Goal: Task Accomplishment & Management: Manage account settings

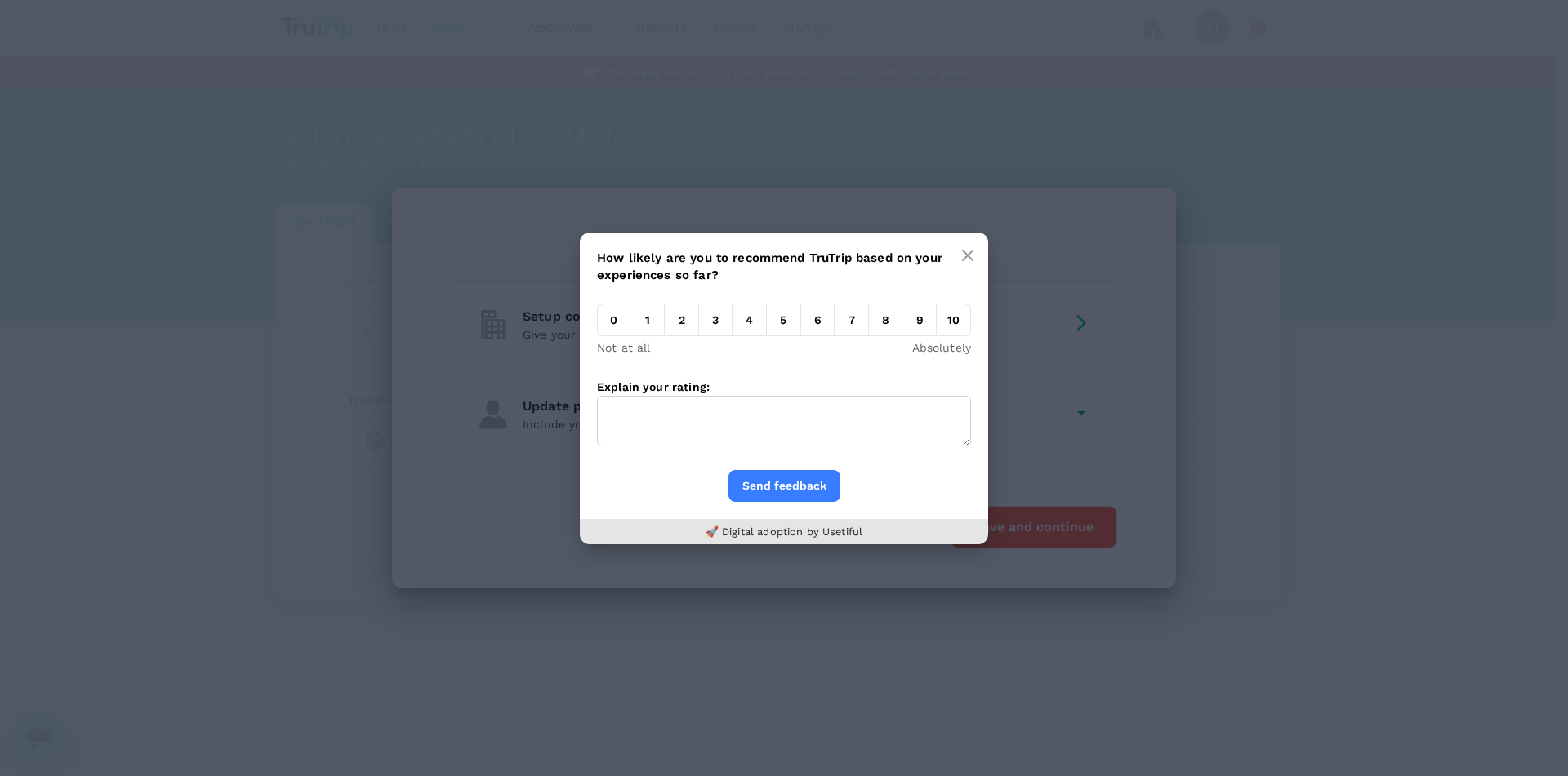
click at [994, 315] on div "How likely are you to recommend TruTrip based on your experiences so far? 0 1 2…" at bounding box center [784, 388] width 1568 height 776
click at [970, 254] on icon "button" at bounding box center [968, 255] width 10 height 10
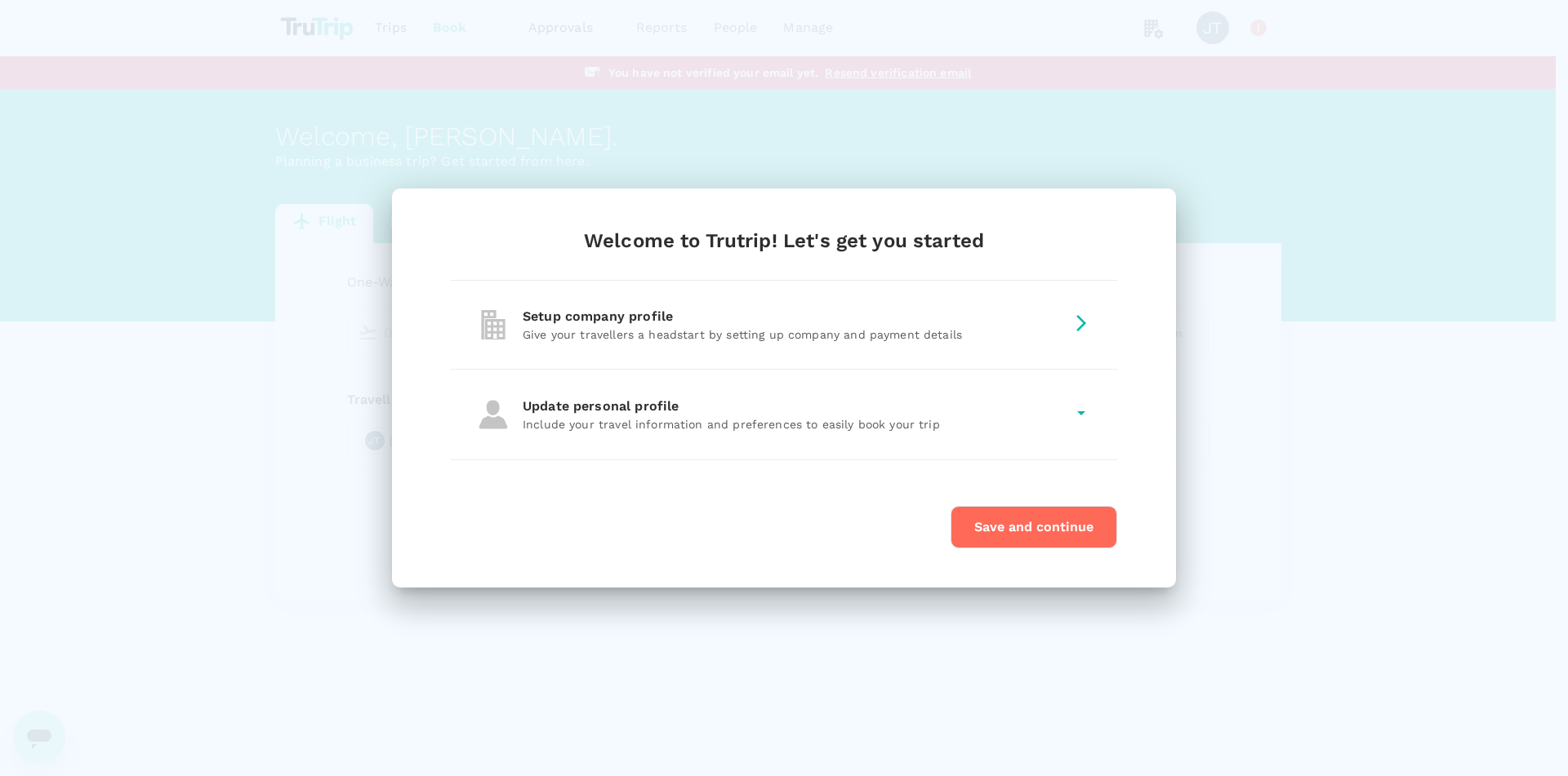
click at [878, 328] on p "Give your travellers a headstart by setting up company and payment details" at bounding box center [794, 334] width 543 height 16
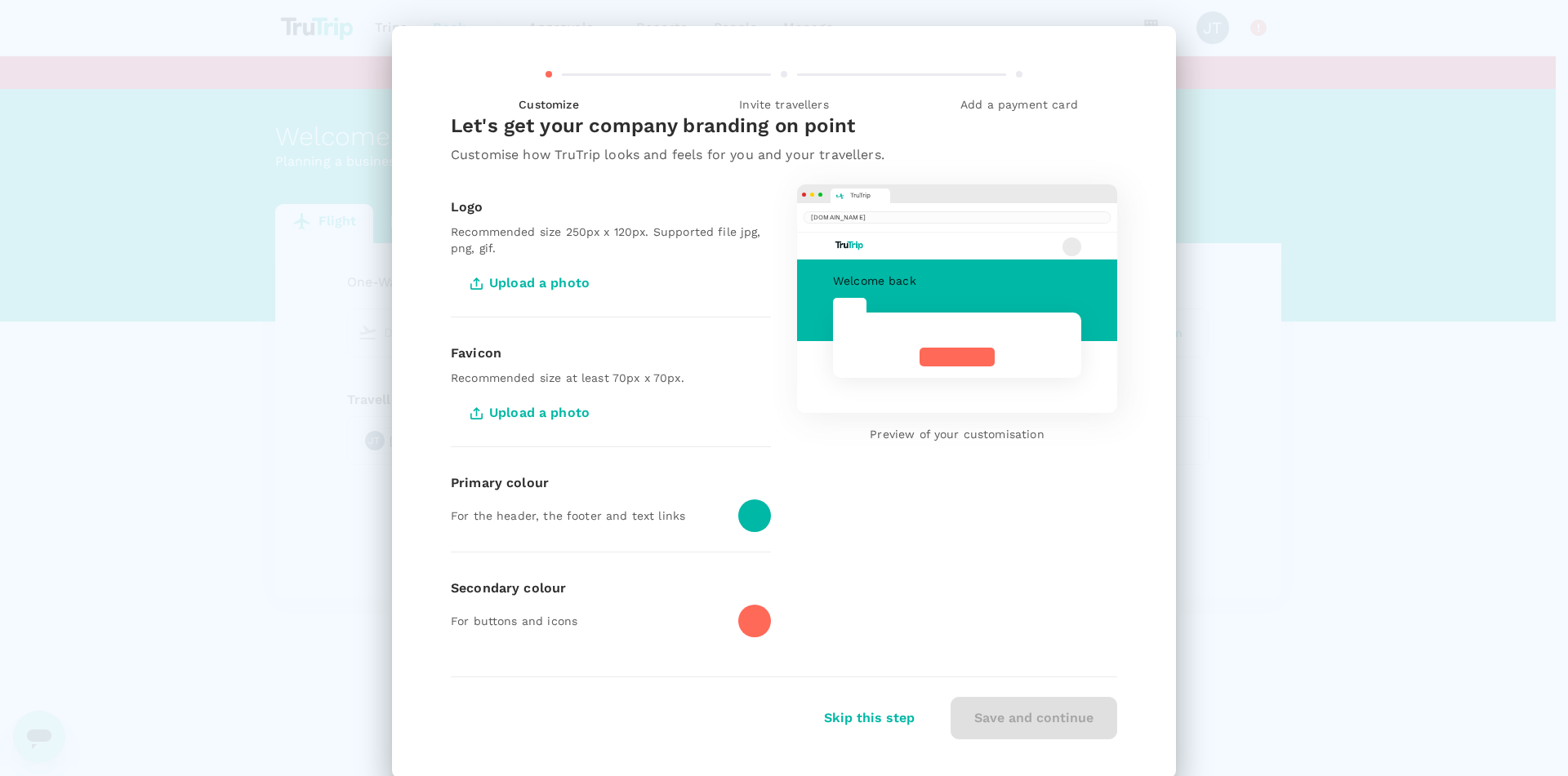
click at [499, 245] on p "Recommended size 250px x 120px. Supported file jpg, png, gif." at bounding box center [610, 239] width 320 height 33
click at [503, 279] on span "Upload a photo" at bounding box center [532, 283] width 162 height 41
click at [0, 0] on input "Upload a photo" at bounding box center [0, 0] width 0 height 0
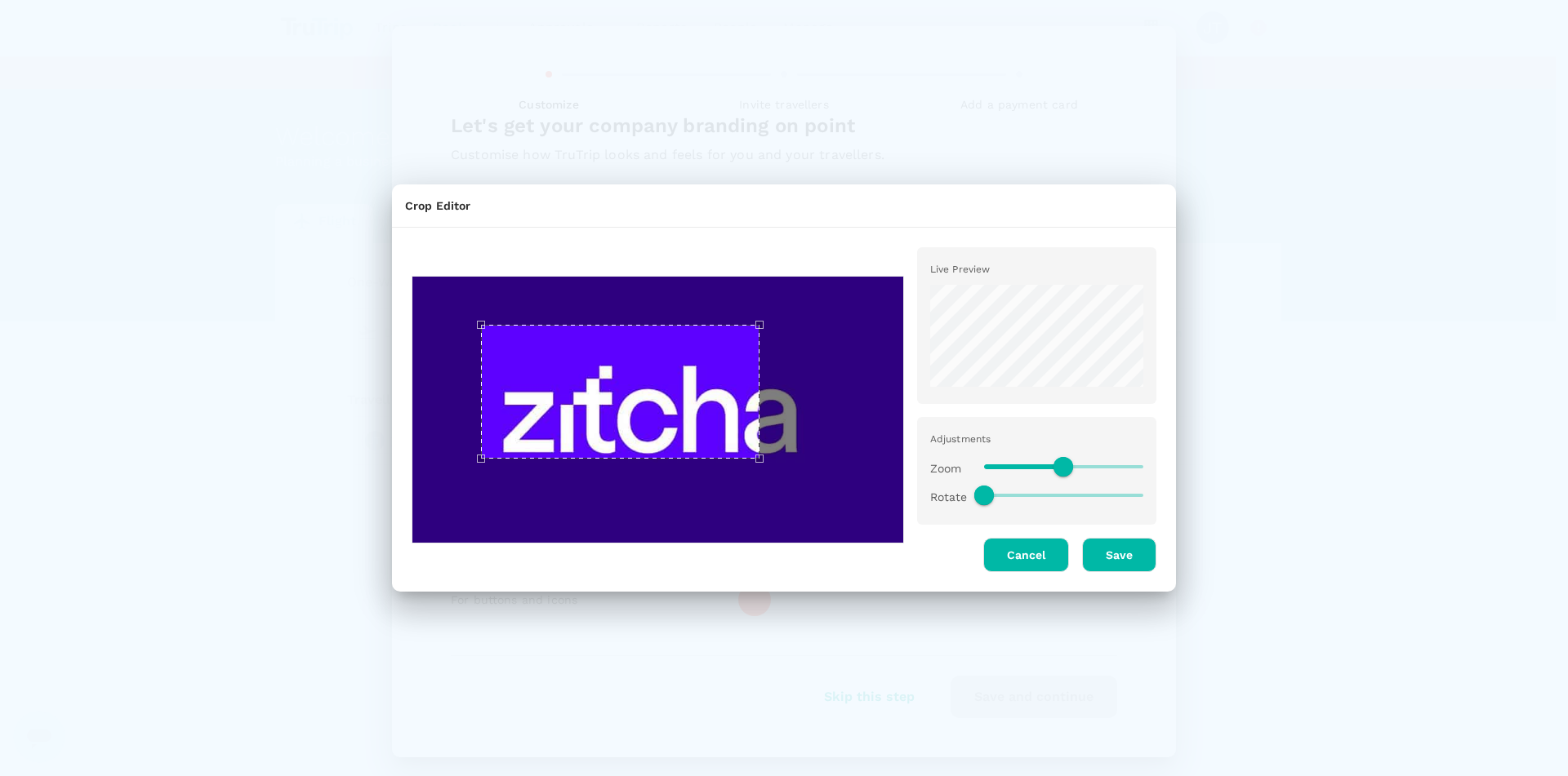
click at [482, 344] on div at bounding box center [658, 410] width 493 height 267
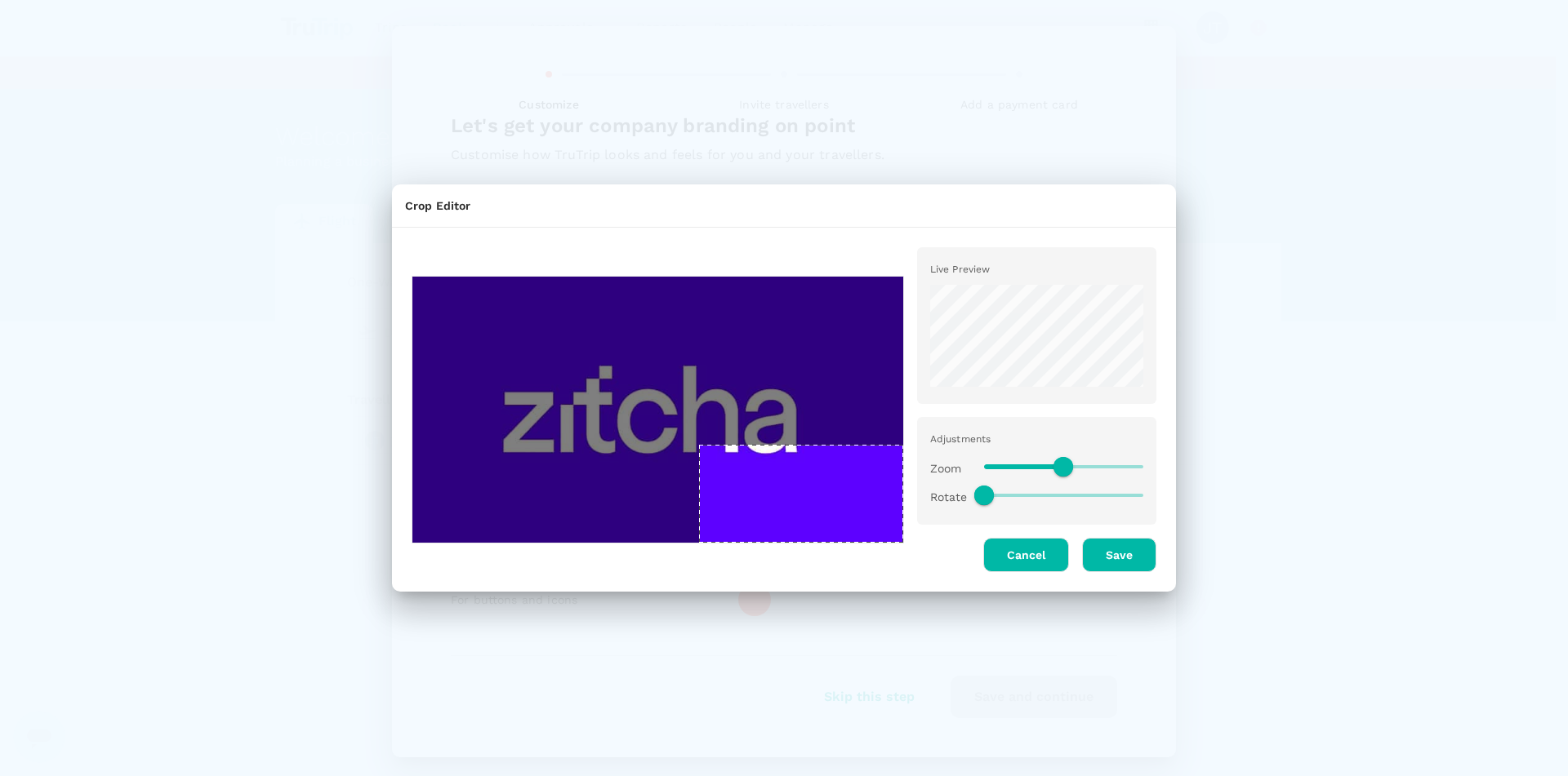
click at [796, 477] on div at bounding box center [658, 410] width 493 height 267
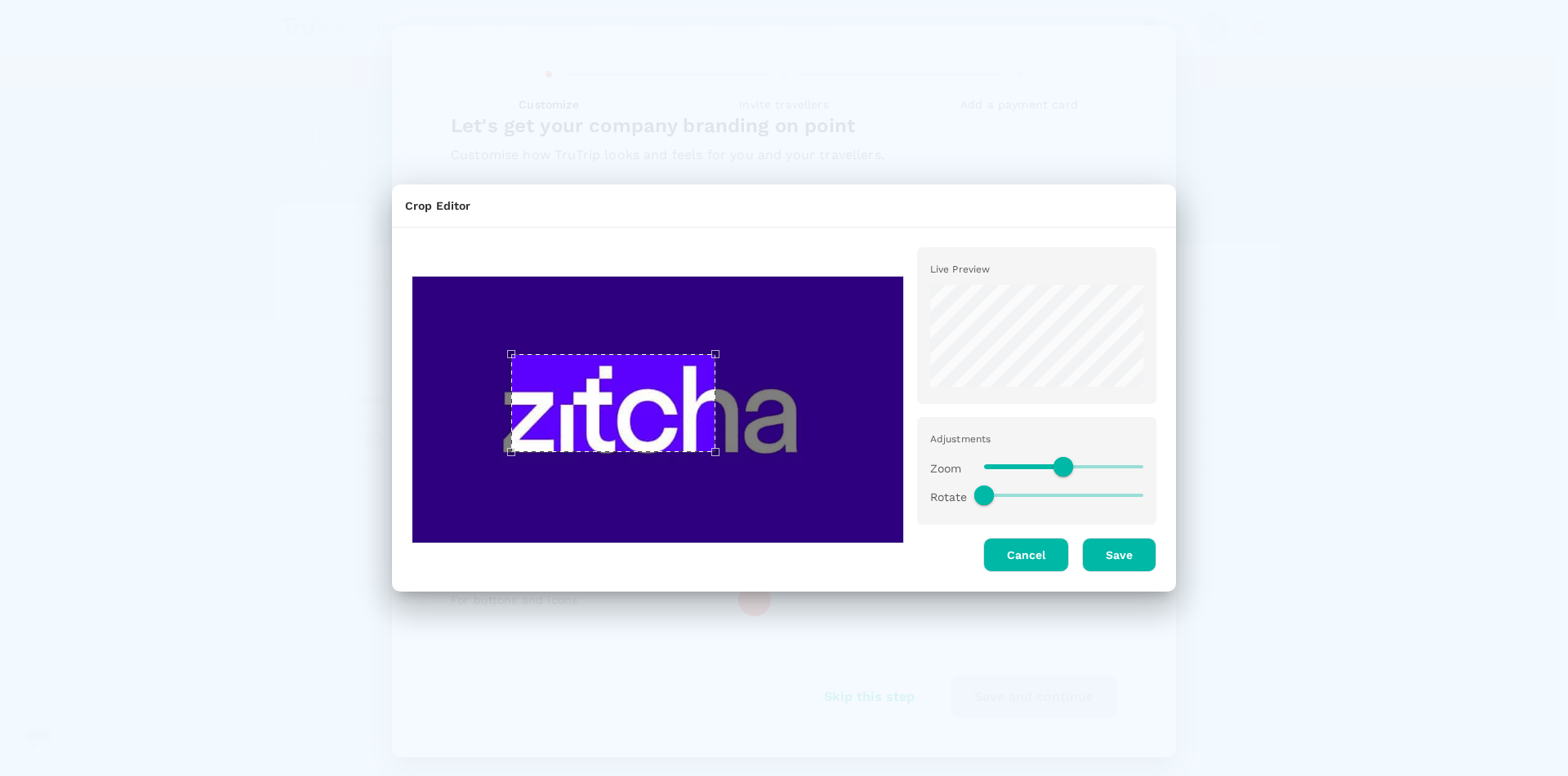
click at [600, 377] on div "Use the arrow keys to move the crop selection area" at bounding box center [612, 403] width 204 height 98
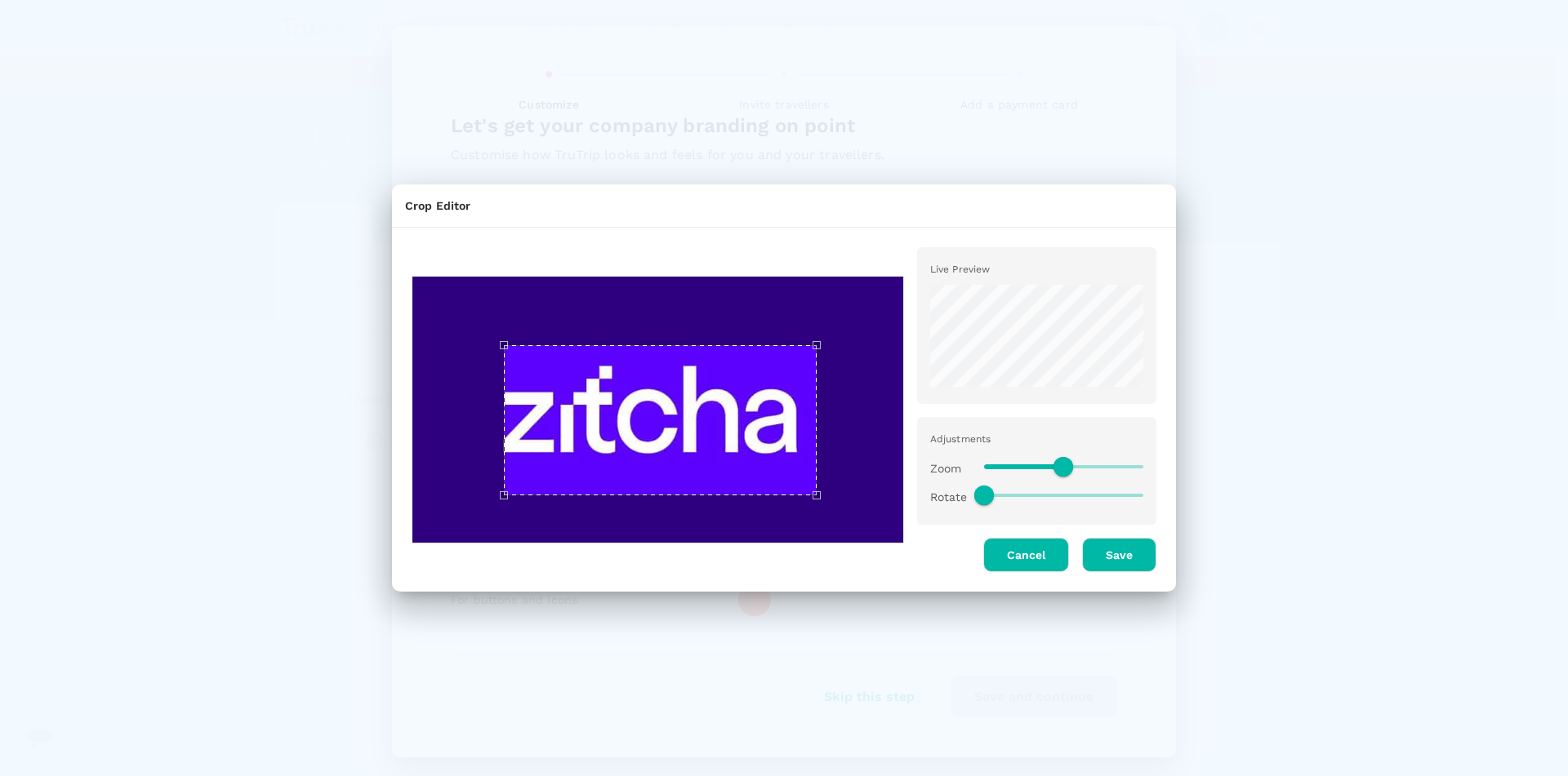
click at [818, 466] on div at bounding box center [658, 410] width 493 height 267
click at [475, 330] on div "Use the arrow keys to move the north west drag handle to change the crop select…" at bounding box center [475, 330] width 0 height 0
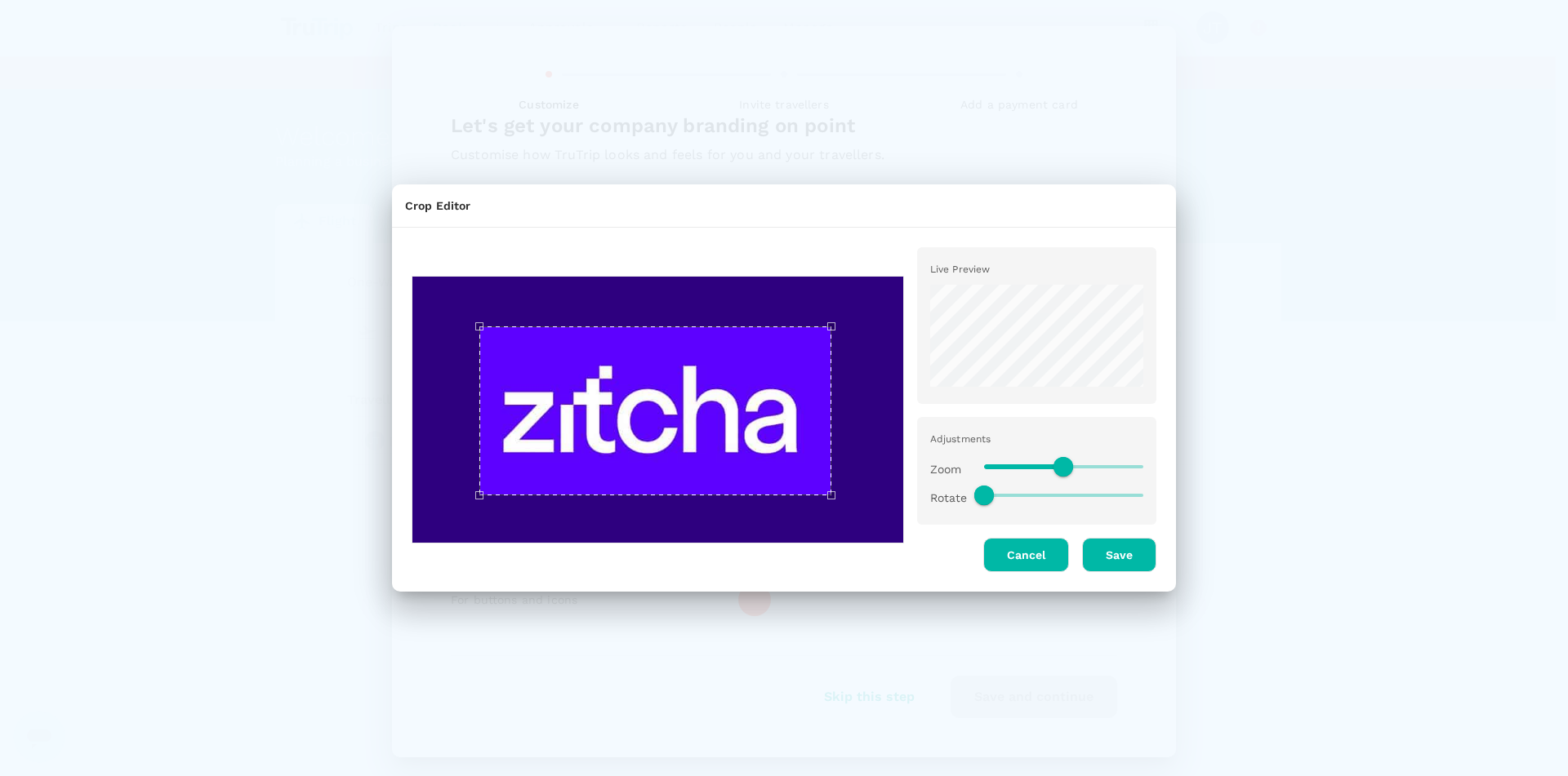
click at [835, 322] on div "Use the arrow keys to move the north east drag handle to change the crop select…" at bounding box center [835, 322] width 0 height 0
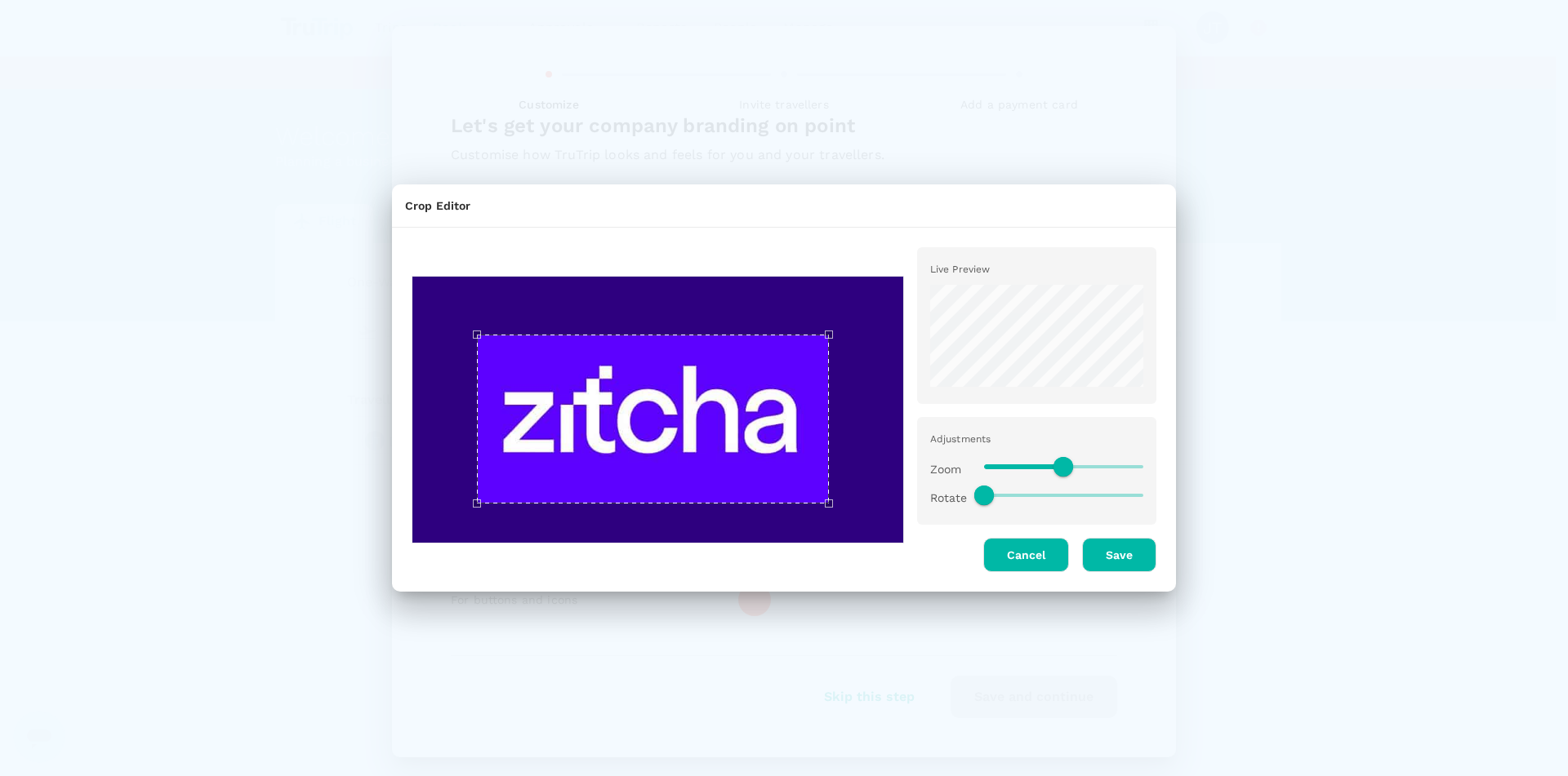
click at [713, 401] on div "Use the arrow keys to move the crop selection area" at bounding box center [652, 419] width 352 height 169
click at [714, 401] on div "Use the arrow keys to move the crop selection area" at bounding box center [654, 419] width 352 height 169
click at [1128, 564] on button "Save" at bounding box center [1119, 555] width 74 height 34
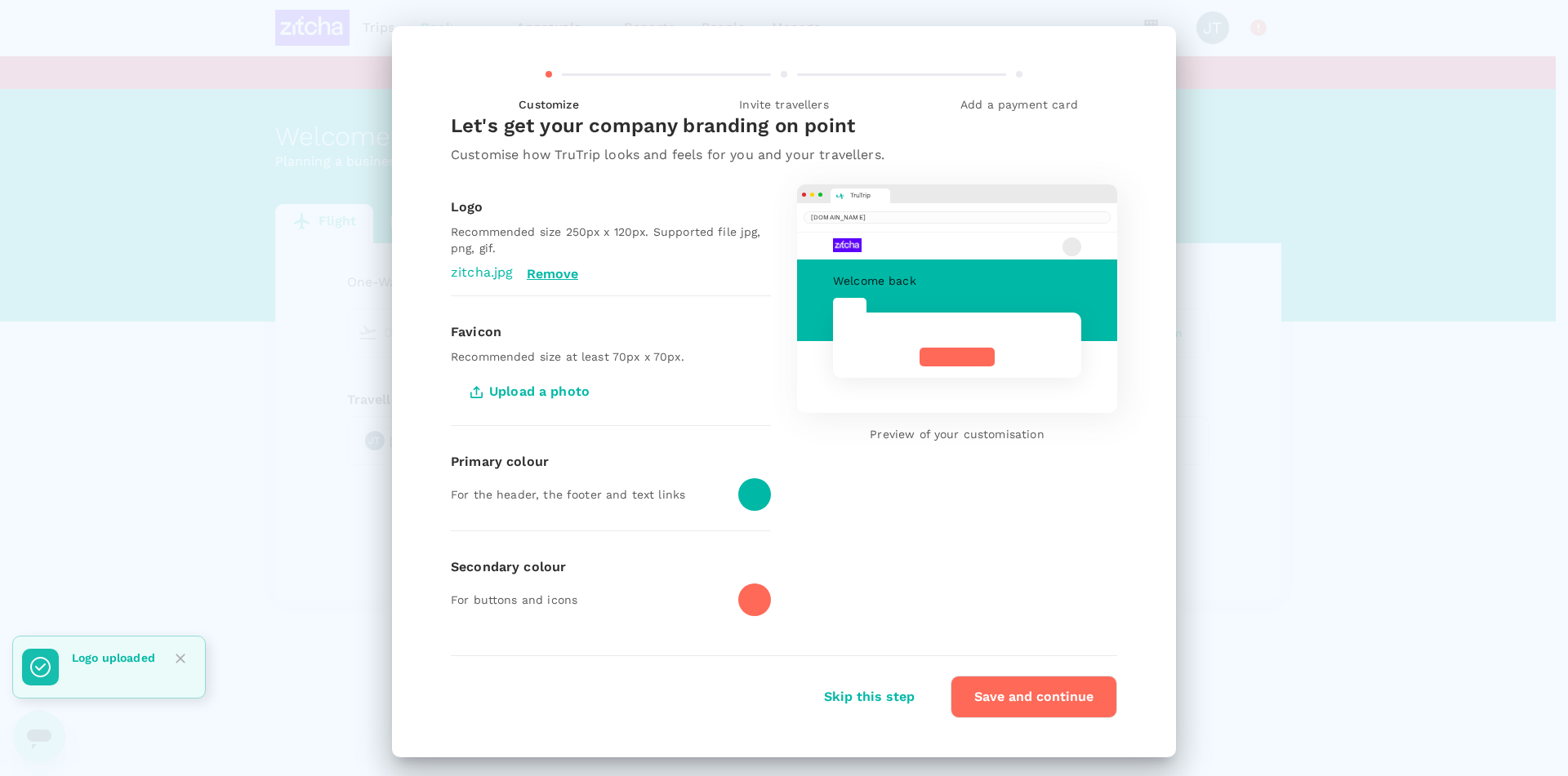
click at [747, 493] on div at bounding box center [754, 495] width 33 height 33
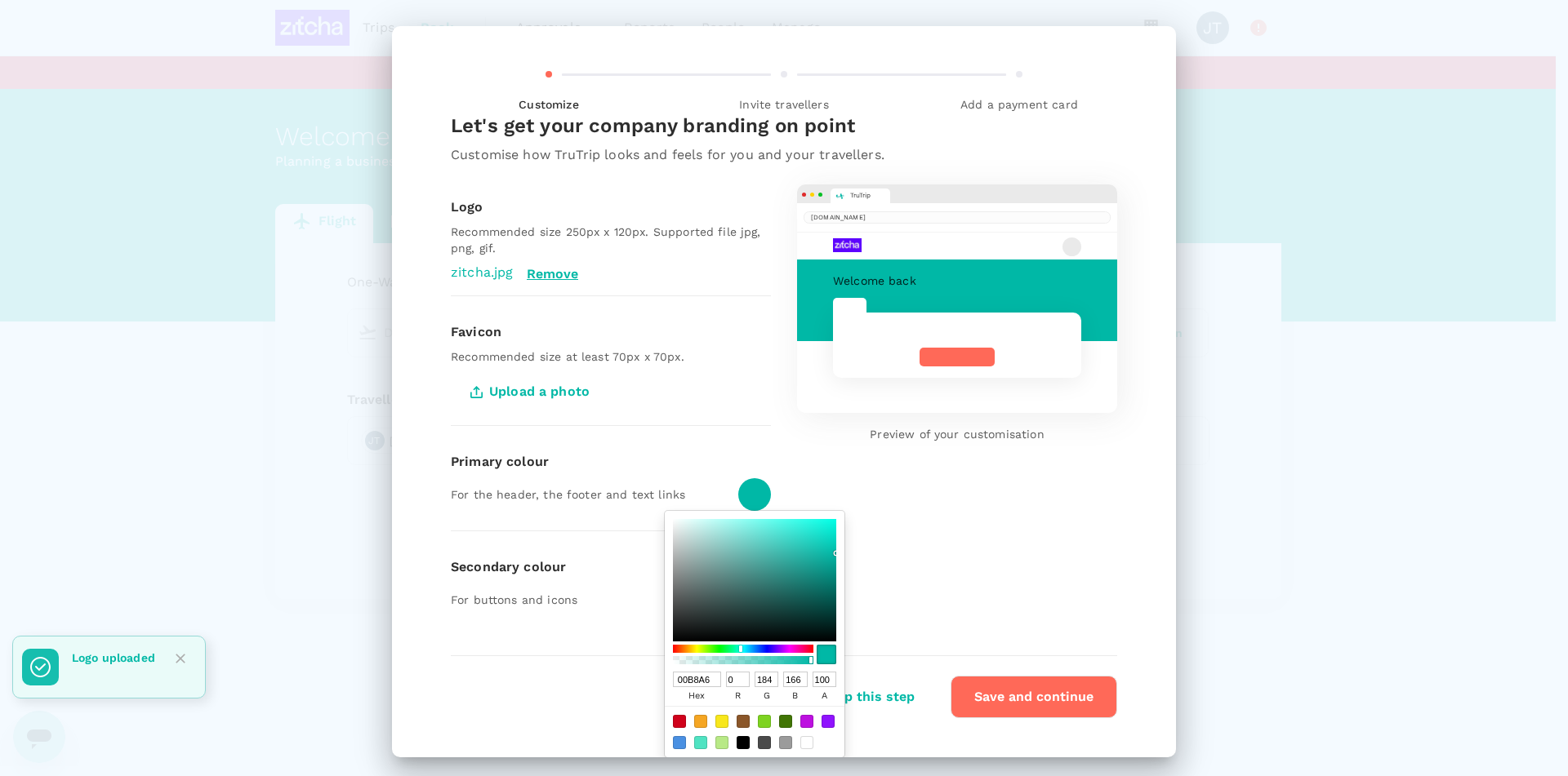
click at [691, 683] on input "00B8A6" at bounding box center [697, 680] width 48 height 16
paste input "#5D01FF"
type input "#5D01FF"
type input "93"
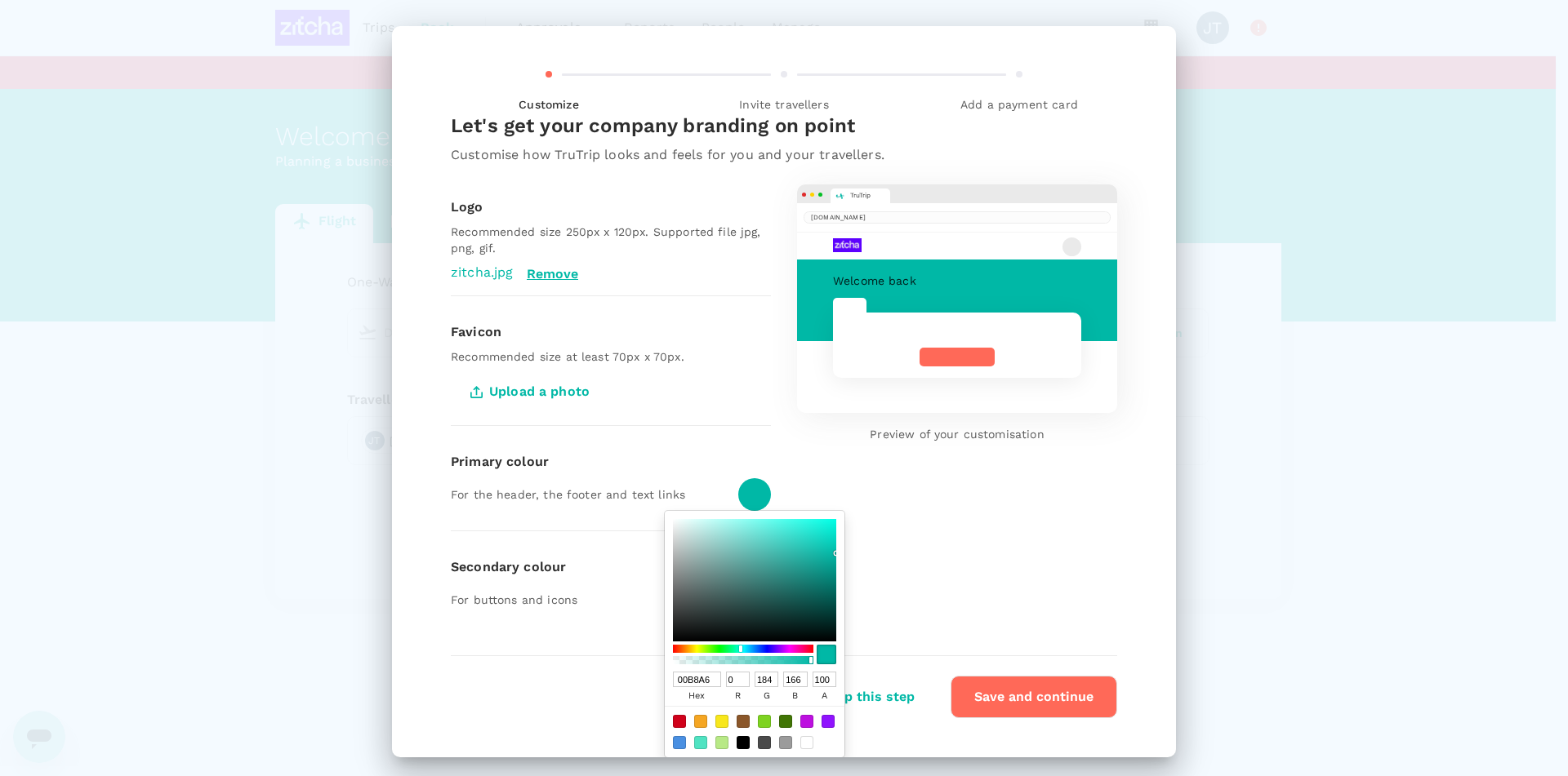
type input "1"
type input "255"
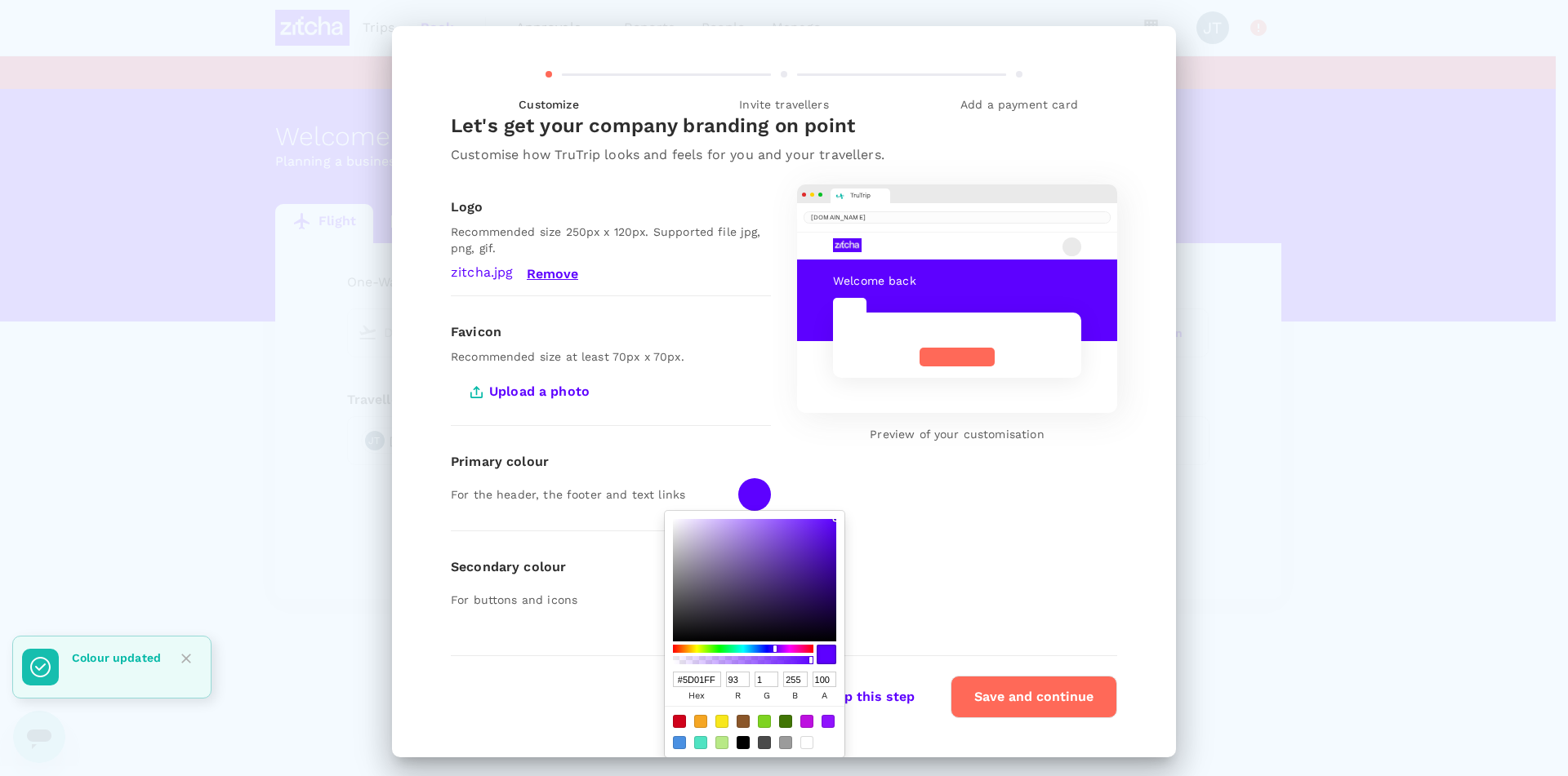
type input "5D01FF"
click at [898, 513] on div "TruTrip trutrip.co Welcome back Preview of your customisation" at bounding box center [944, 397] width 346 height 478
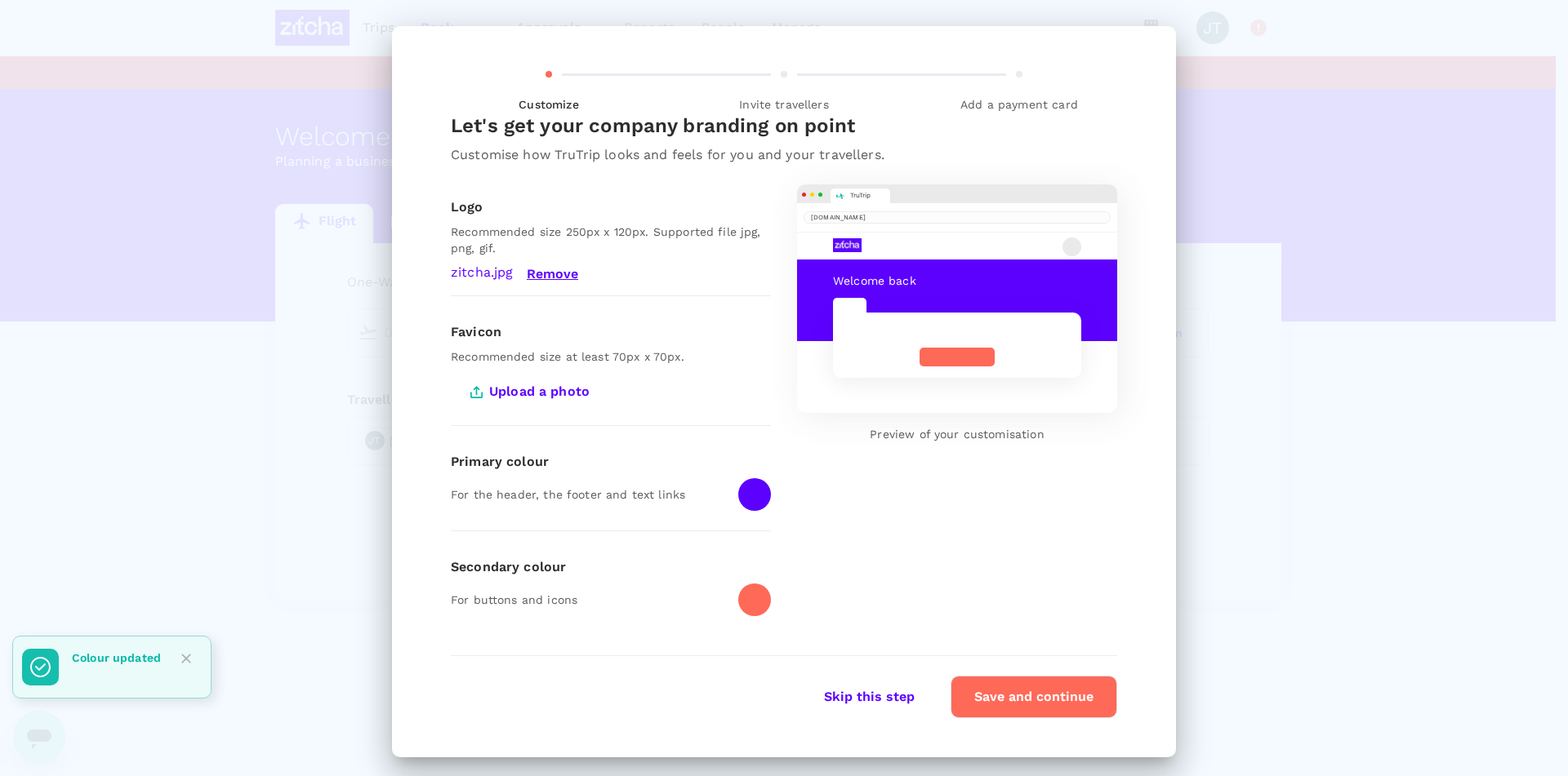
click at [749, 604] on div at bounding box center [754, 599] width 33 height 33
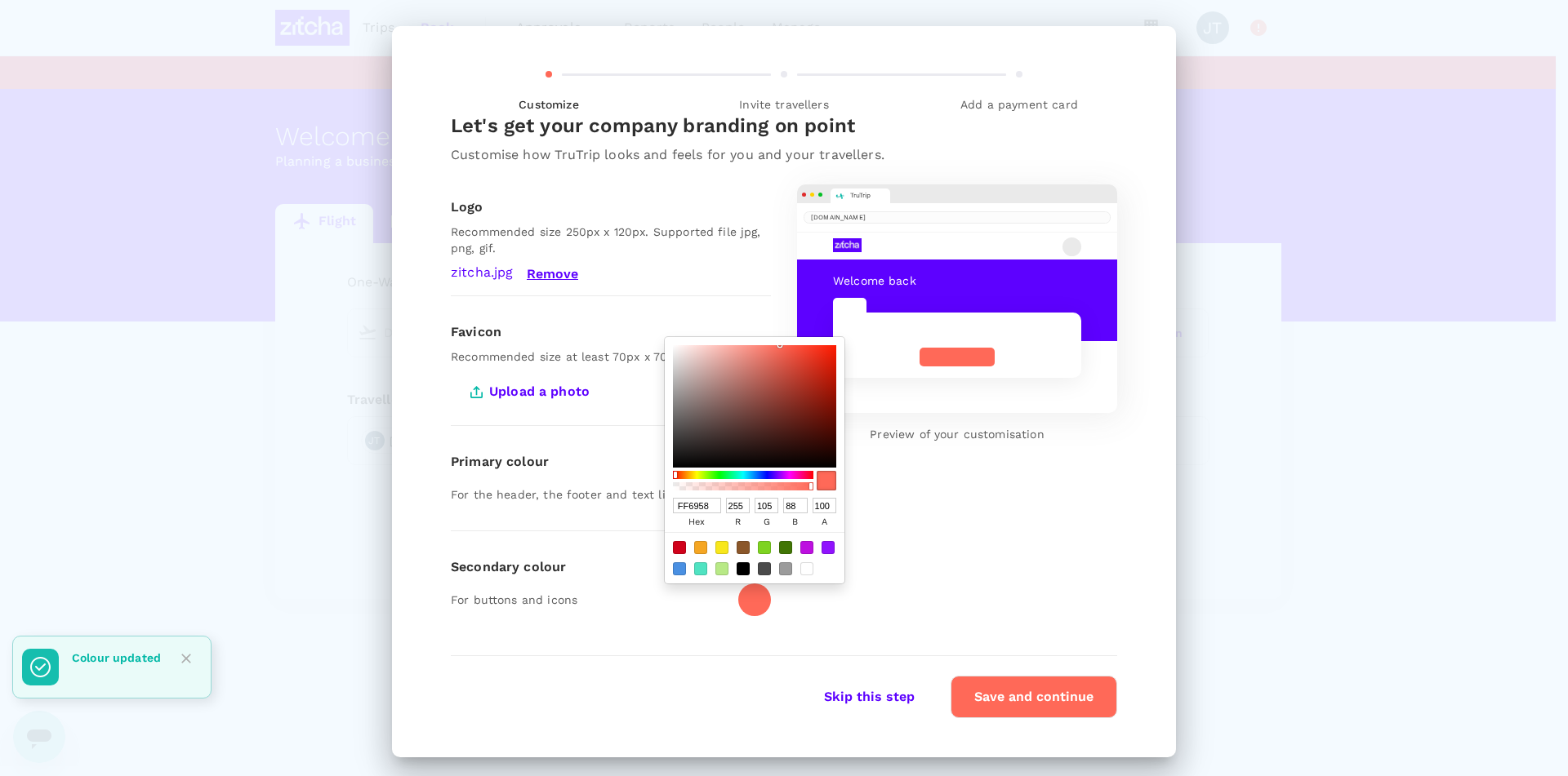
click at [800, 572] on div at bounding box center [806, 569] width 13 height 13
type input "FFFFFF"
type input "255"
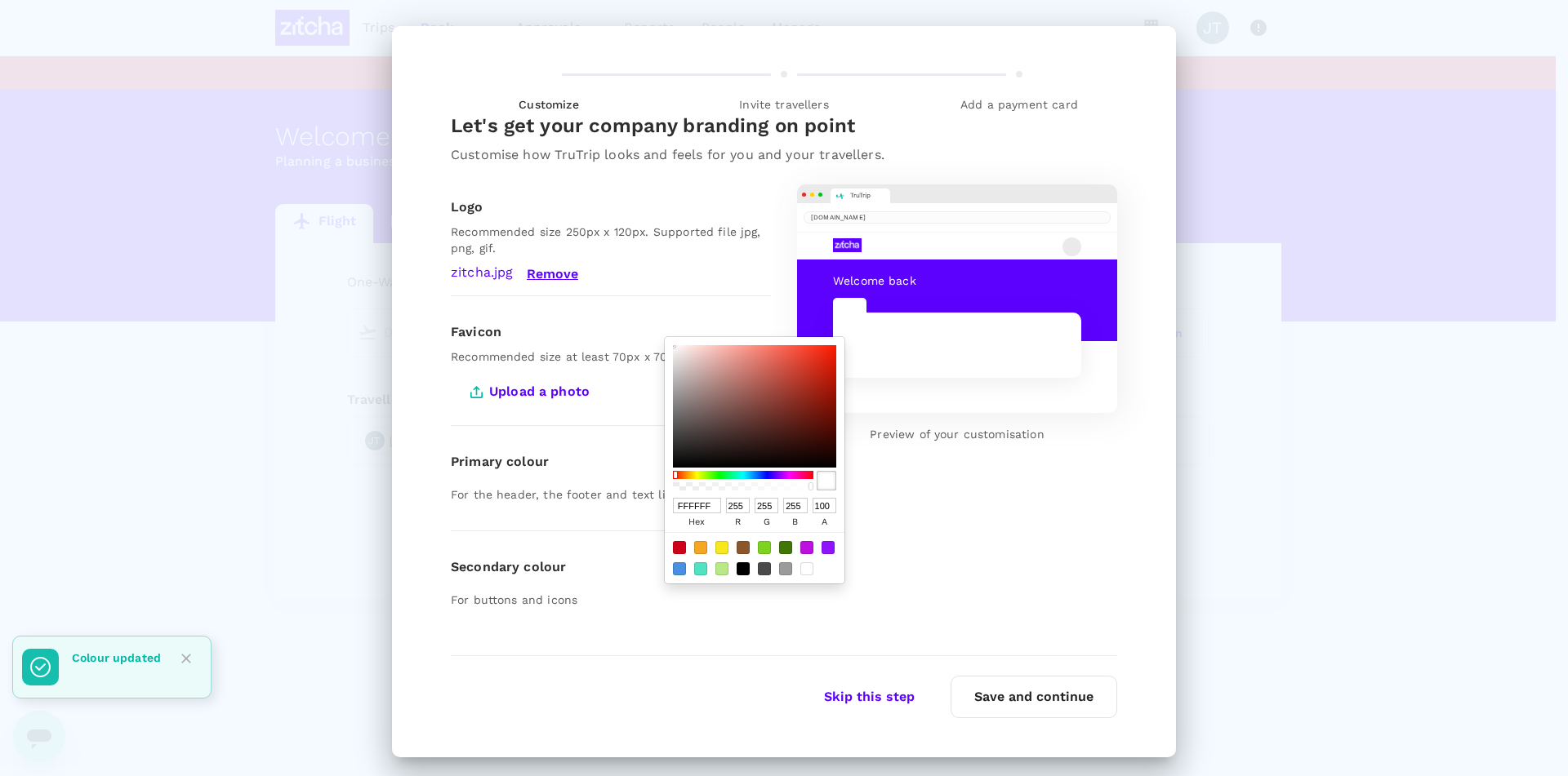
click at [963, 537] on div "TruTrip trutrip.co Welcome back Preview of your customisation" at bounding box center [944, 397] width 346 height 478
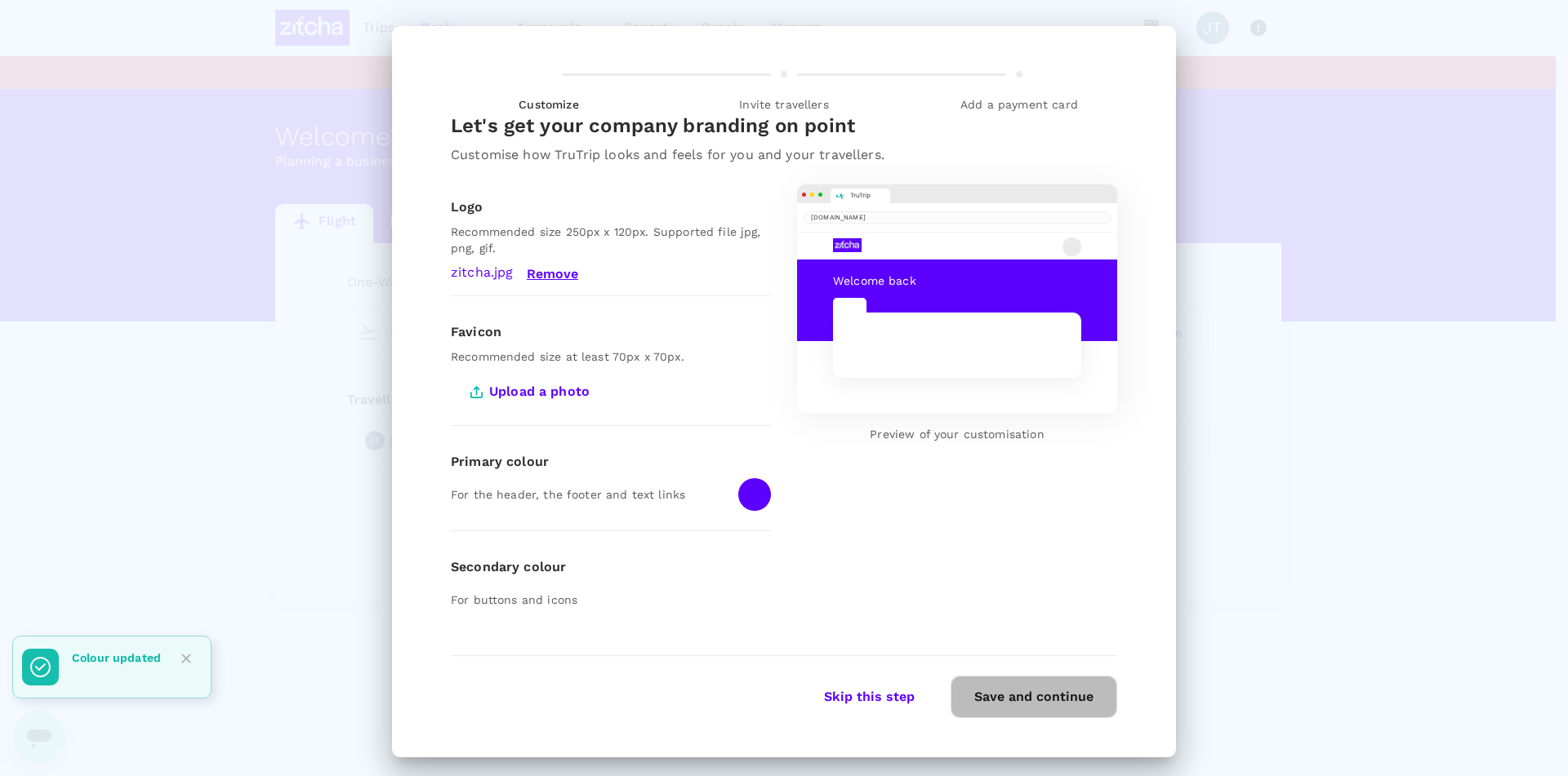
click at [1008, 693] on button "Save and continue" at bounding box center [1033, 697] width 167 height 43
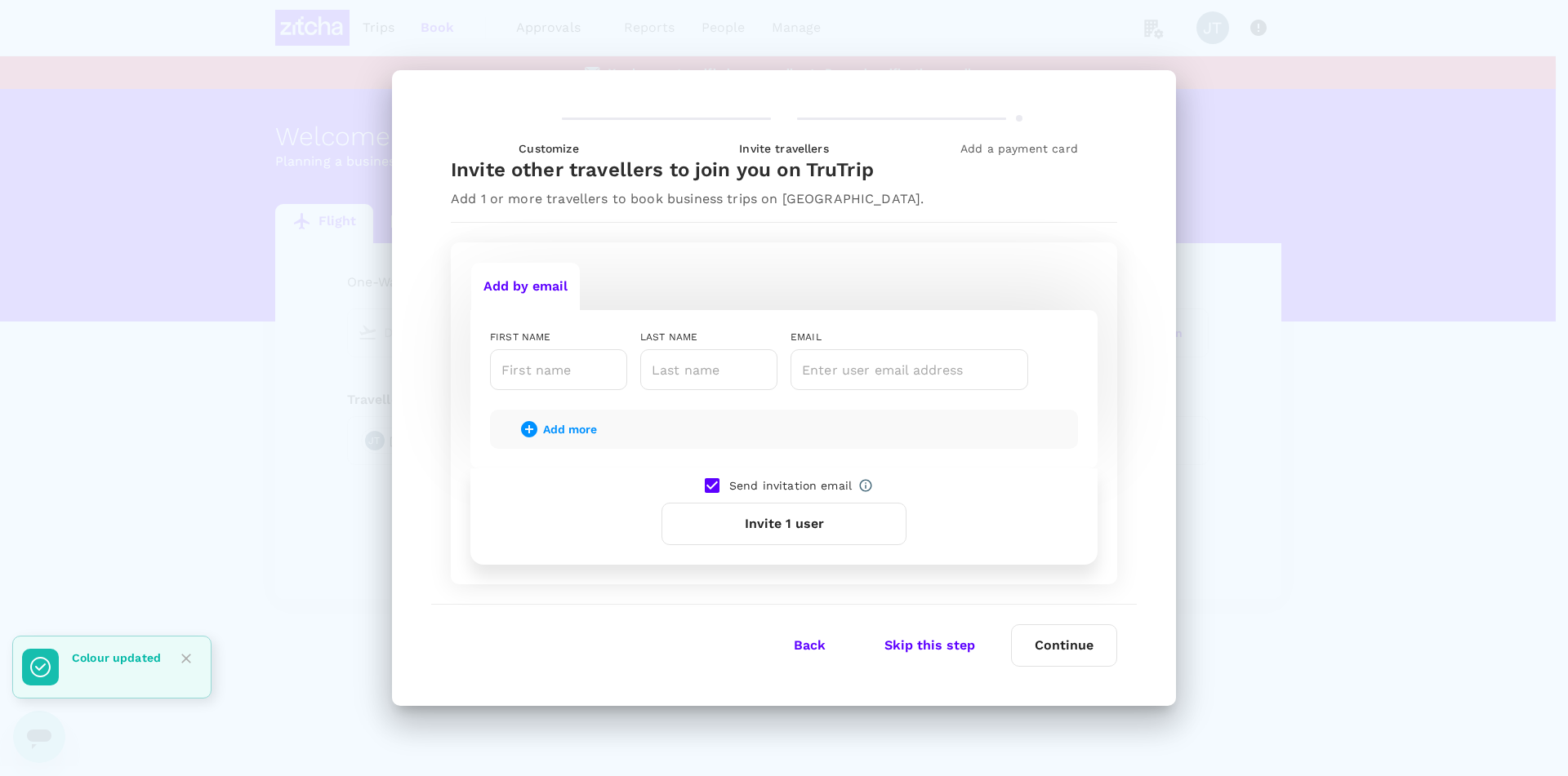
click at [941, 650] on button "Skip this step" at bounding box center [930, 645] width 137 height 41
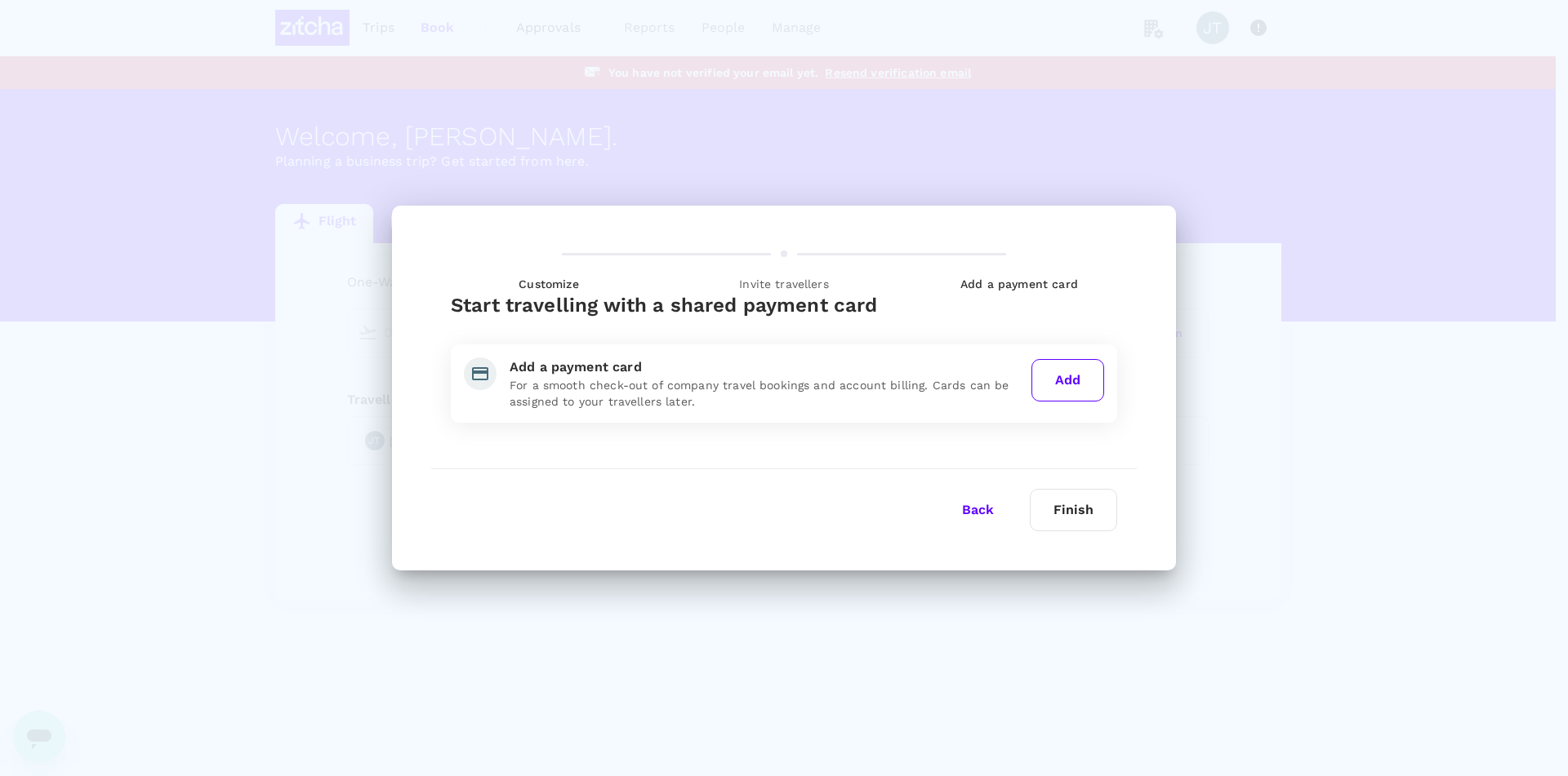
click at [1060, 510] on button "Finish" at bounding box center [1073, 510] width 88 height 43
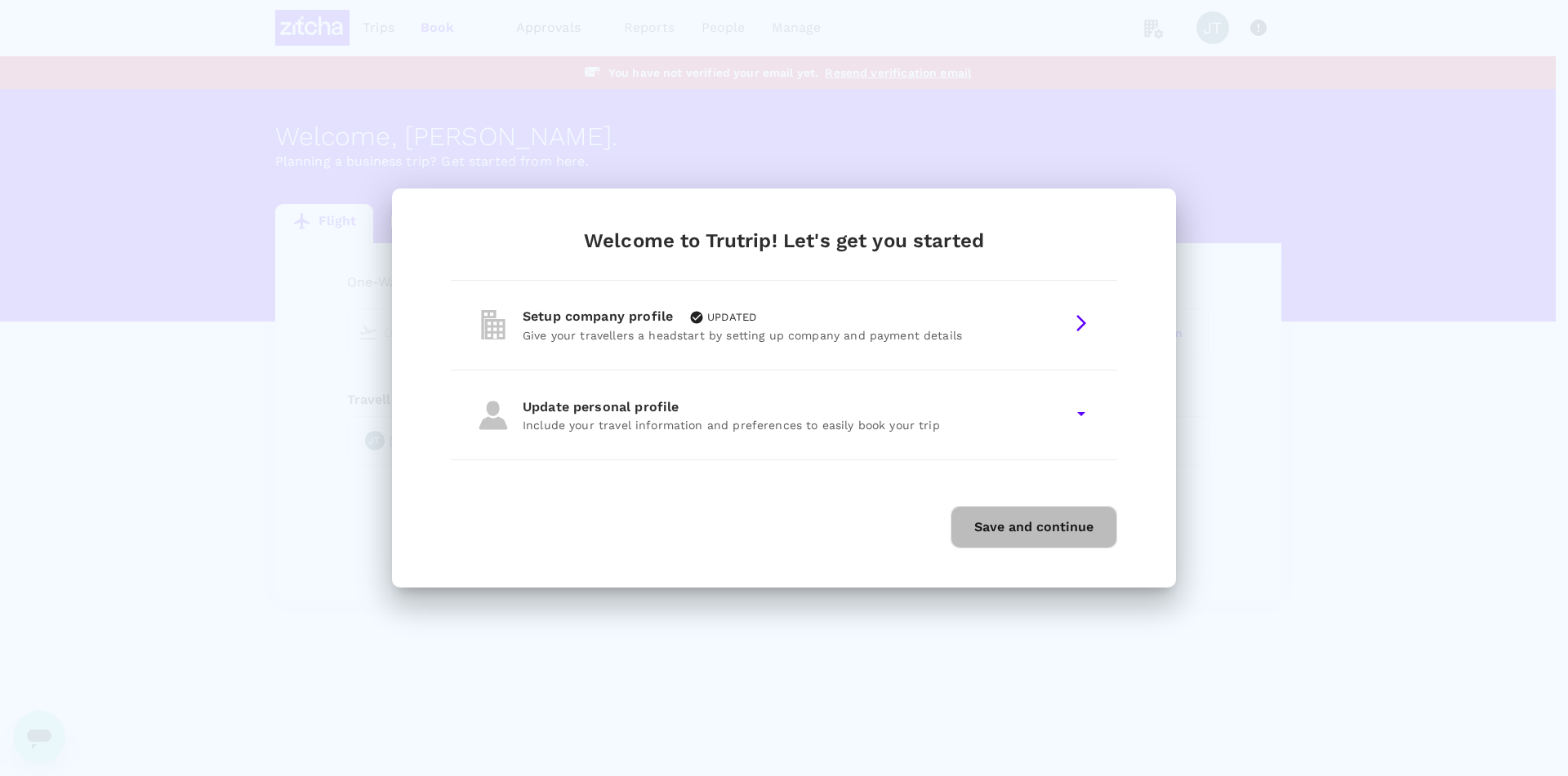
click at [1051, 530] on button "Save and continue" at bounding box center [1033, 528] width 167 height 43
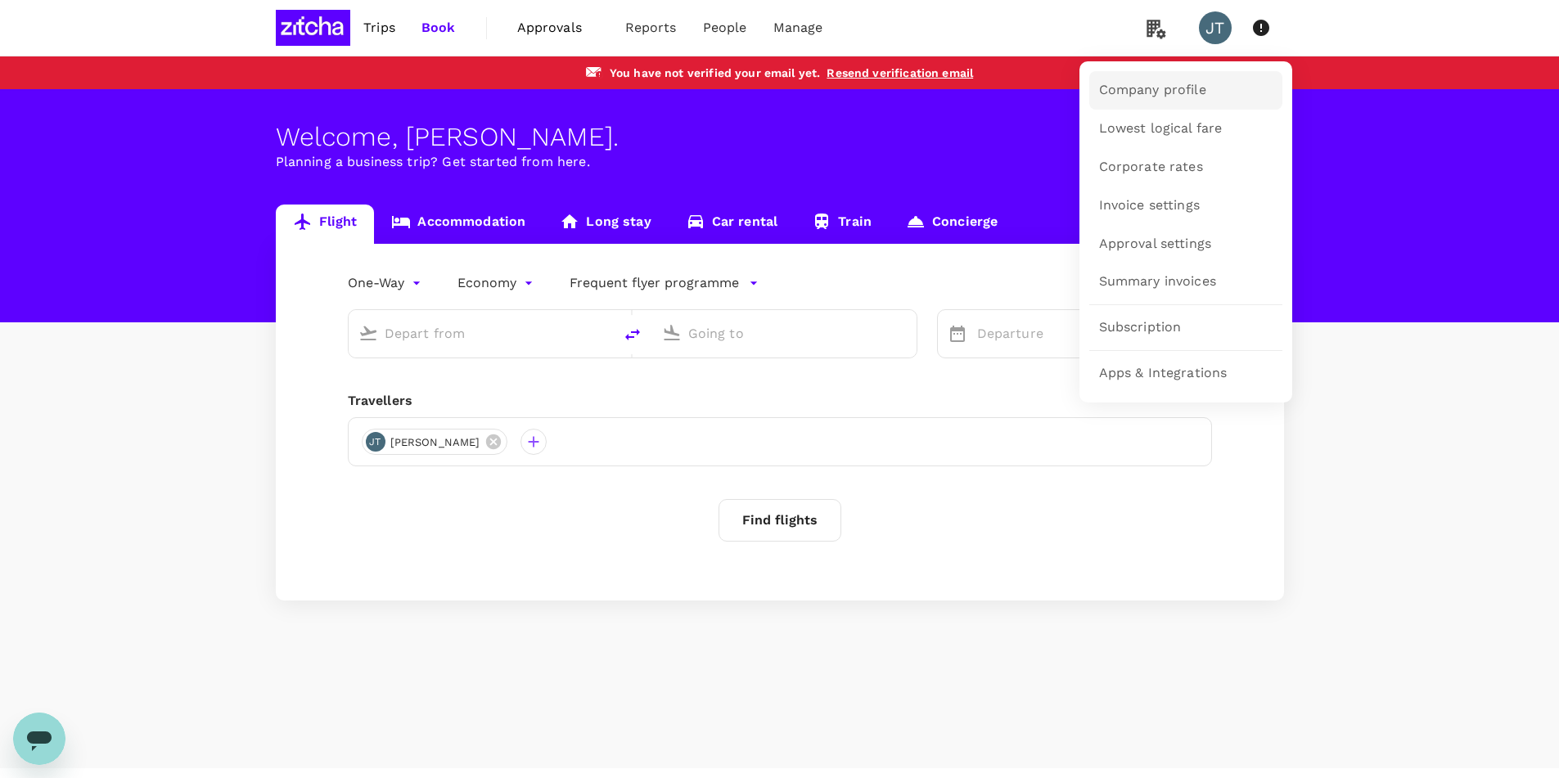
click at [1149, 86] on span "Company profile" at bounding box center [1152, 90] width 107 height 19
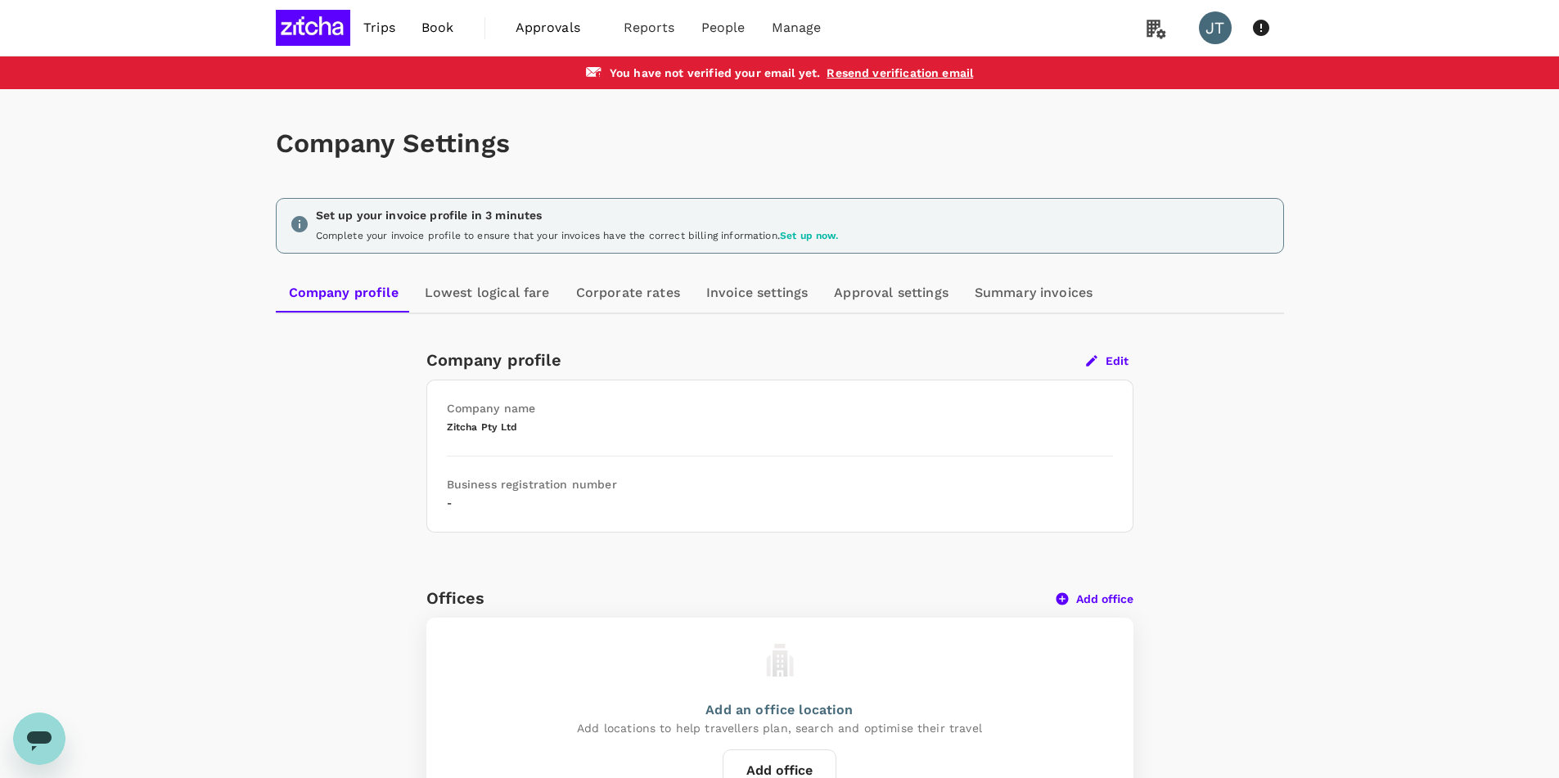
click at [1107, 362] on button "Edit" at bounding box center [1107, 361] width 52 height 15
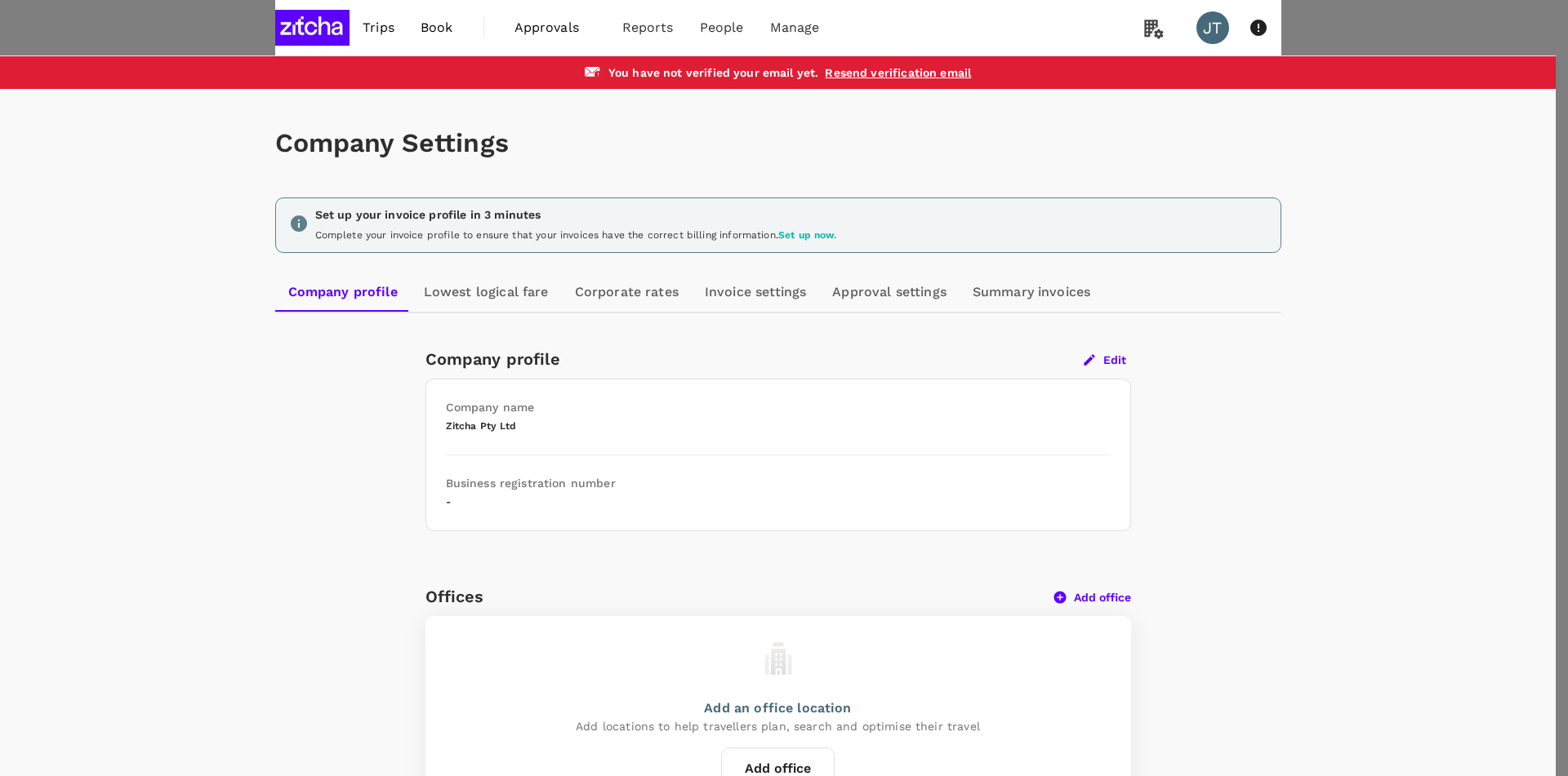
type input "656936597"
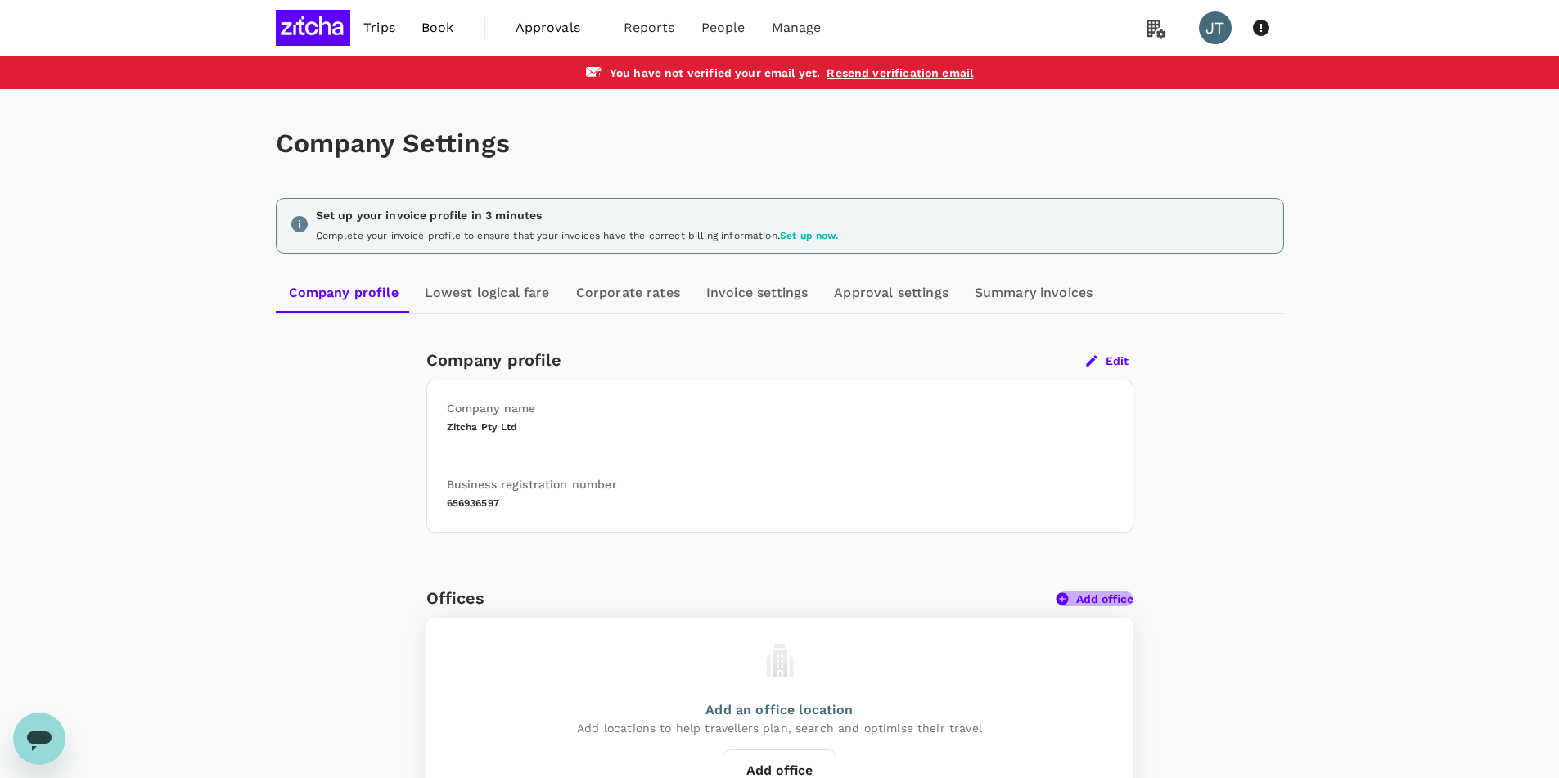
click at [1076, 599] on button "Add office" at bounding box center [1095, 599] width 77 height 15
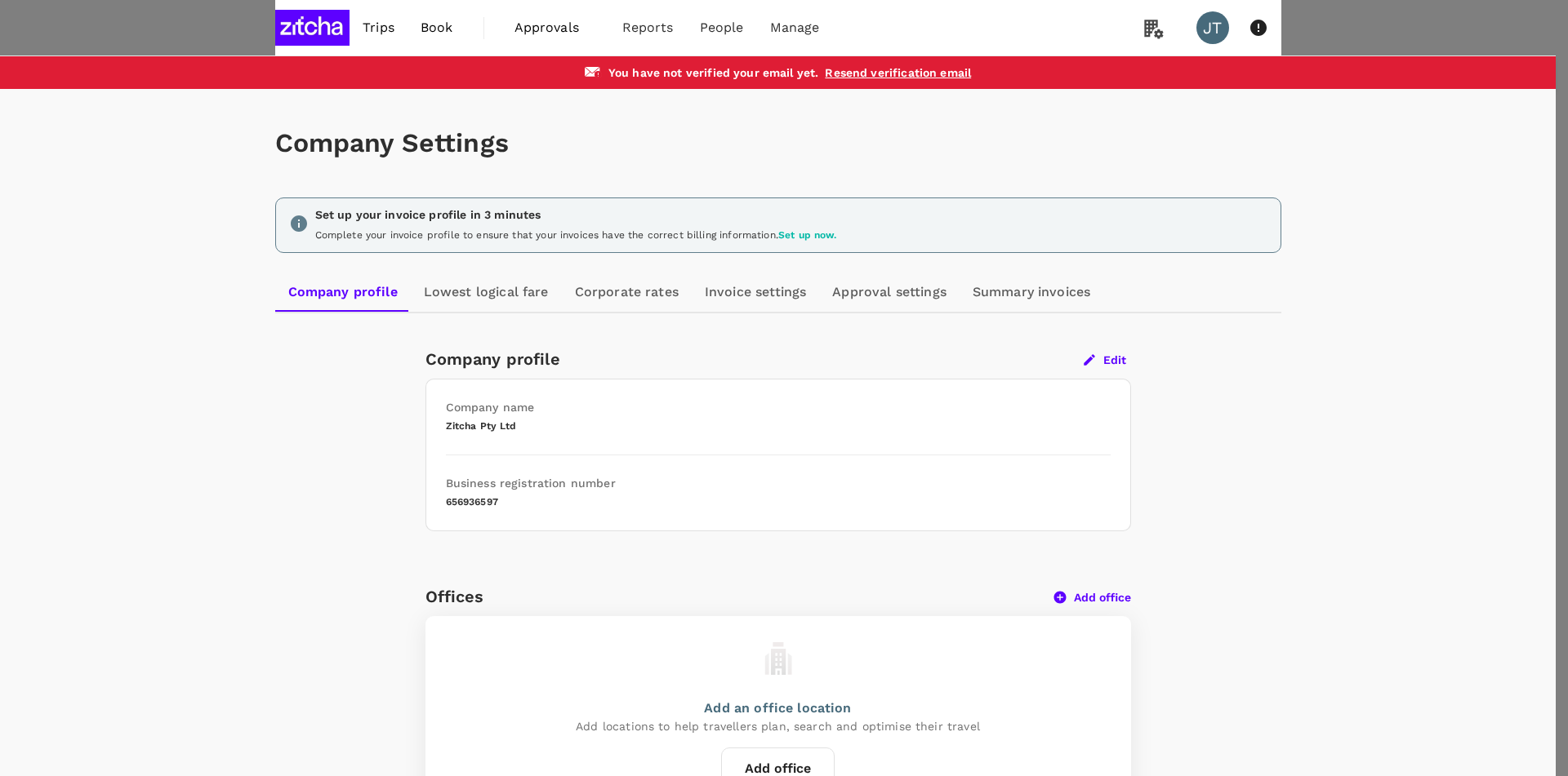
type input "[GEOGRAPHIC_DATA]"
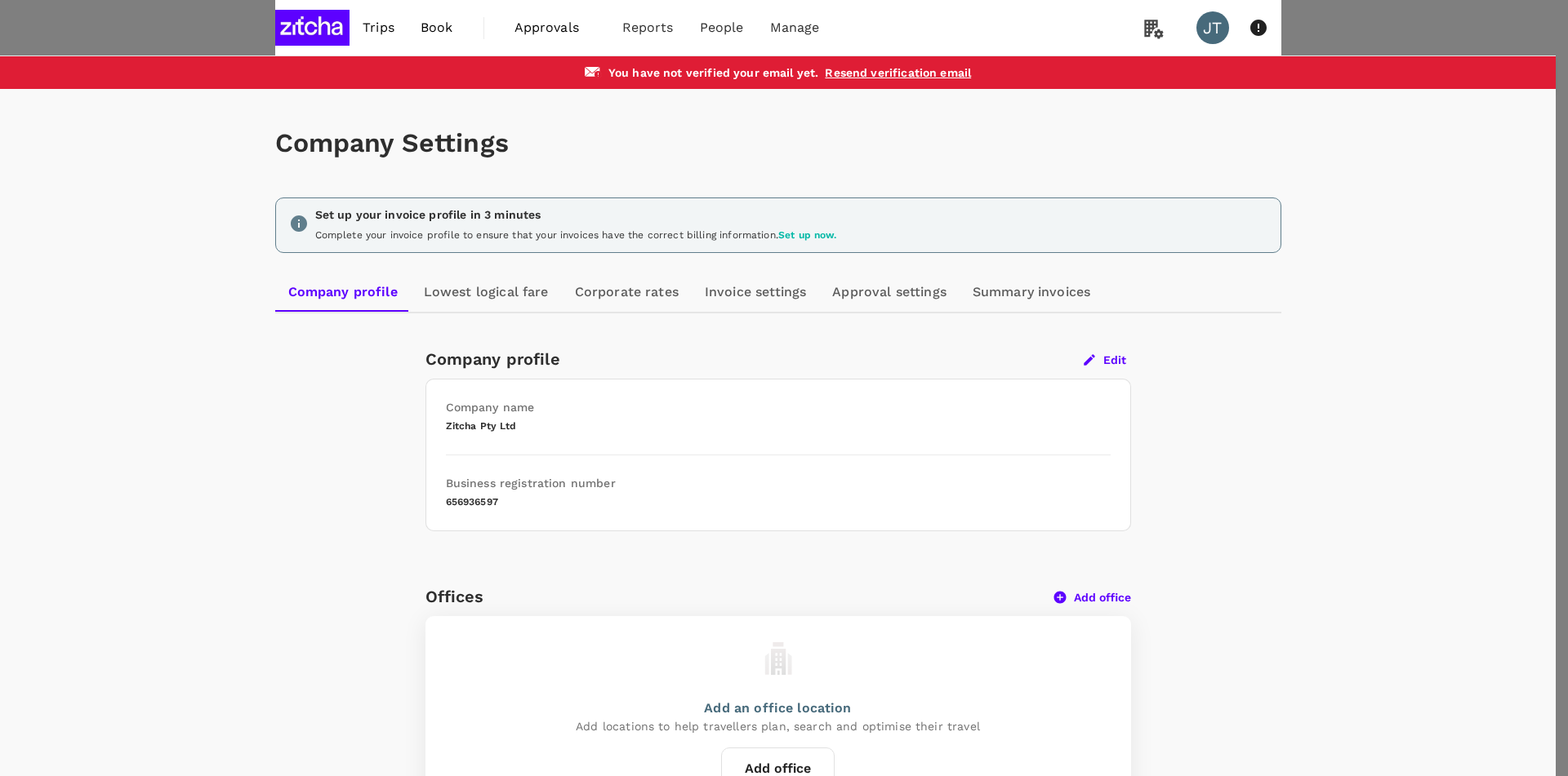
paste input "Level 29 / 85 Castlereagh Street, Sydney NSW 2000"
type input "Level 29 / 85 Castlereagh Street, Sydney NSW 2000"
type input "2000"
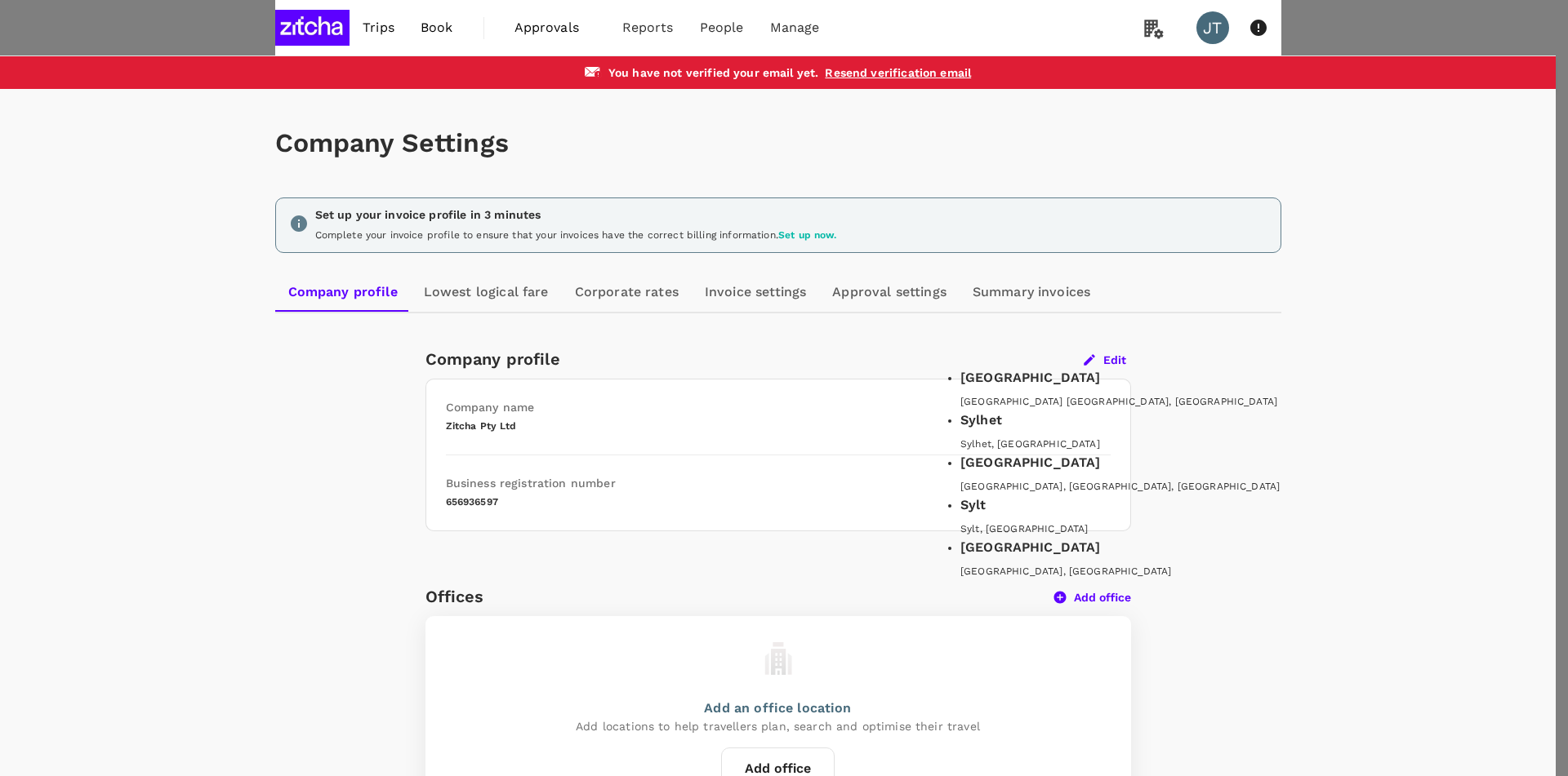
click at [1056, 408] on div "Sydney NSW, Australia" at bounding box center [1254, 402] width 588 height 16
type input "[GEOGRAPHIC_DATA]"
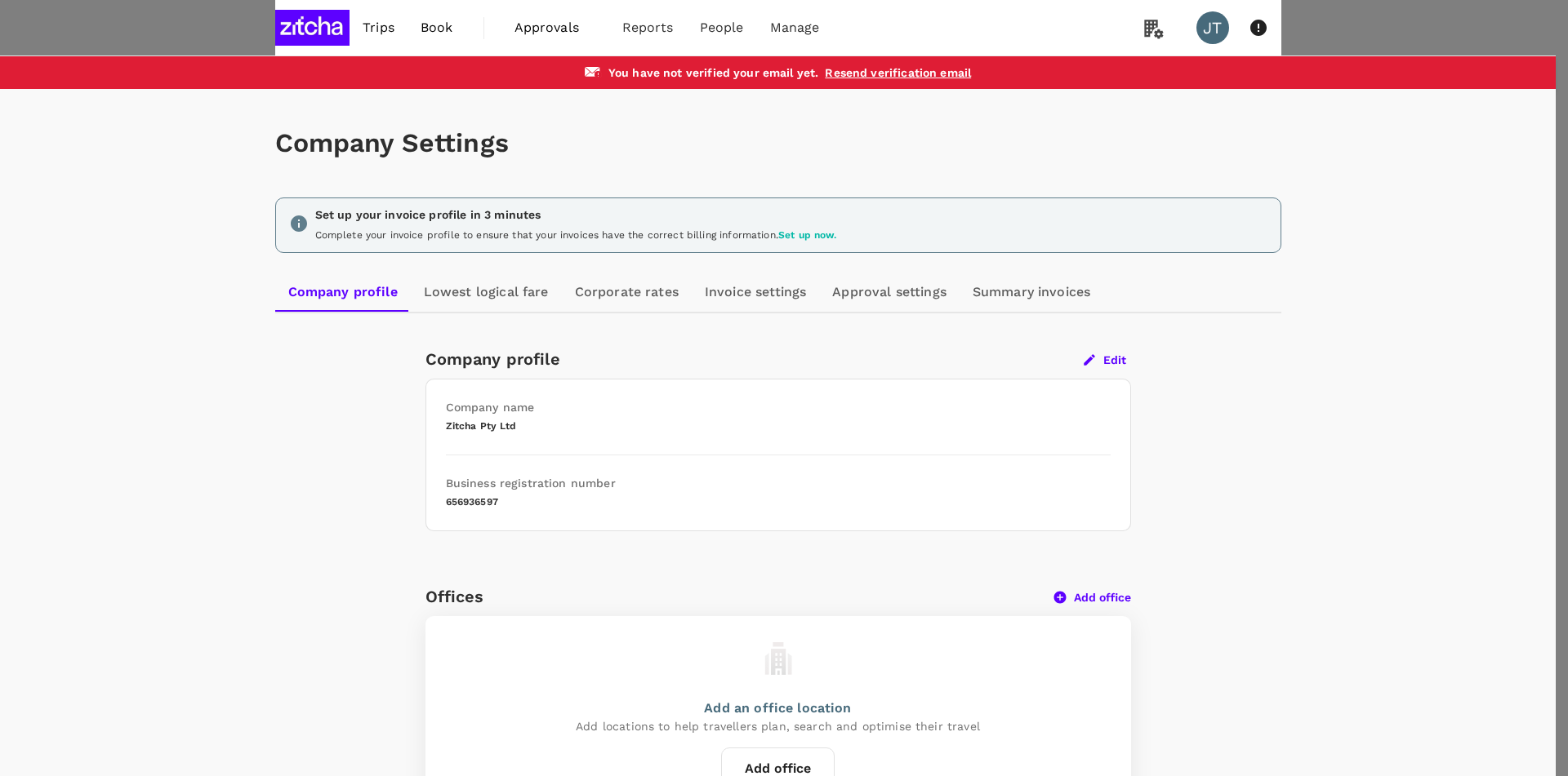
type input "New South Wales"
type input "[GEOGRAPHIC_DATA]"
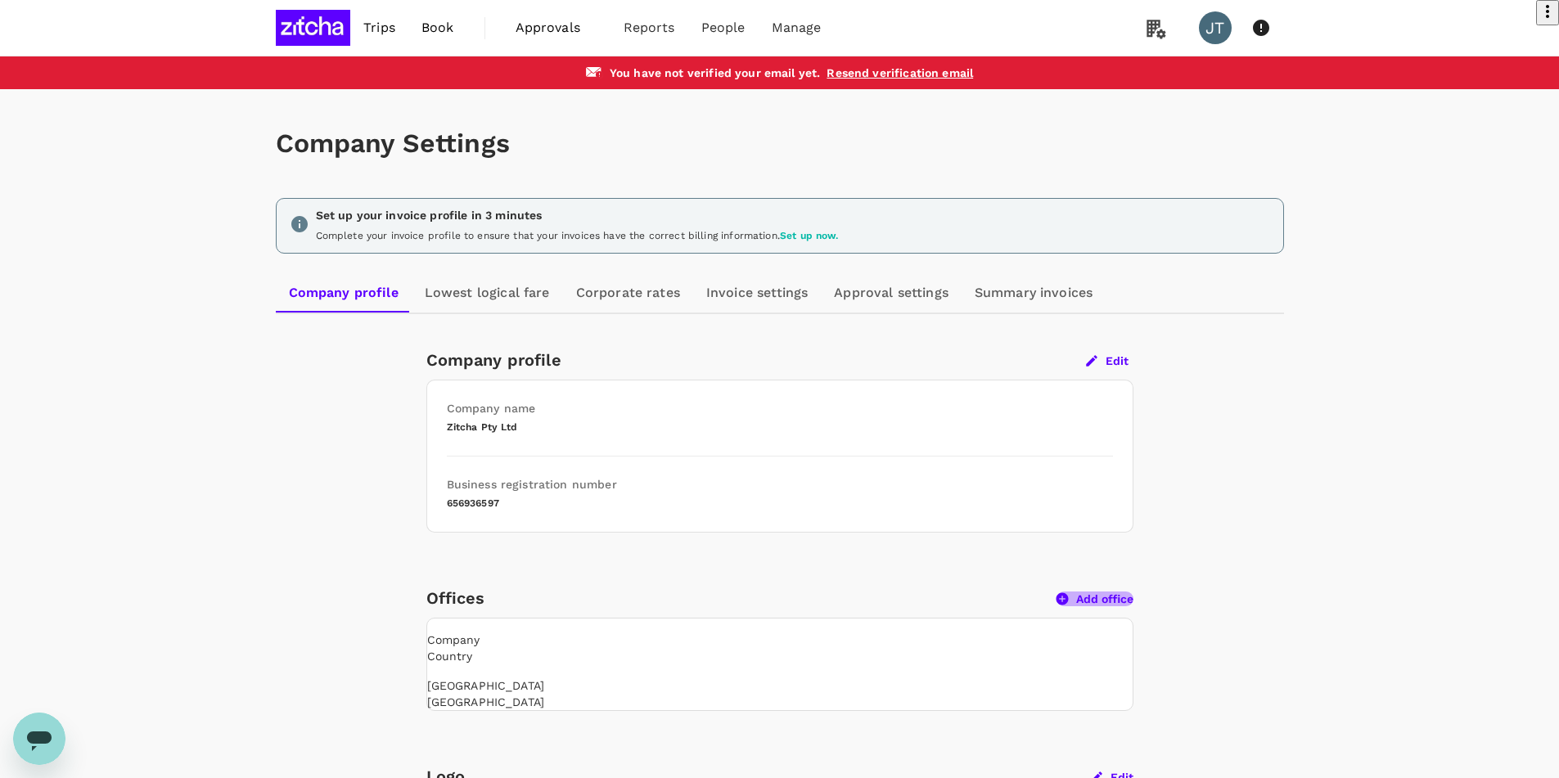
click at [1084, 604] on button "Add office" at bounding box center [1095, 599] width 77 height 15
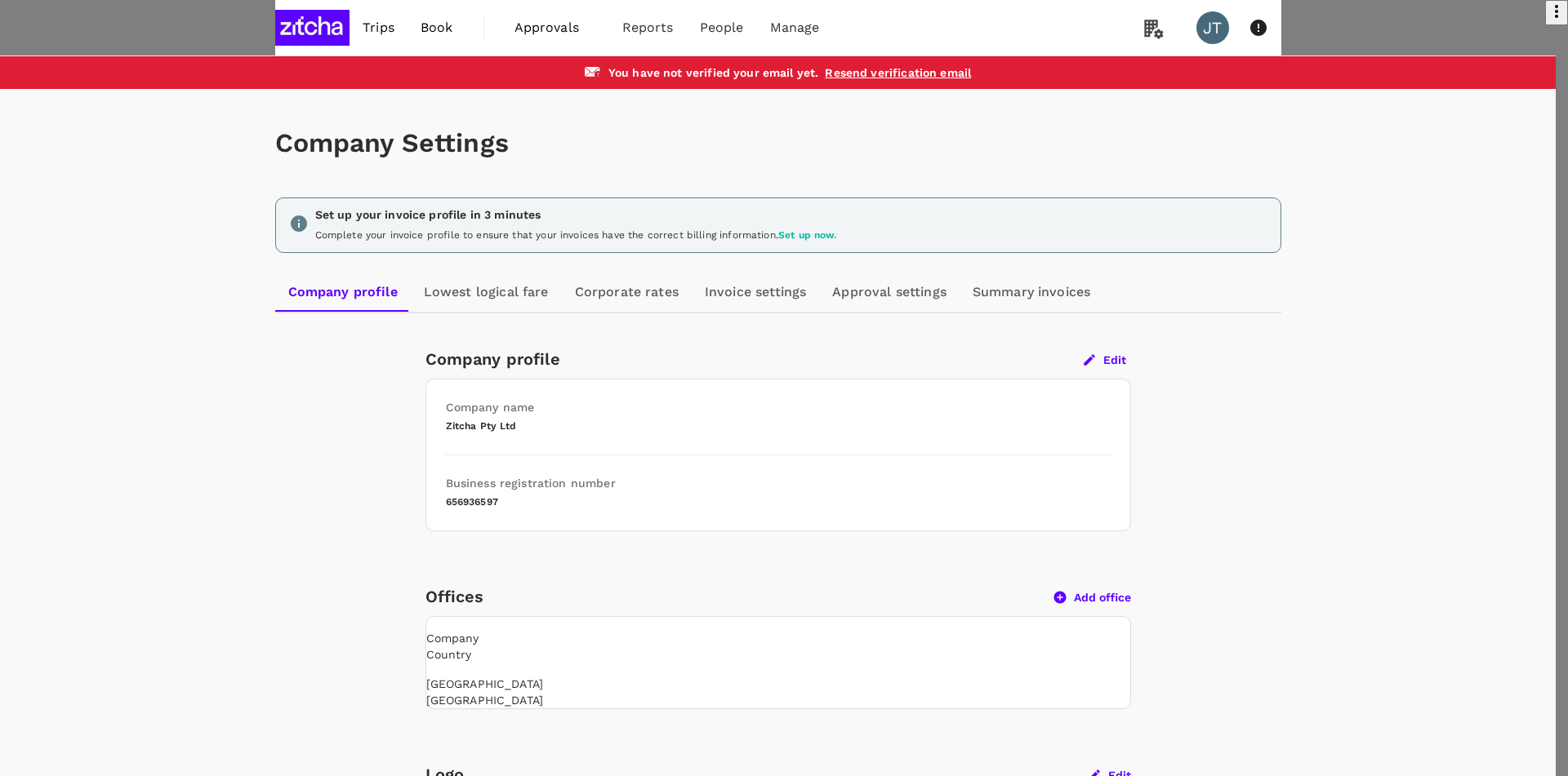
type input "Melbourne"
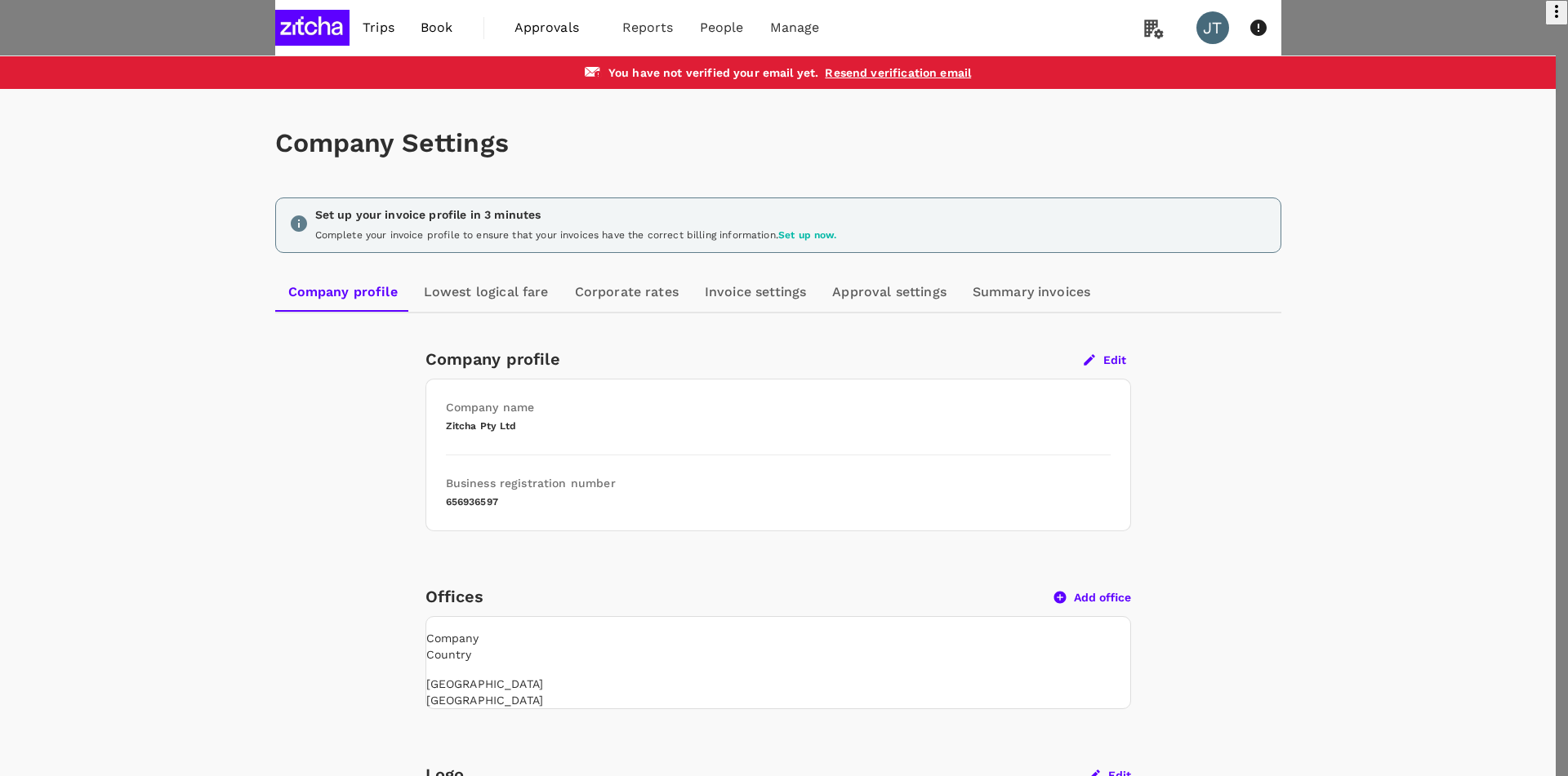
paste input "116 Chapel Street, Windsor, VIC 3181"
type input "116 Chapel Street, Windsor, VIC 3181"
type input "3181"
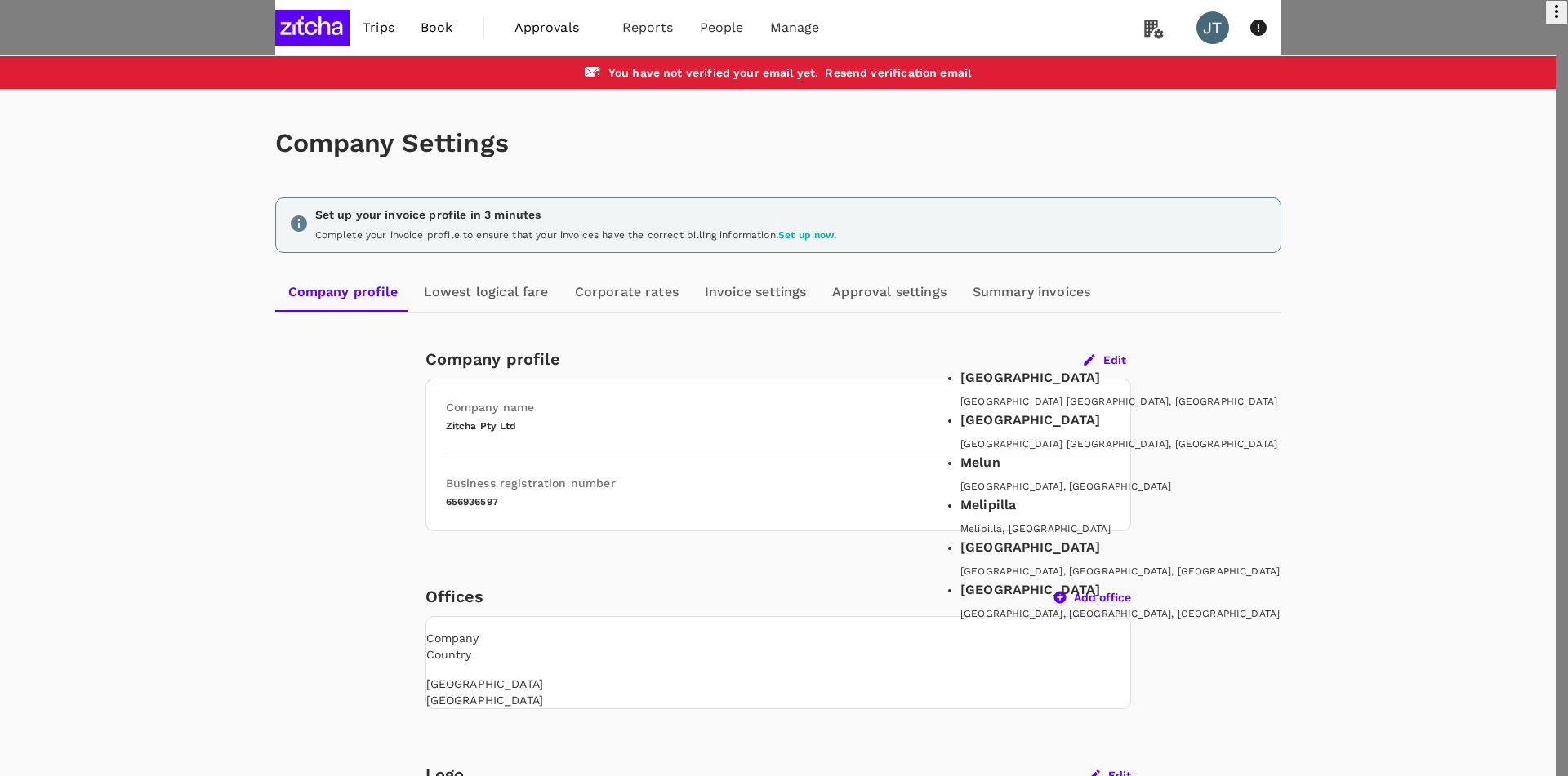
click at [1050, 453] on div "Melbourne VIC, Australia" at bounding box center [1254, 445] width 588 height 16
type input "Melbourne"
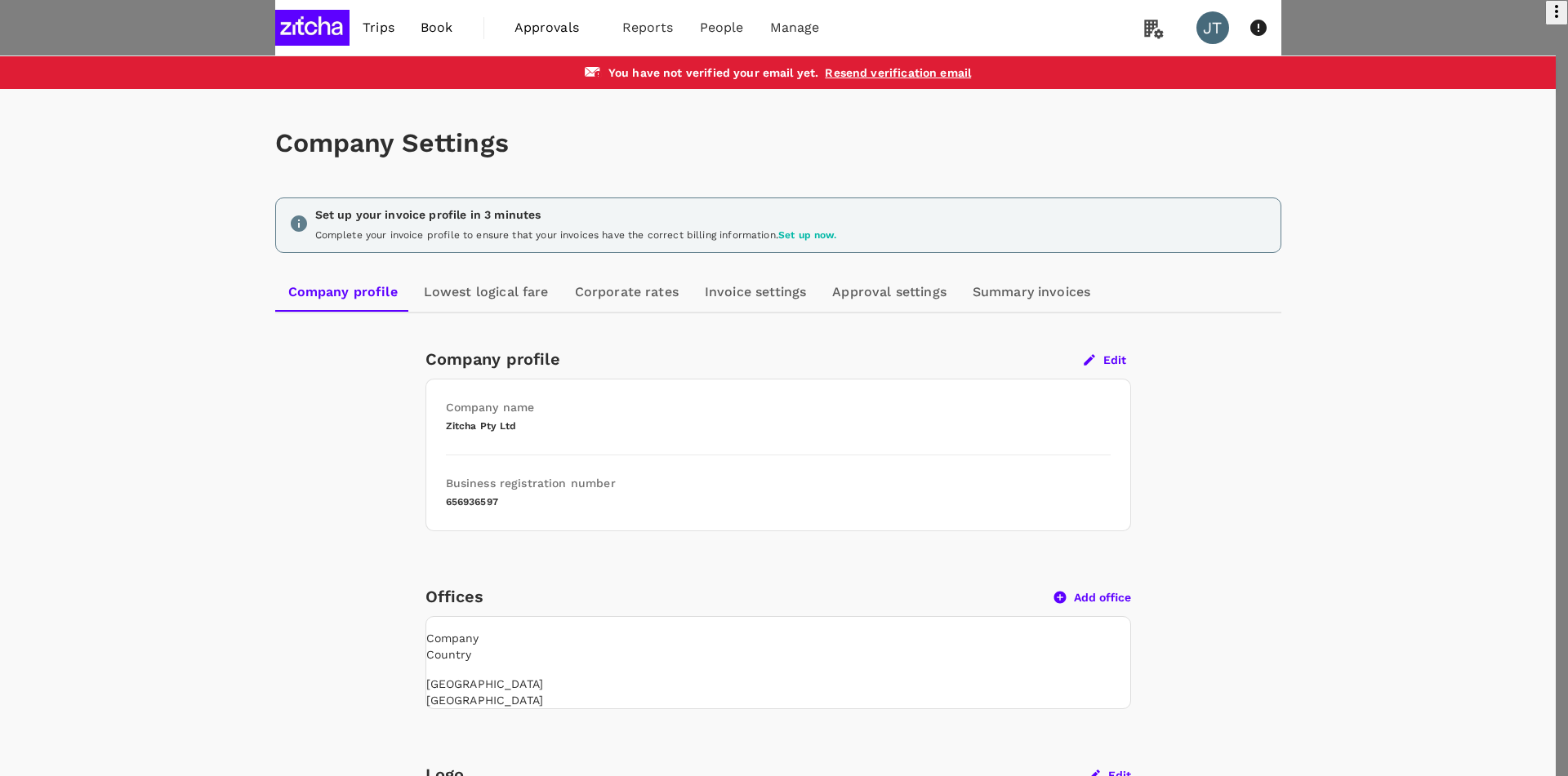
type input "Victoria"
type input "Melbourne"
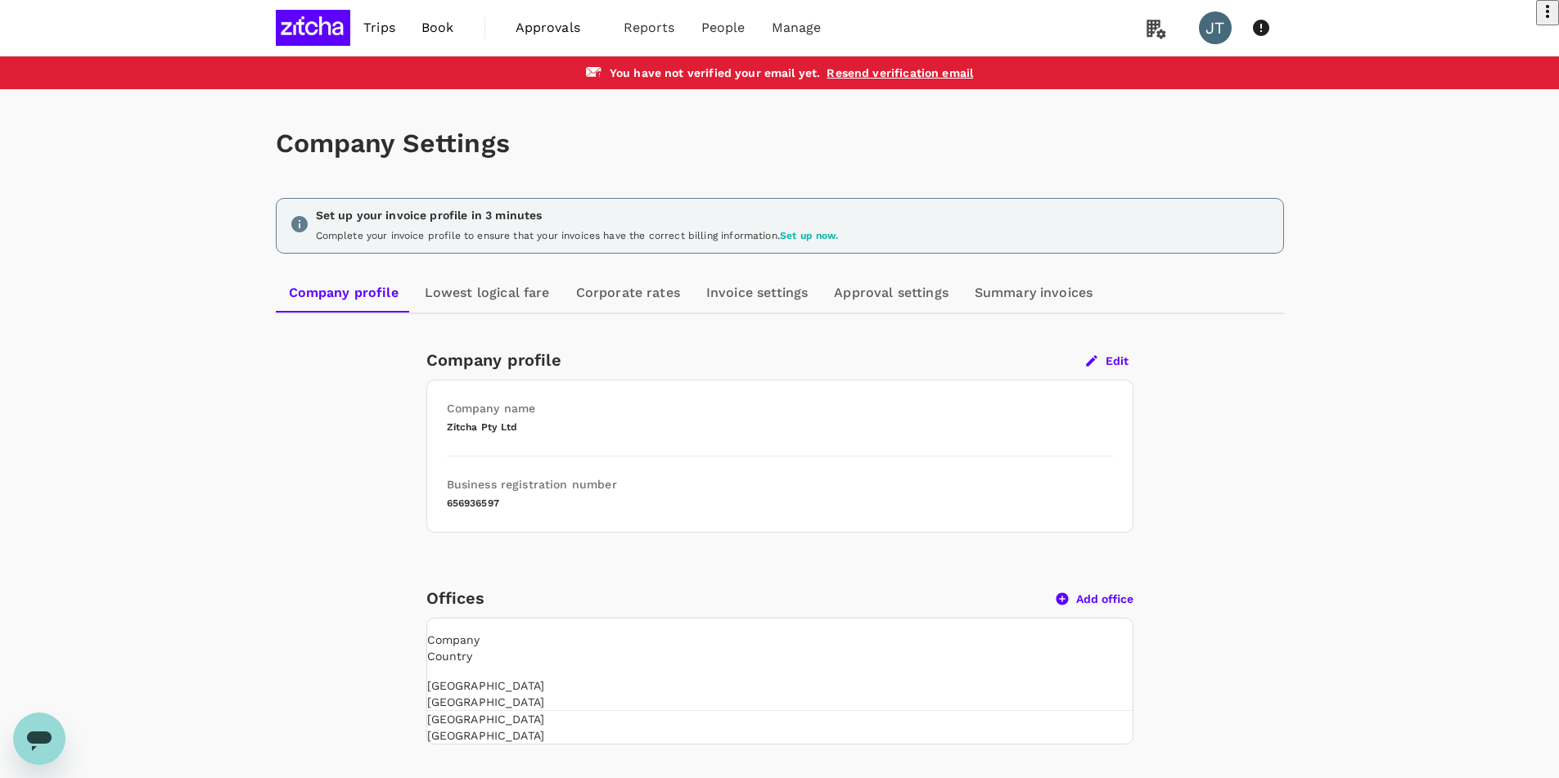
click at [1085, 602] on button "Add office" at bounding box center [1095, 599] width 77 height 15
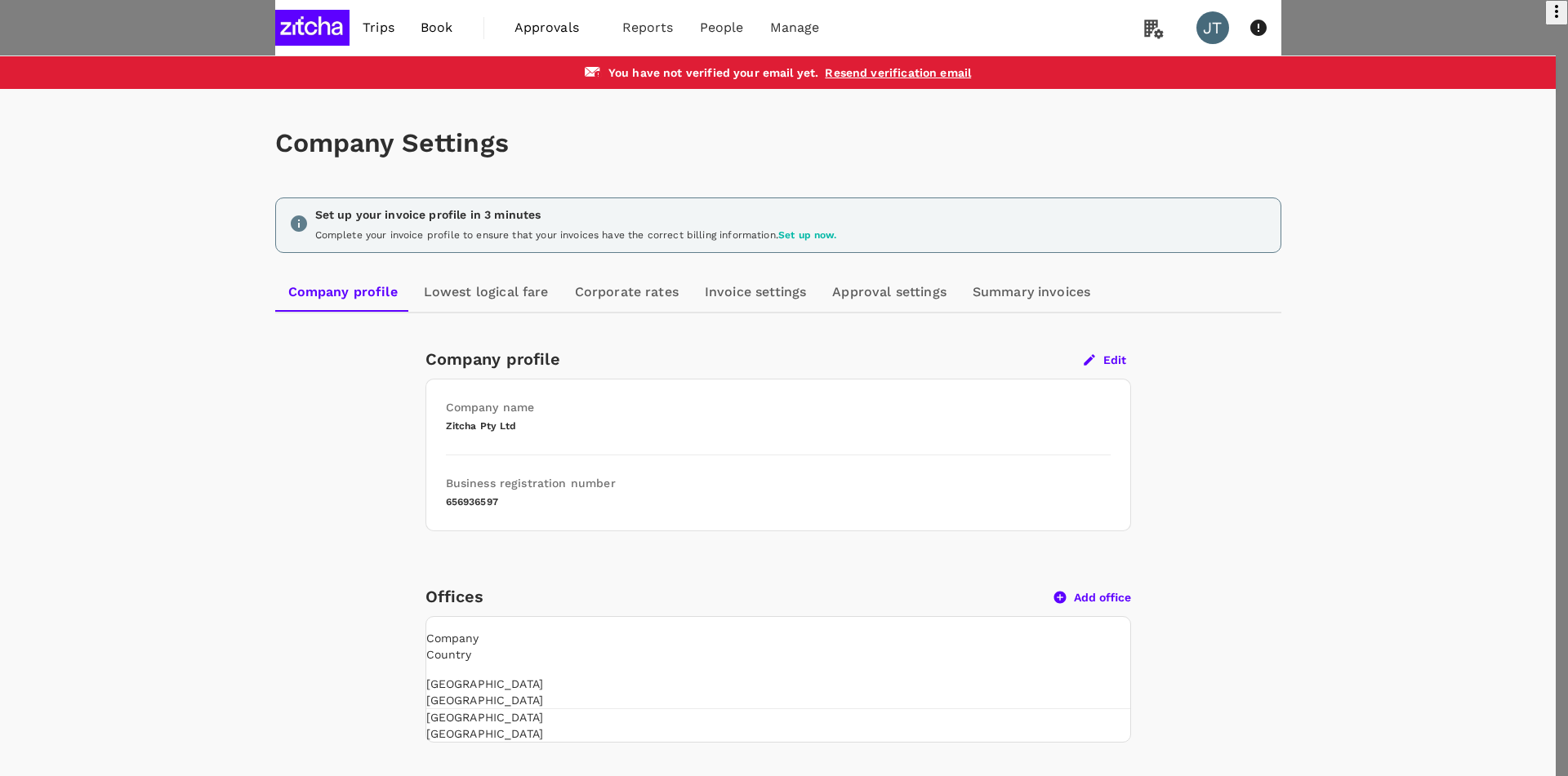
type input "Noosa"
paste input "253-255 David Low Way, Peregian Beach QLD 4573"
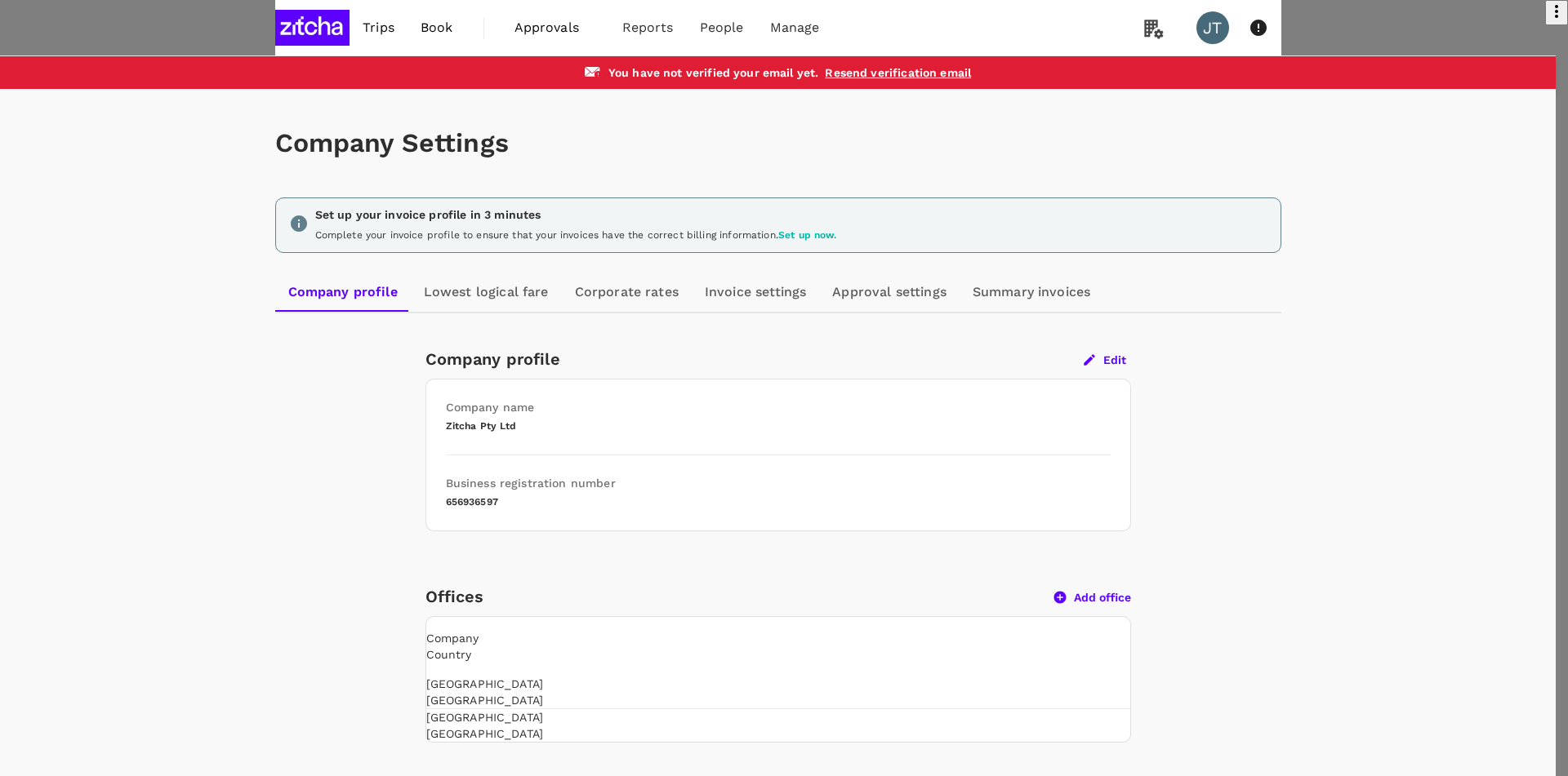
type input "253-255 David Low Way, Peregian Beach QLD 4573"
type input "4573"
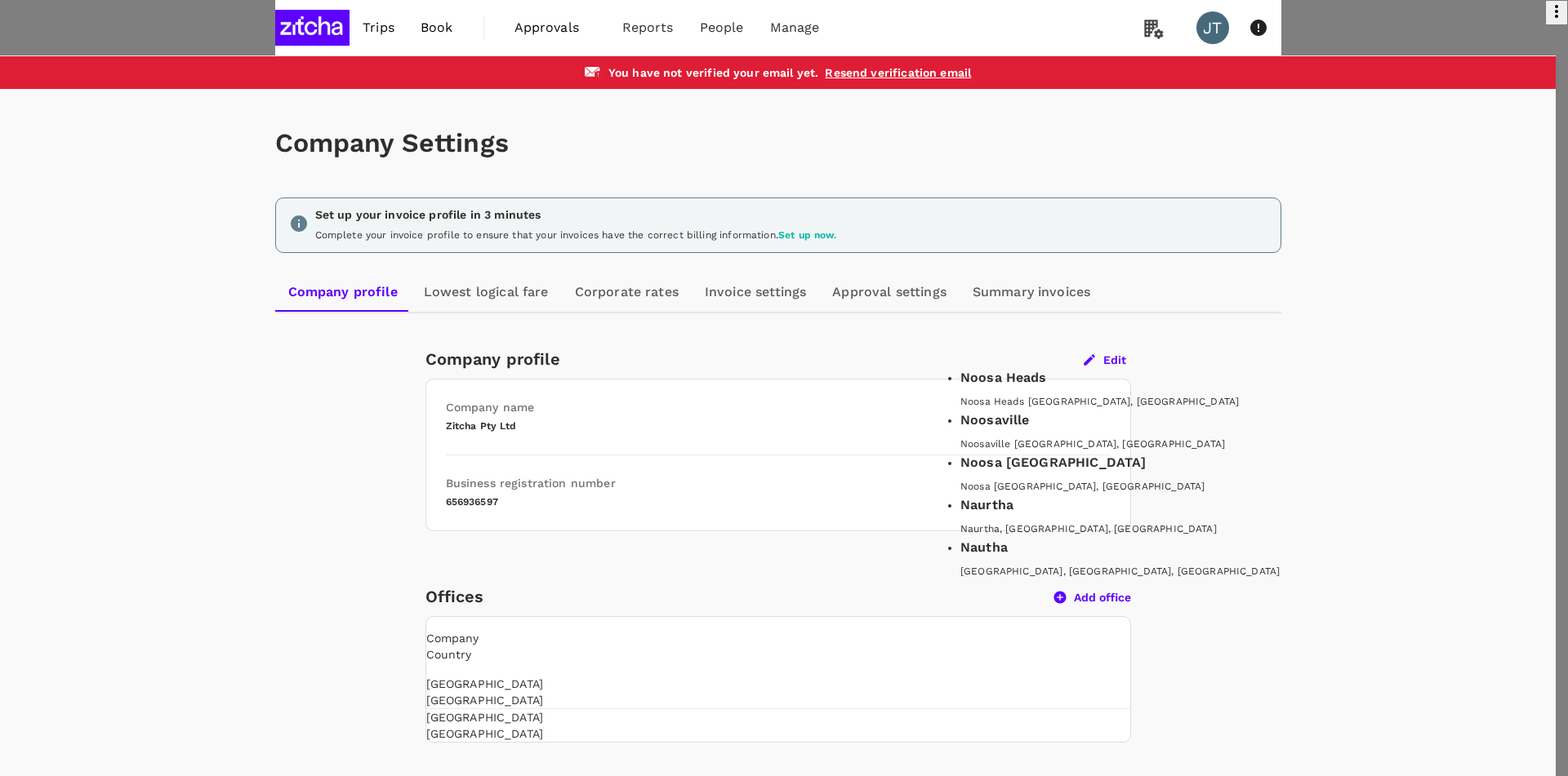
click at [1132, 388] on div "Noosa Heads" at bounding box center [1254, 378] width 588 height 20
type input "Noosa Heads"
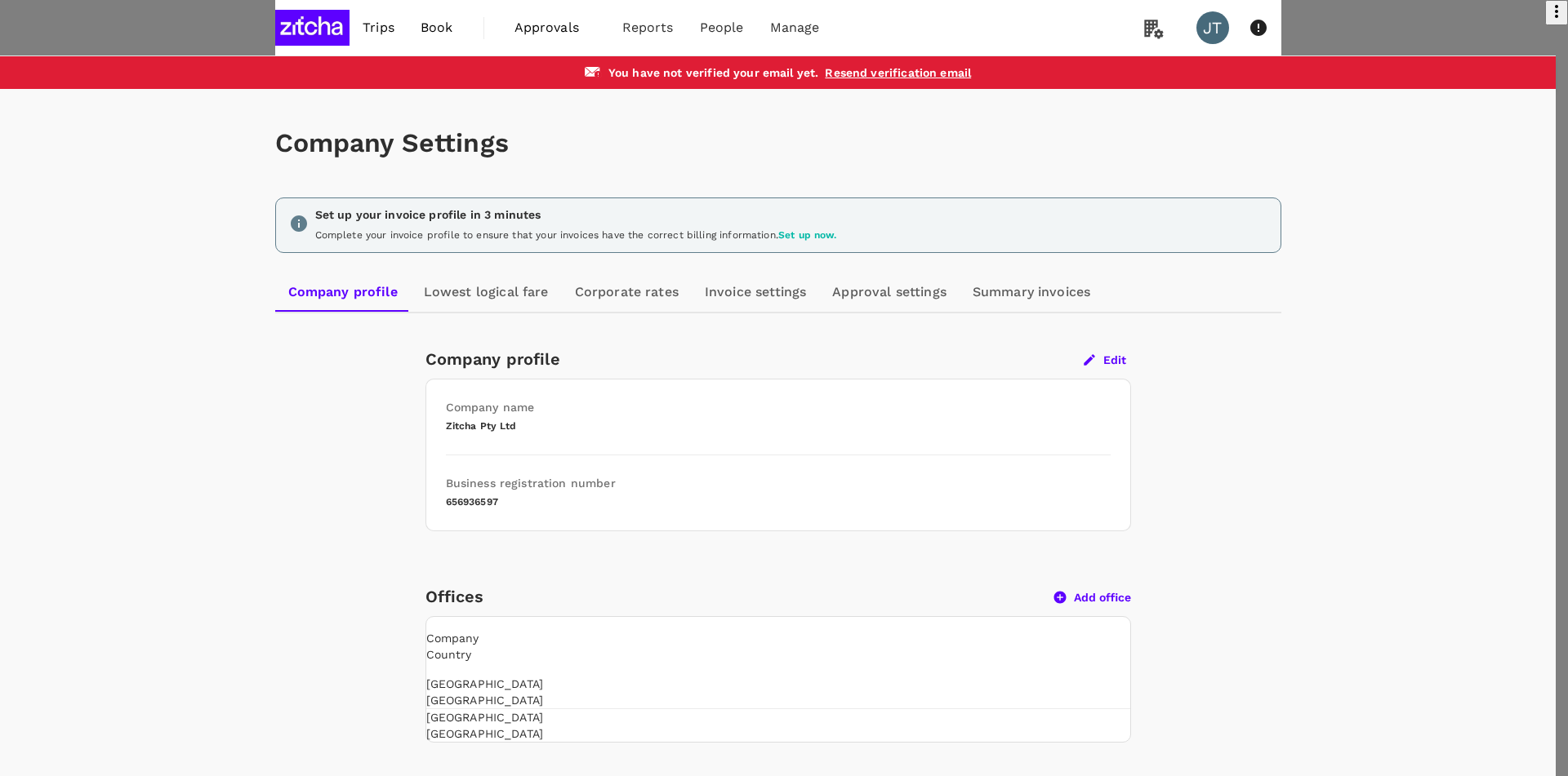
type input "Queensland"
type input "Noosa Heads"
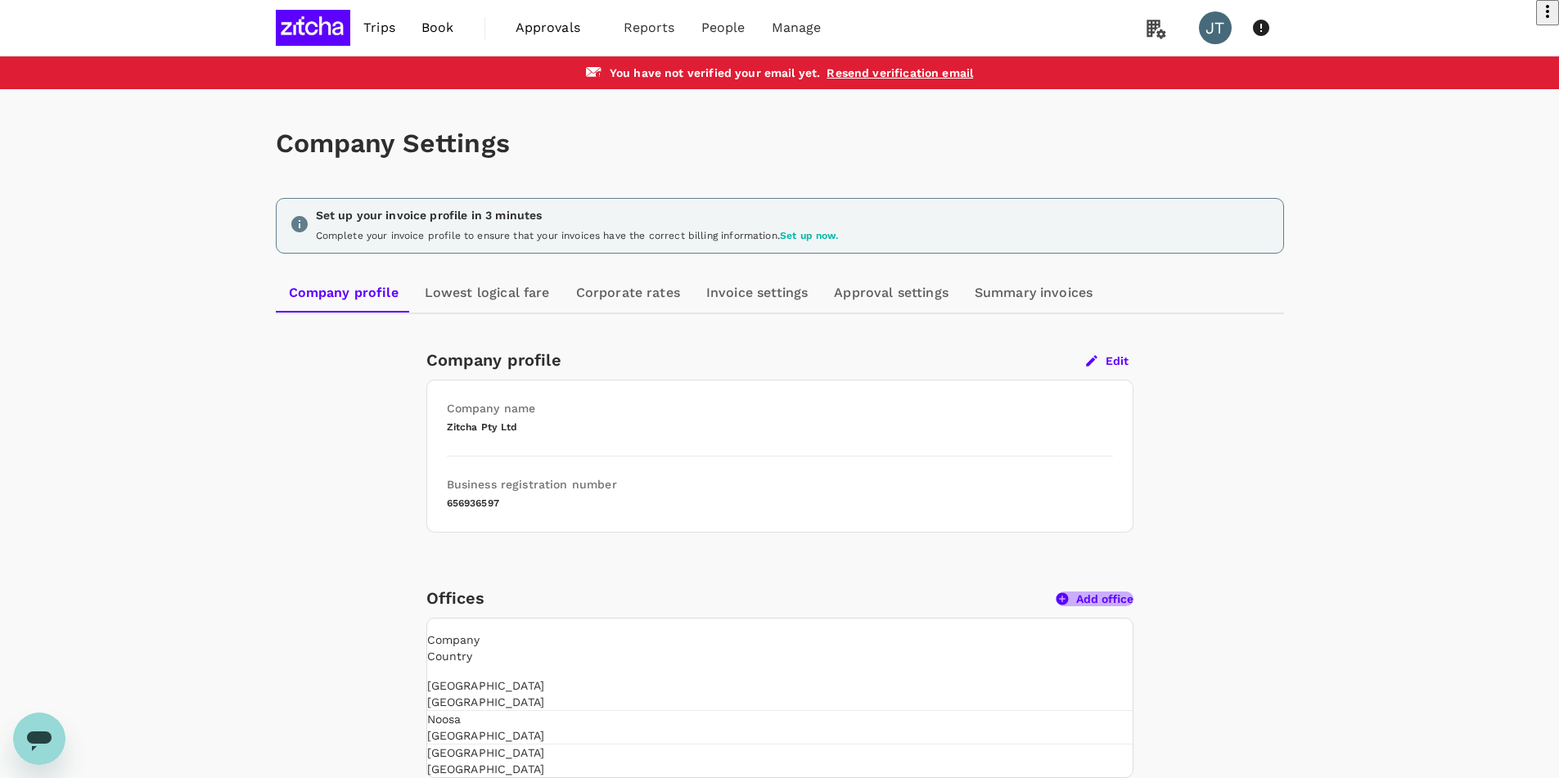
click at [1100, 599] on button "Add office" at bounding box center [1095, 599] width 77 height 15
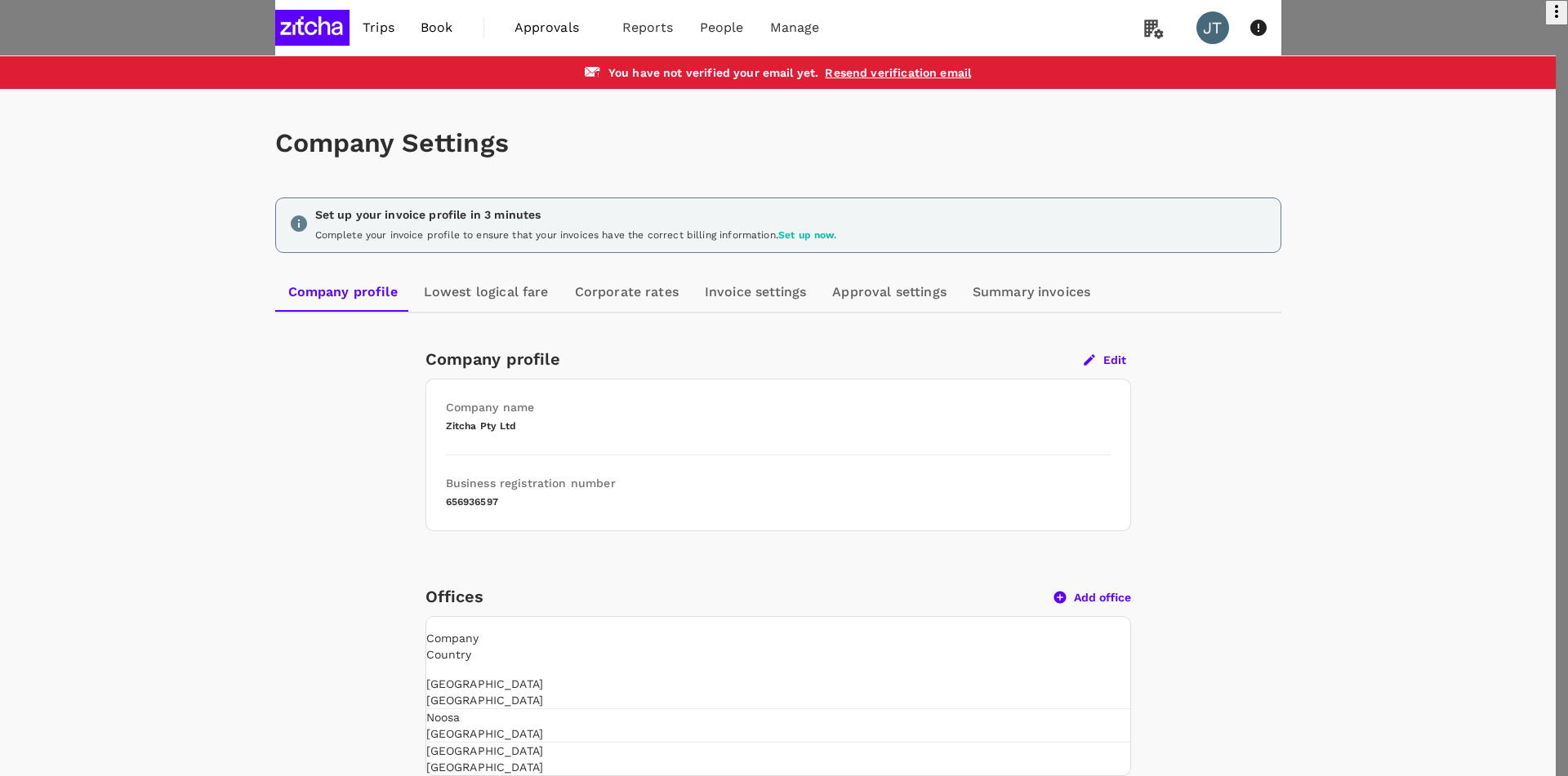
type input "Los Angeles"
paste input "453 S Spring Street Los Angeles, CA 90013"
type input "453 S Spring Street Los Angeles, CA 90013"
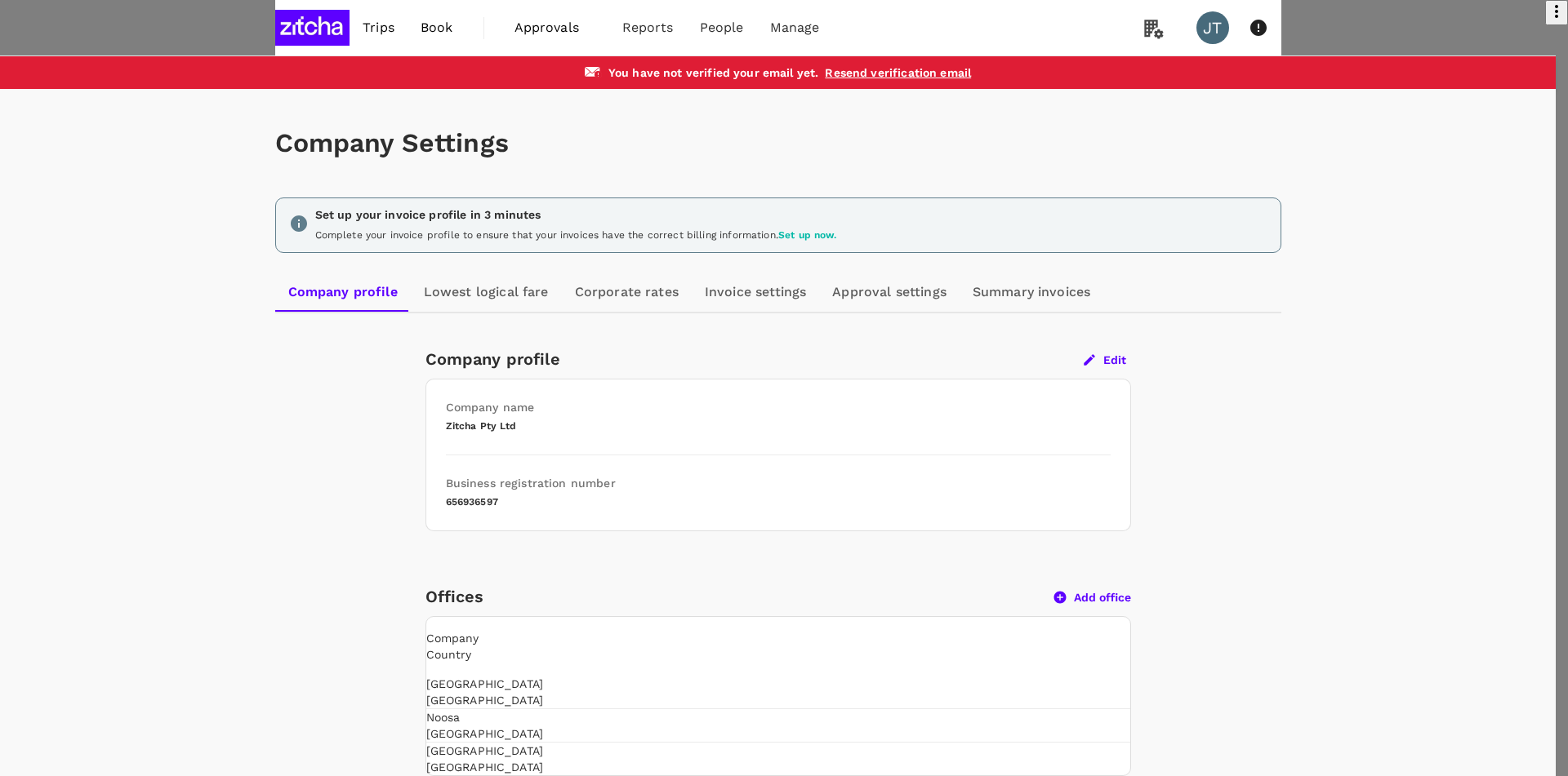
type input "90013"
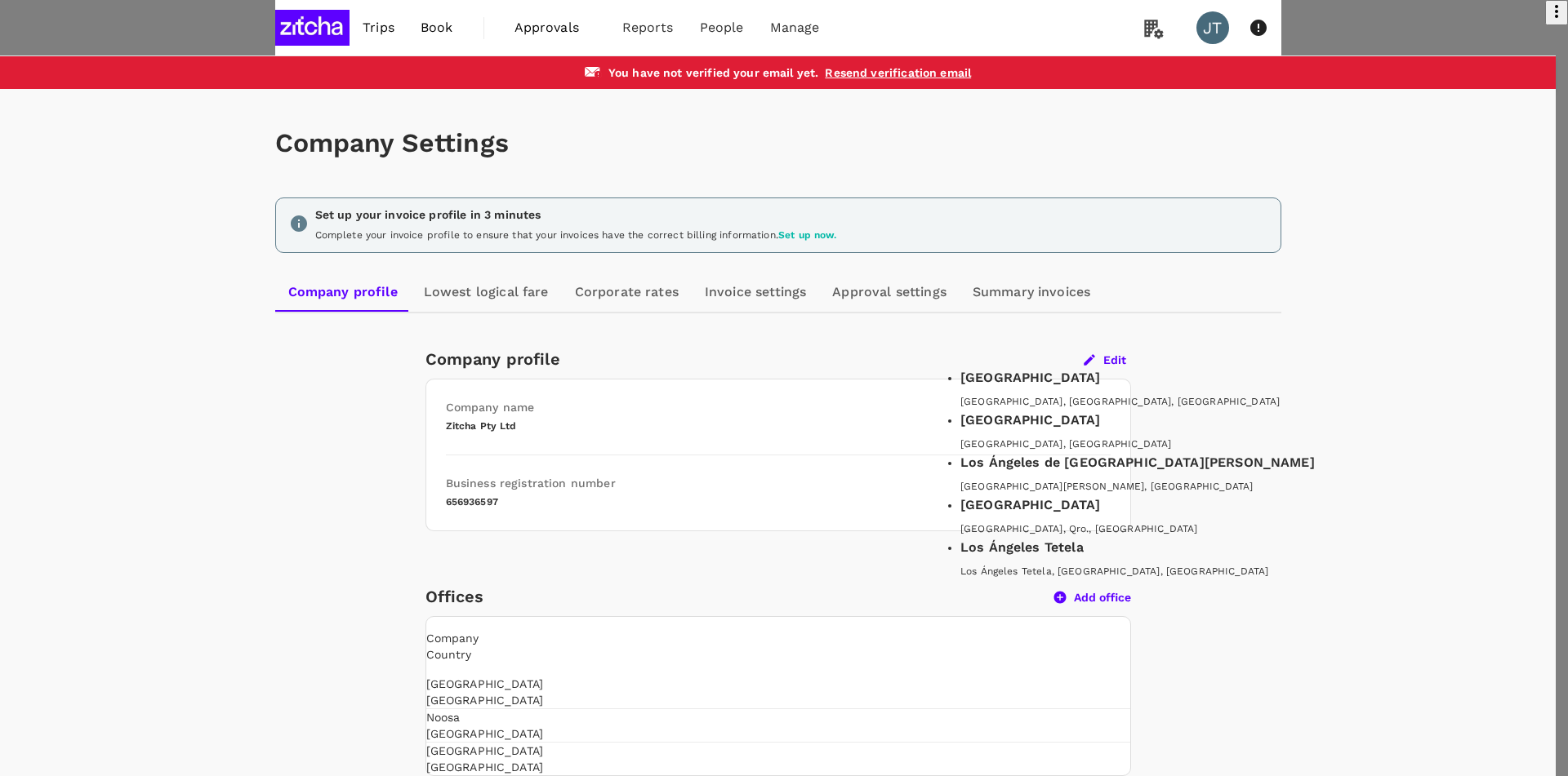
click at [1051, 388] on div "Los Angeles" at bounding box center [1254, 378] width 588 height 20
type input "Los Angeles"
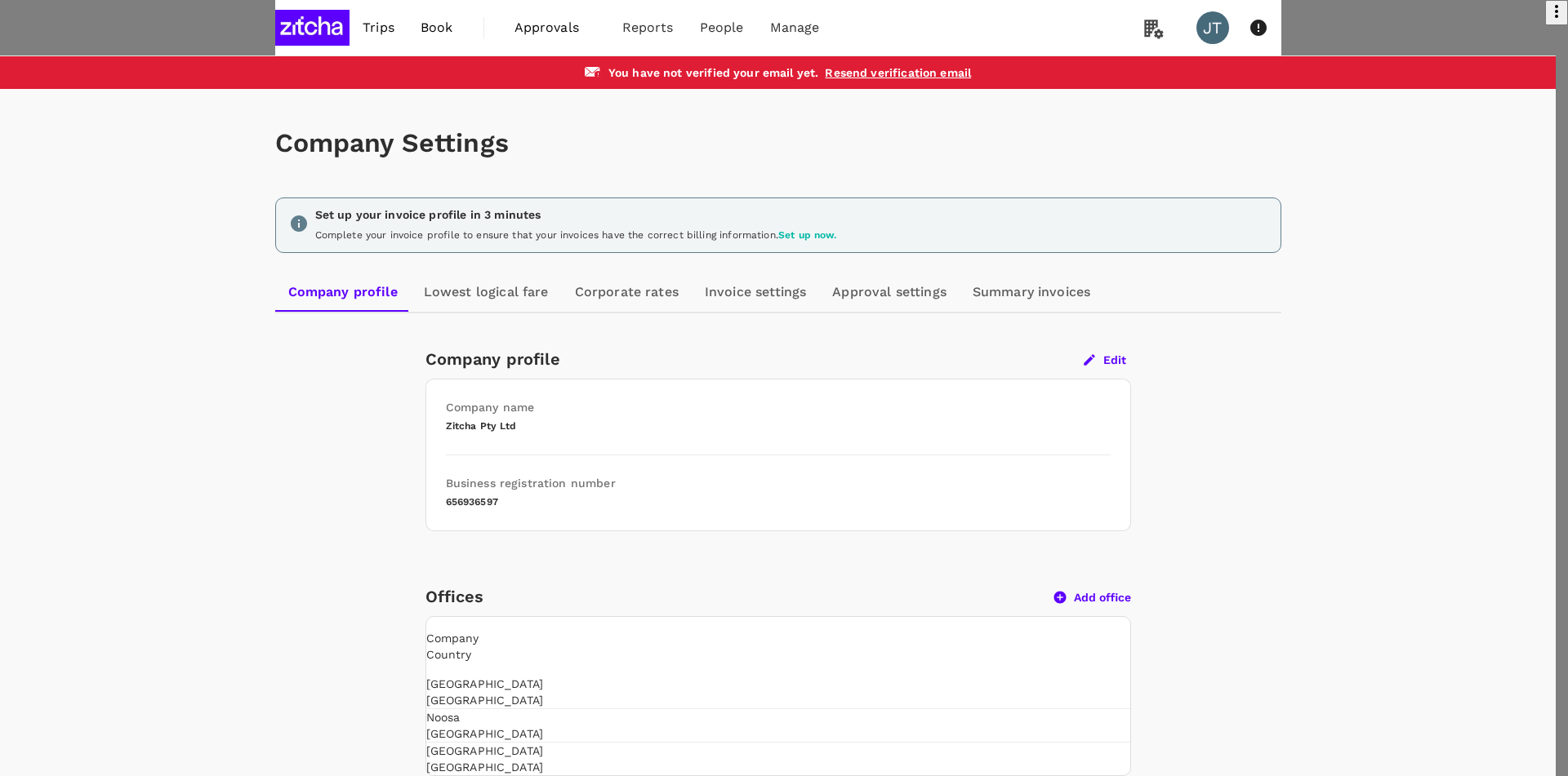
type input "California"
type input "United States"
type input "Los Angeles"
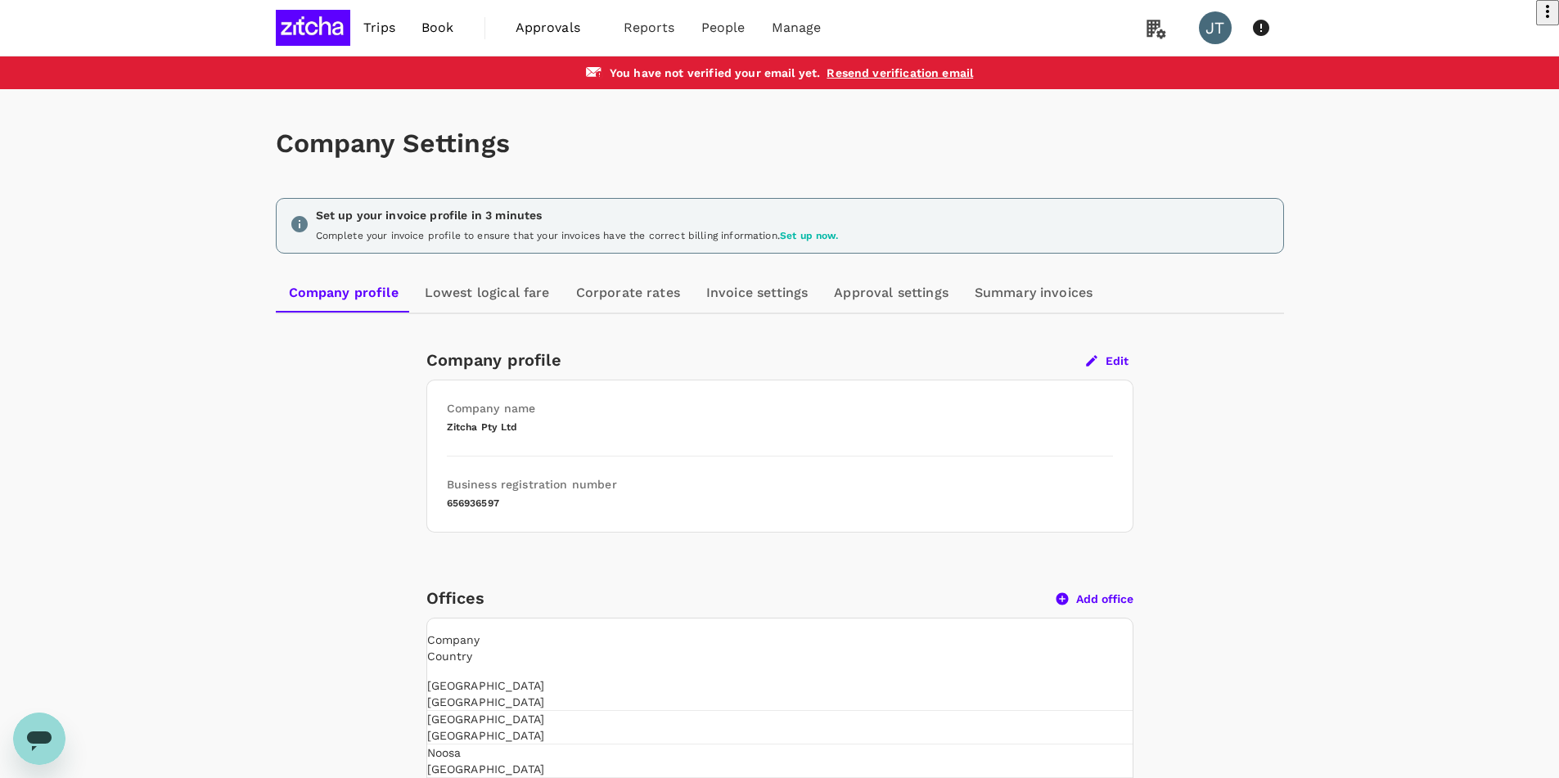
click at [1103, 598] on button "Add office" at bounding box center [1095, 599] width 77 height 15
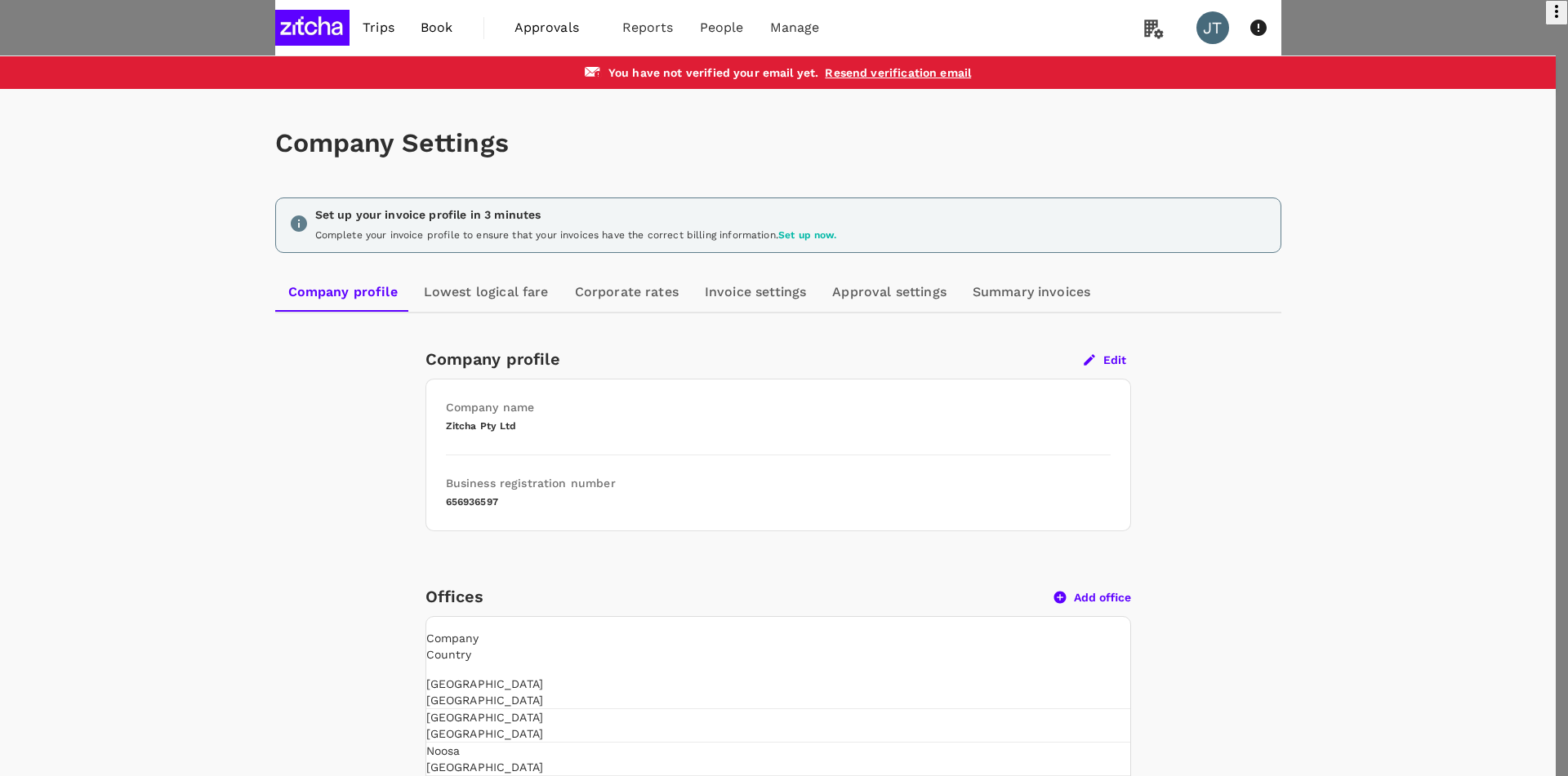
type input "K"
type input "London"
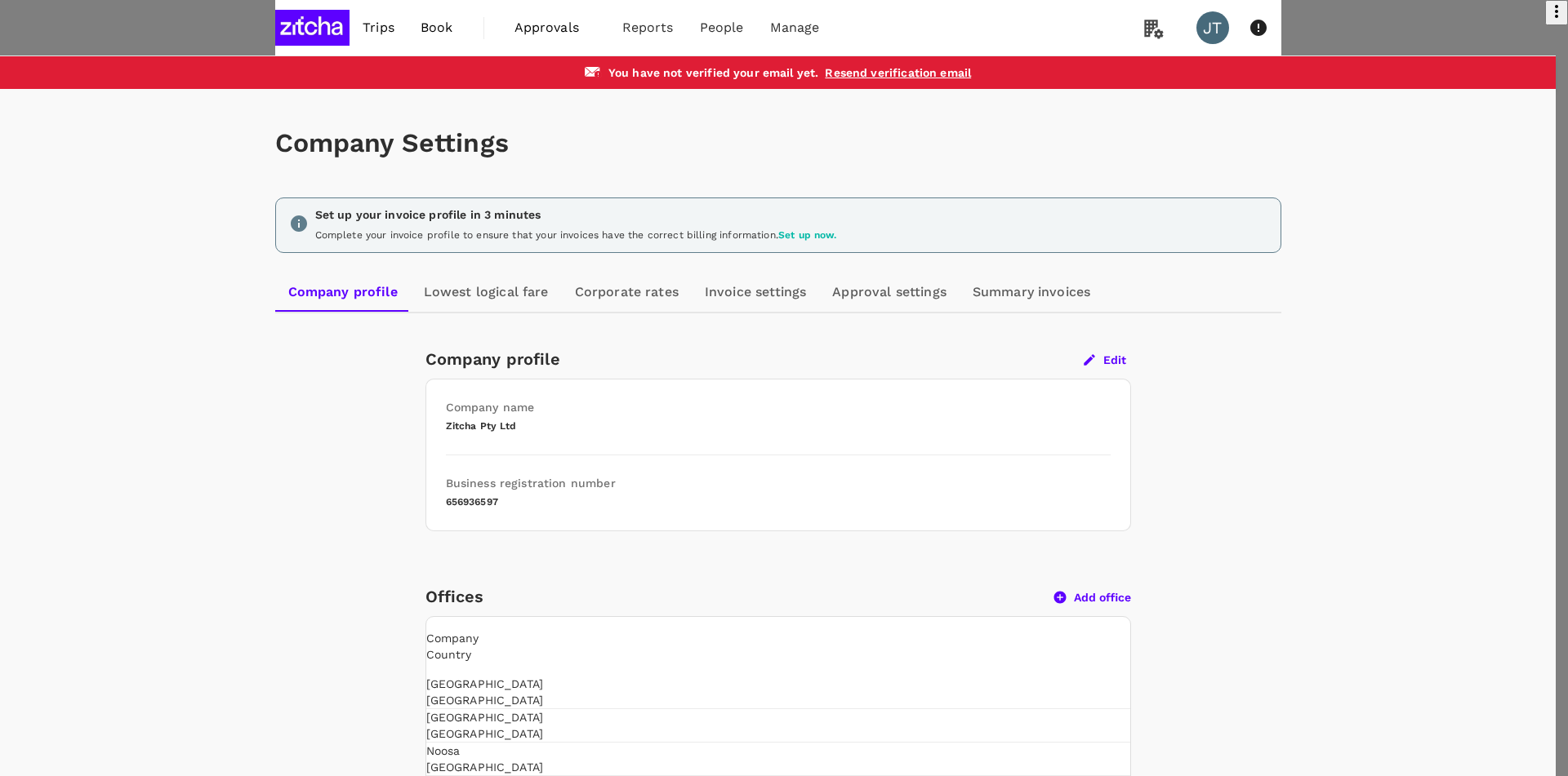
paste input "79-81 Borough Road, London, SE1 1DN, UK"
type input "79-81 Borough Road, London, SE1 1DN, UK"
type input "SE1 1DN"
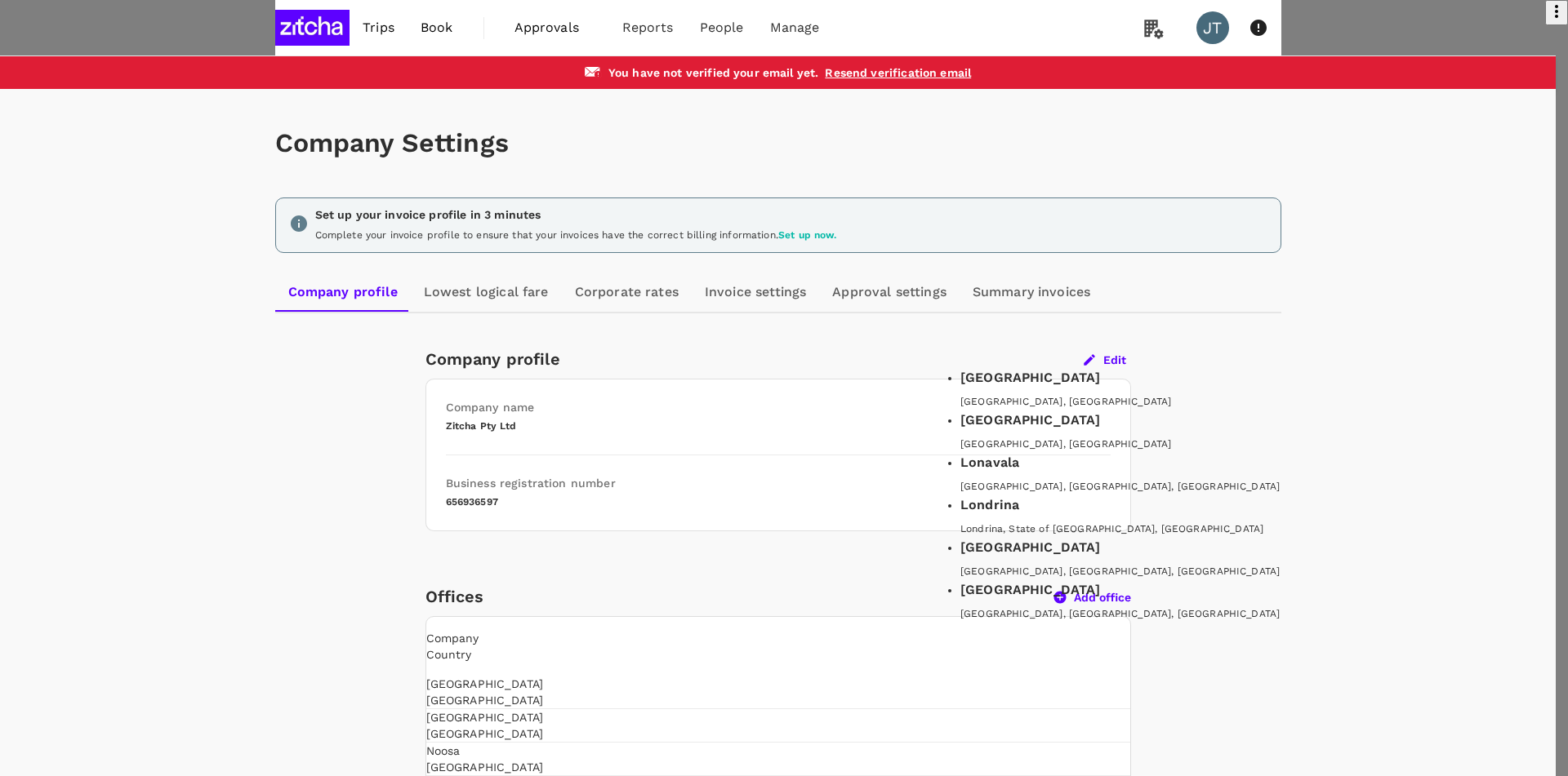
click at [1047, 411] on div "London, UK" at bounding box center [1254, 402] width 588 height 16
type input "London"
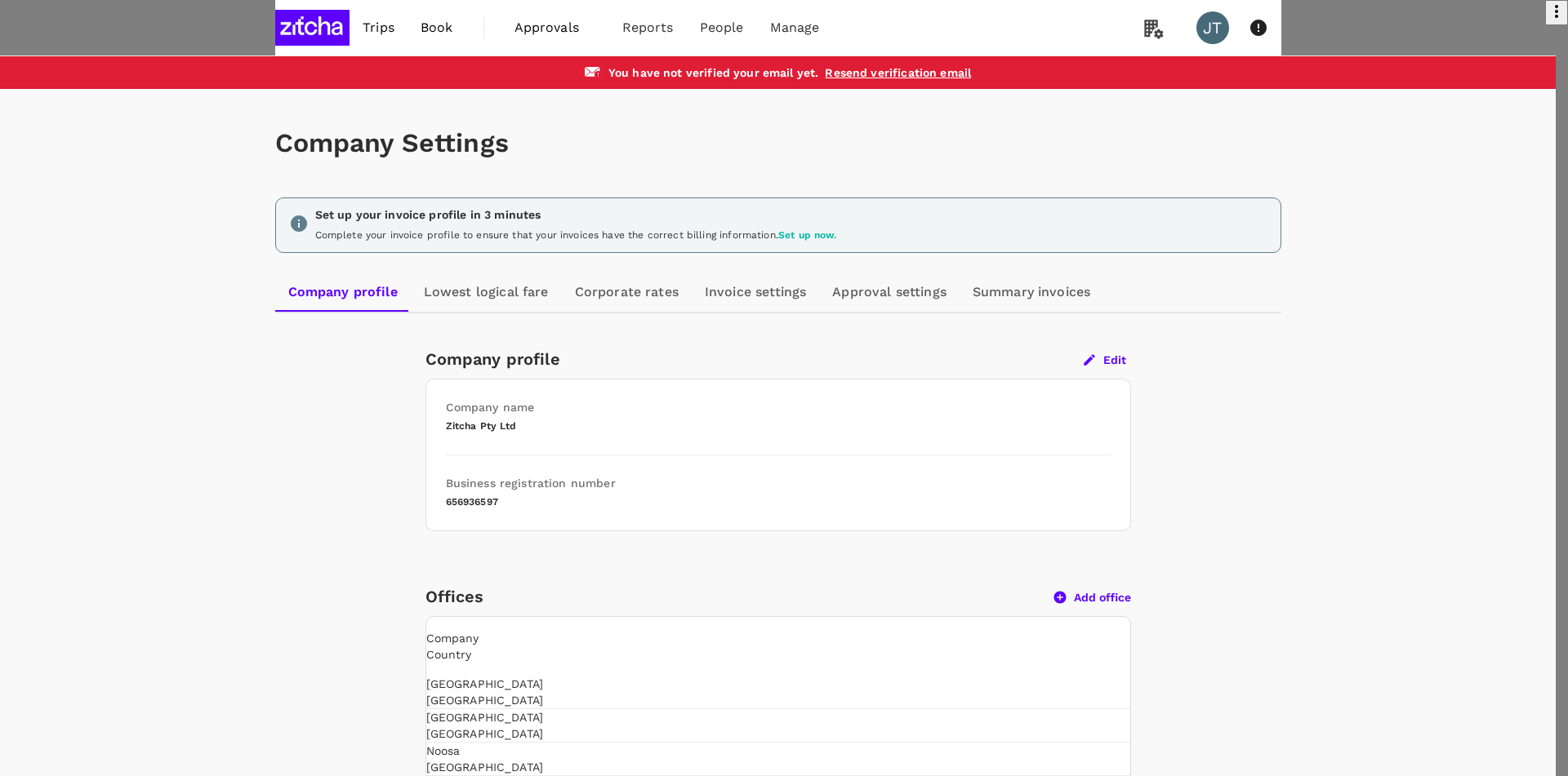
type input "Greater London"
type input "United Kingdom"
type input "London"
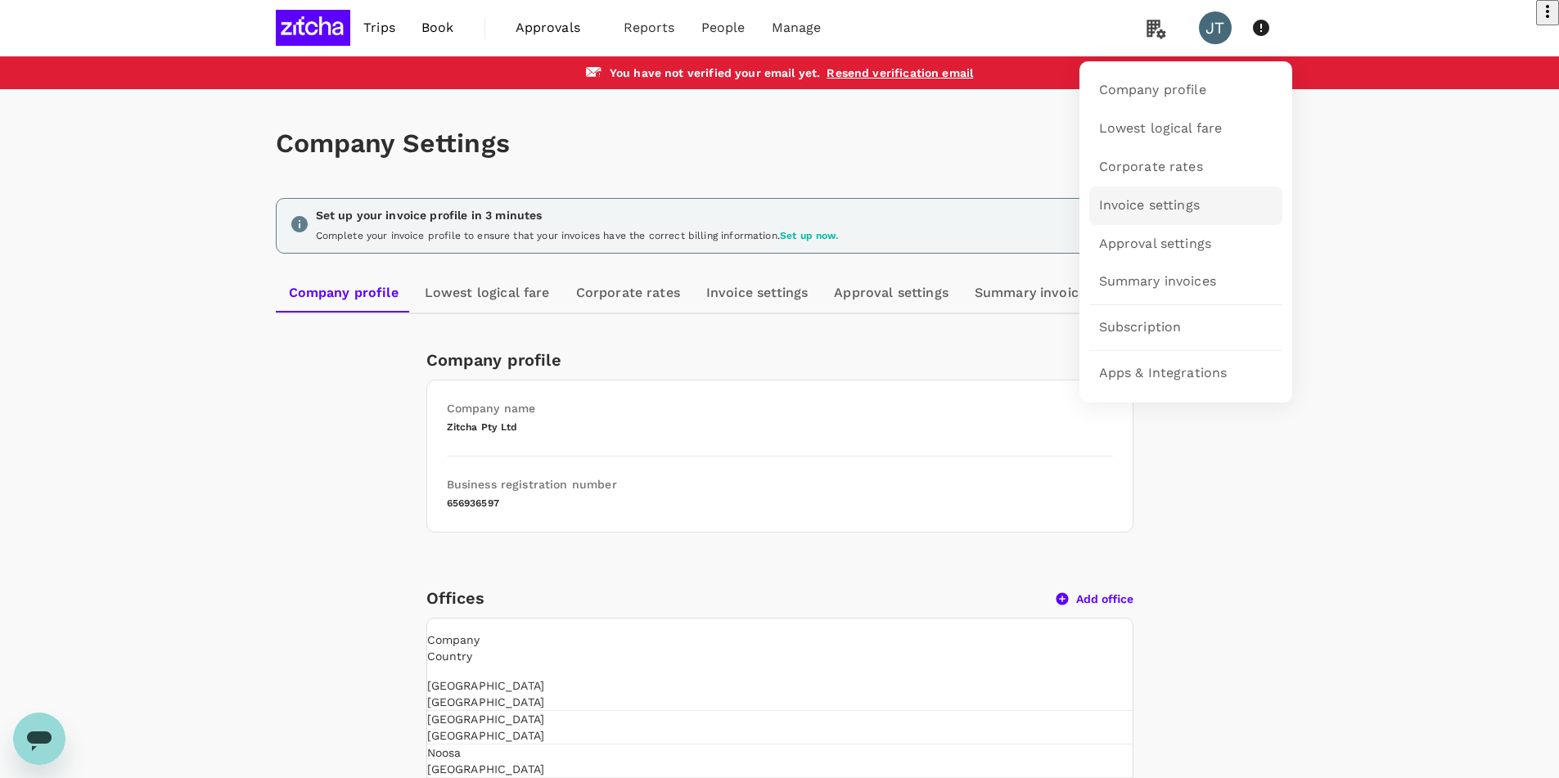
click at [1204, 206] on link "Invoice settings" at bounding box center [1186, 206] width 193 height 38
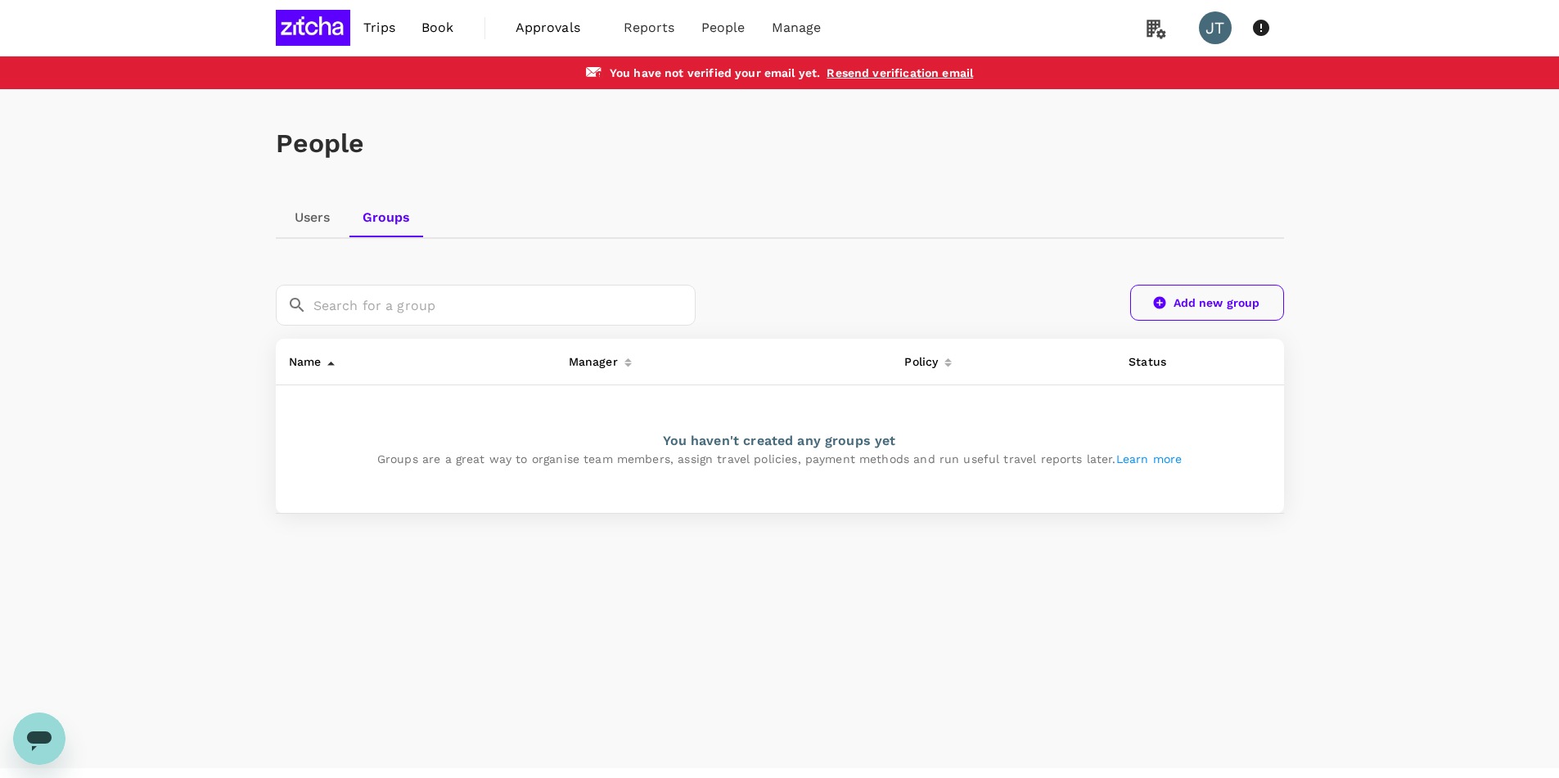
click at [1168, 297] on link "Add new group" at bounding box center [1207, 303] width 154 height 36
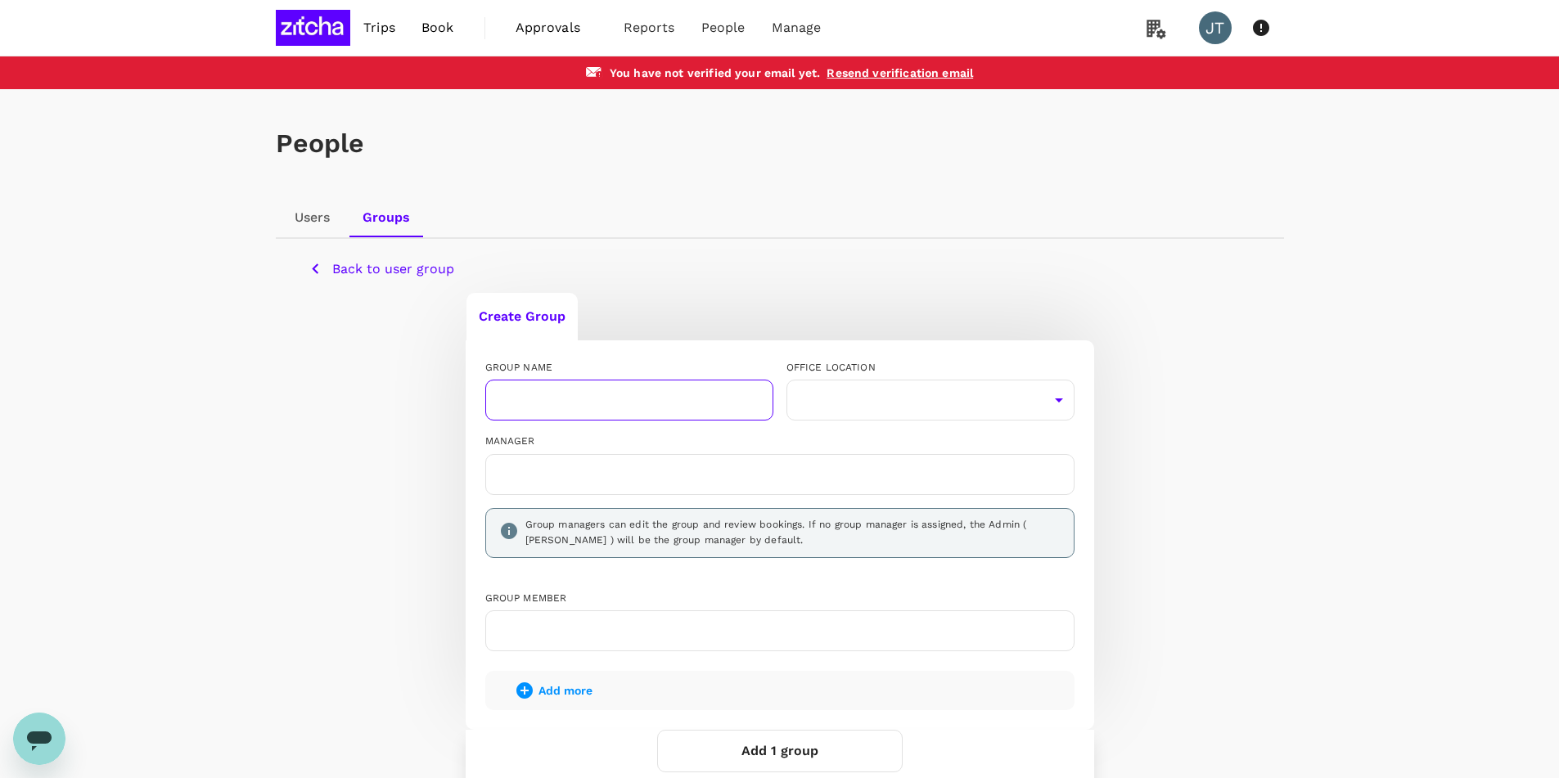
click at [671, 396] on input "text" at bounding box center [629, 400] width 288 height 41
type input "Management Office"
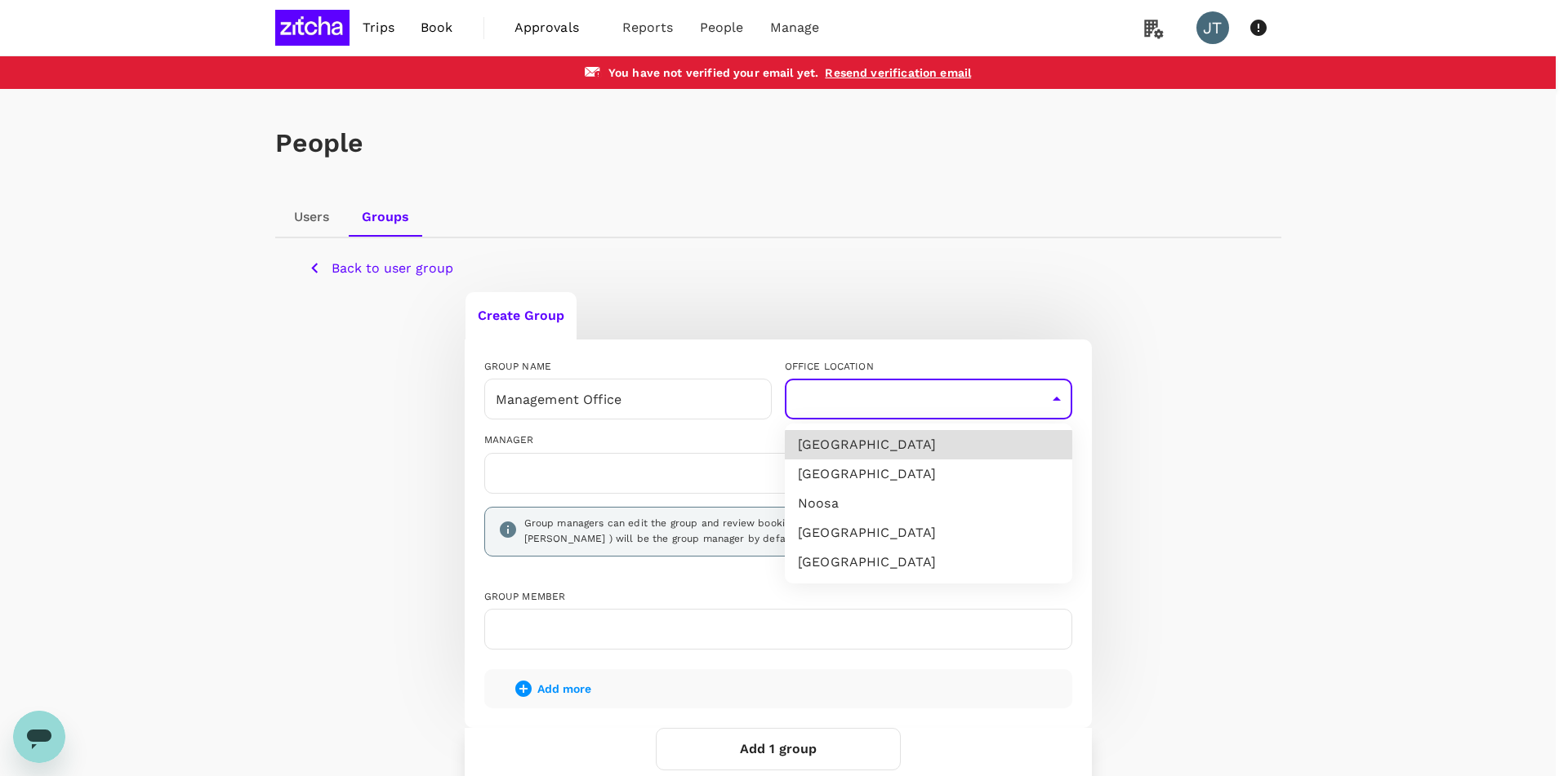
click at [895, 403] on body "Trips Book Approvals 0 Reports People Manage JT You have not verified your emai…" at bounding box center [784, 471] width 1568 height 943
click at [883, 450] on li "[GEOGRAPHIC_DATA]" at bounding box center [929, 444] width 287 height 29
type input "1a88aa48-4a7f-4a04-8a84-89297da7c6ca"
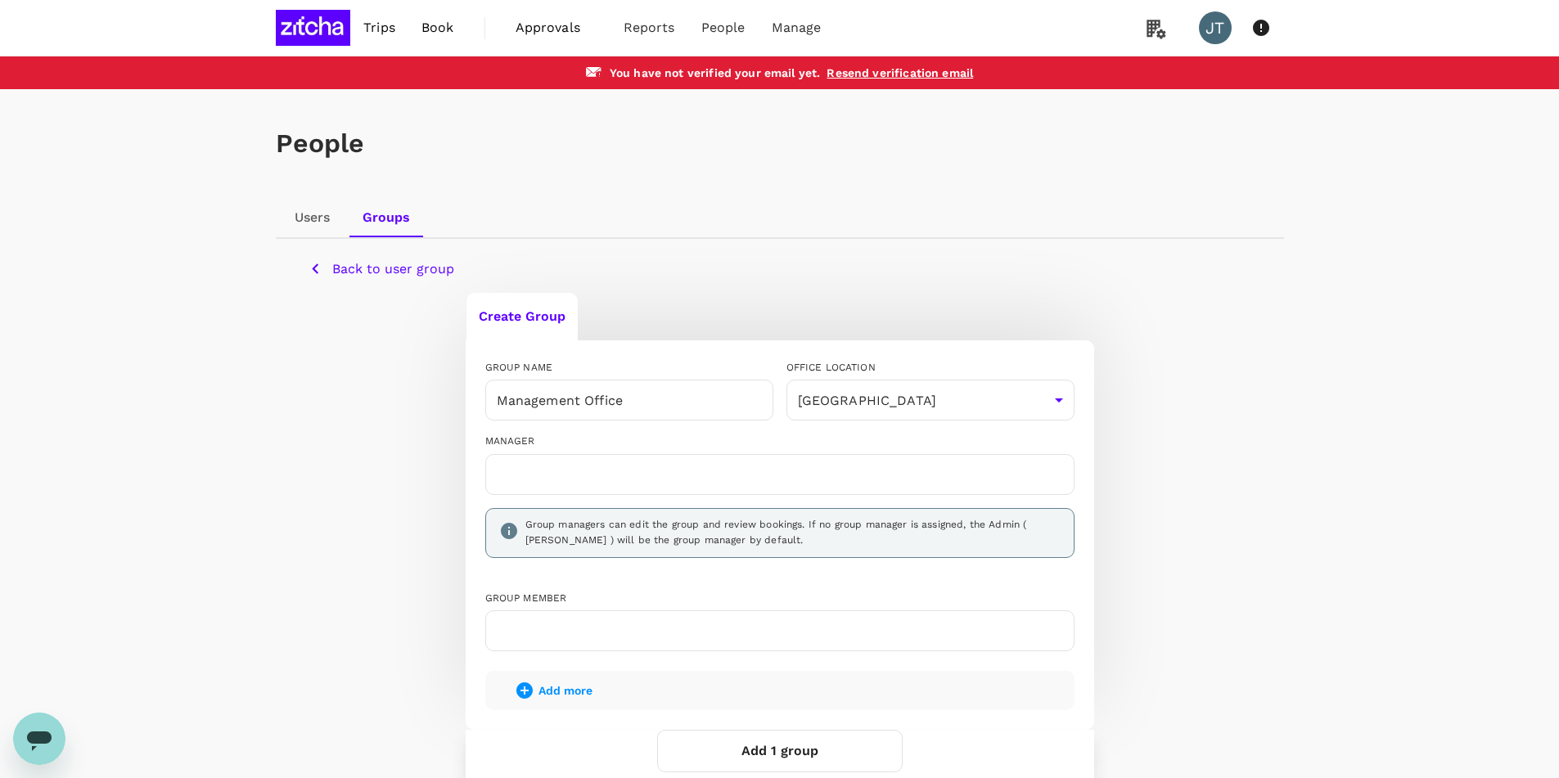
click at [630, 475] on input "text" at bounding box center [780, 475] width 575 height 26
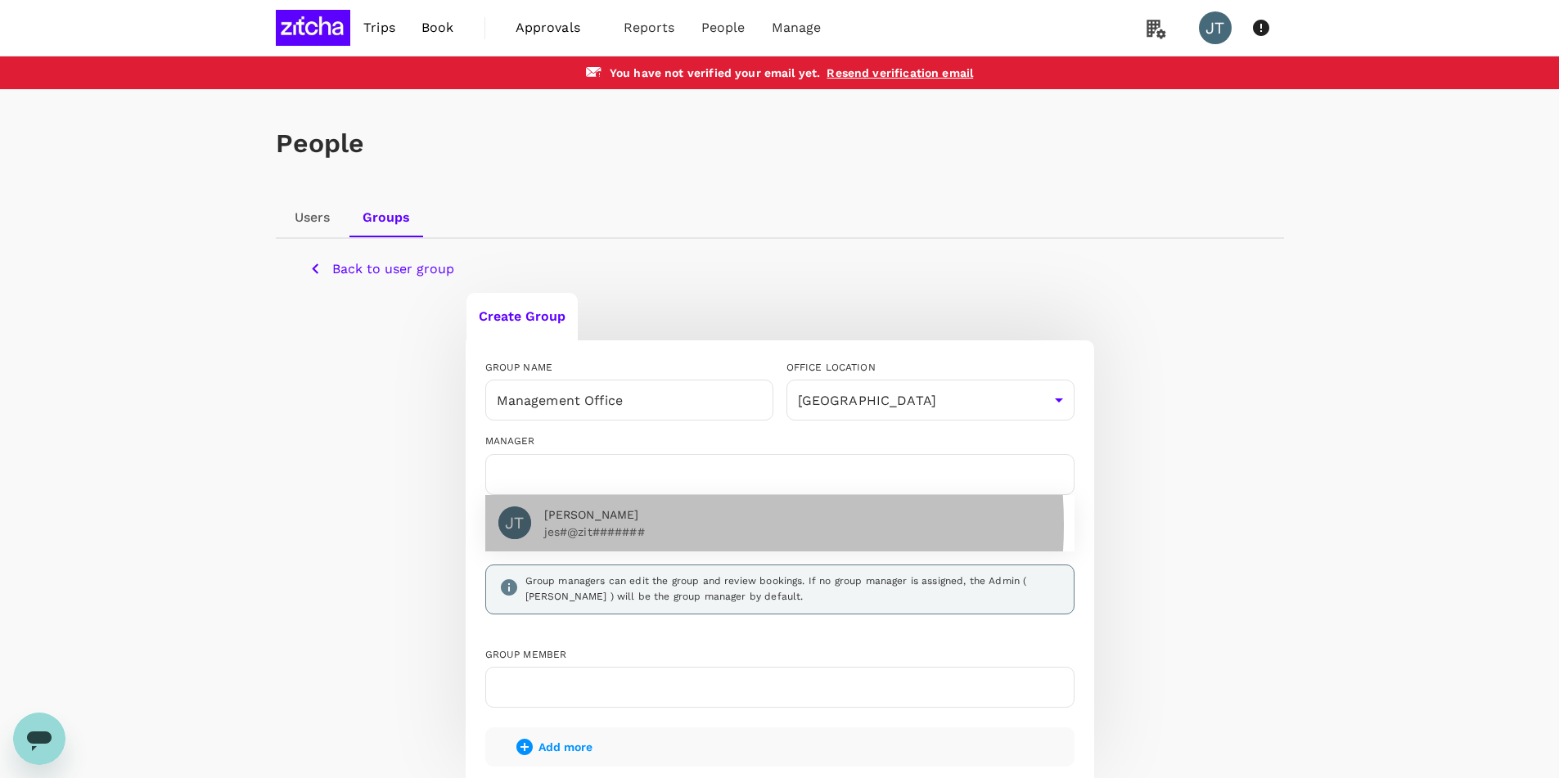
click at [636, 526] on p "jes#@zit#######" at bounding box center [802, 532] width 517 height 16
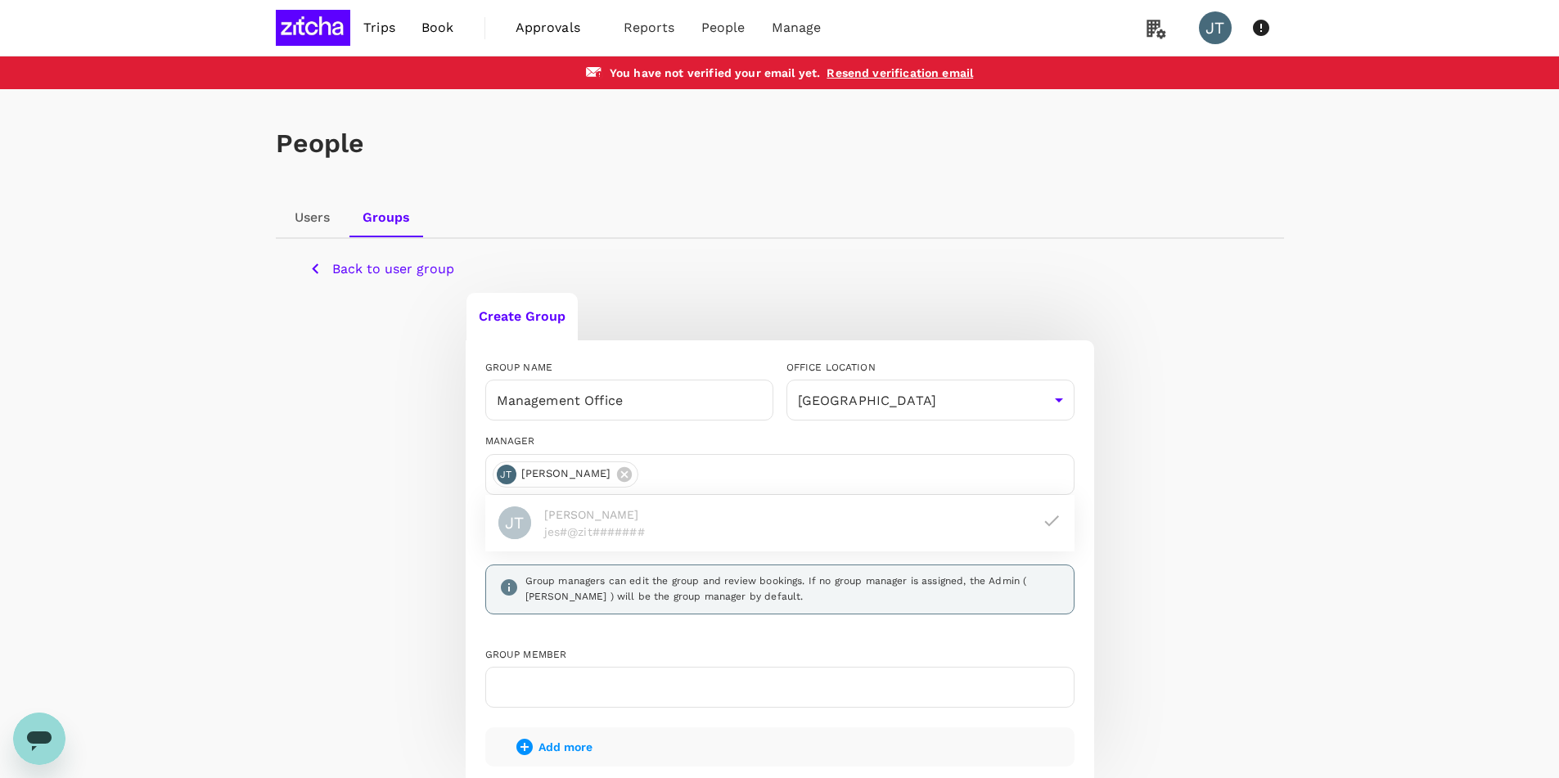
click at [641, 444] on div "MANAGER" at bounding box center [779, 442] width 589 height 16
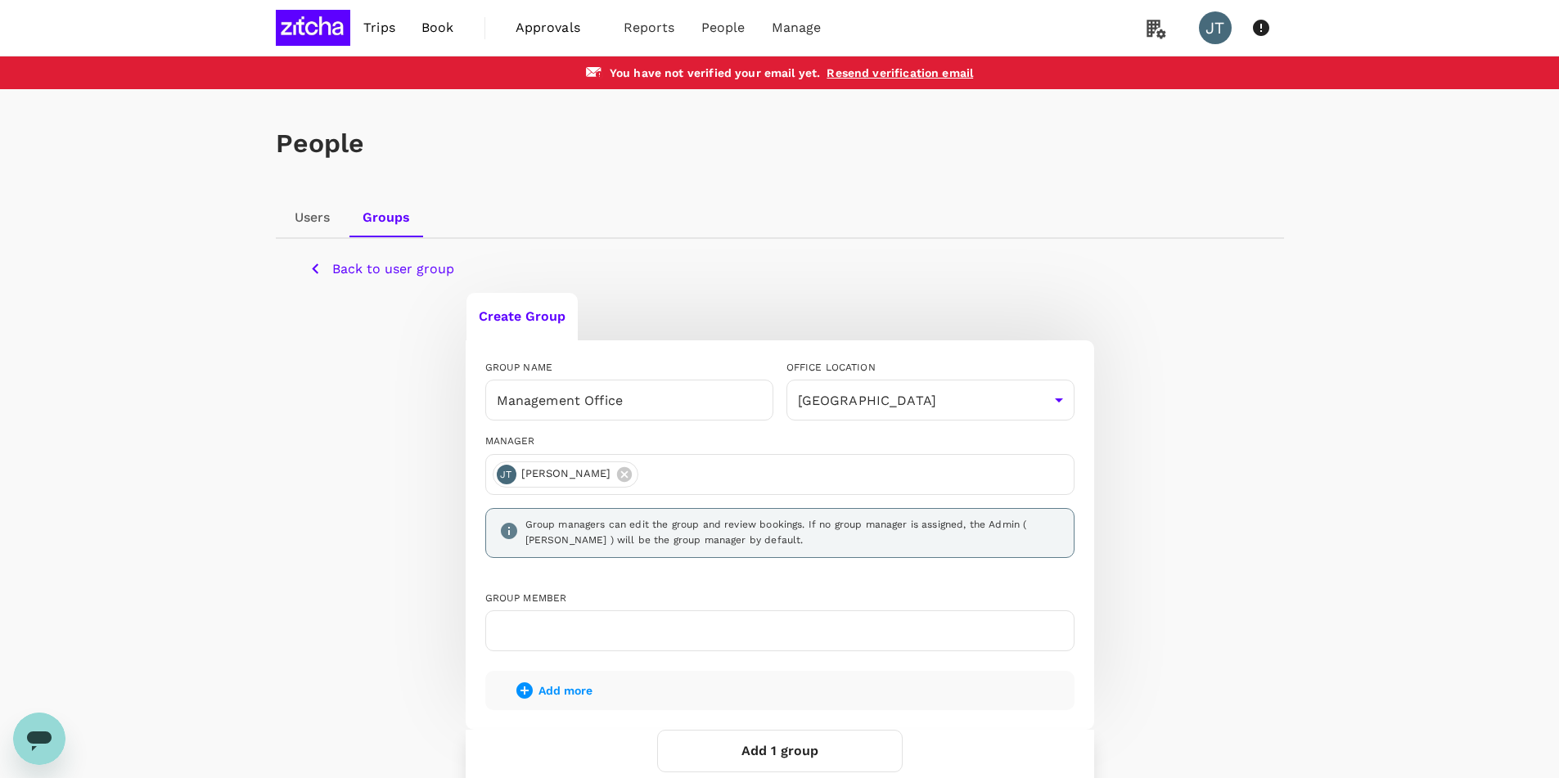
click at [787, 752] on button "Add 1 group" at bounding box center [780, 751] width 246 height 43
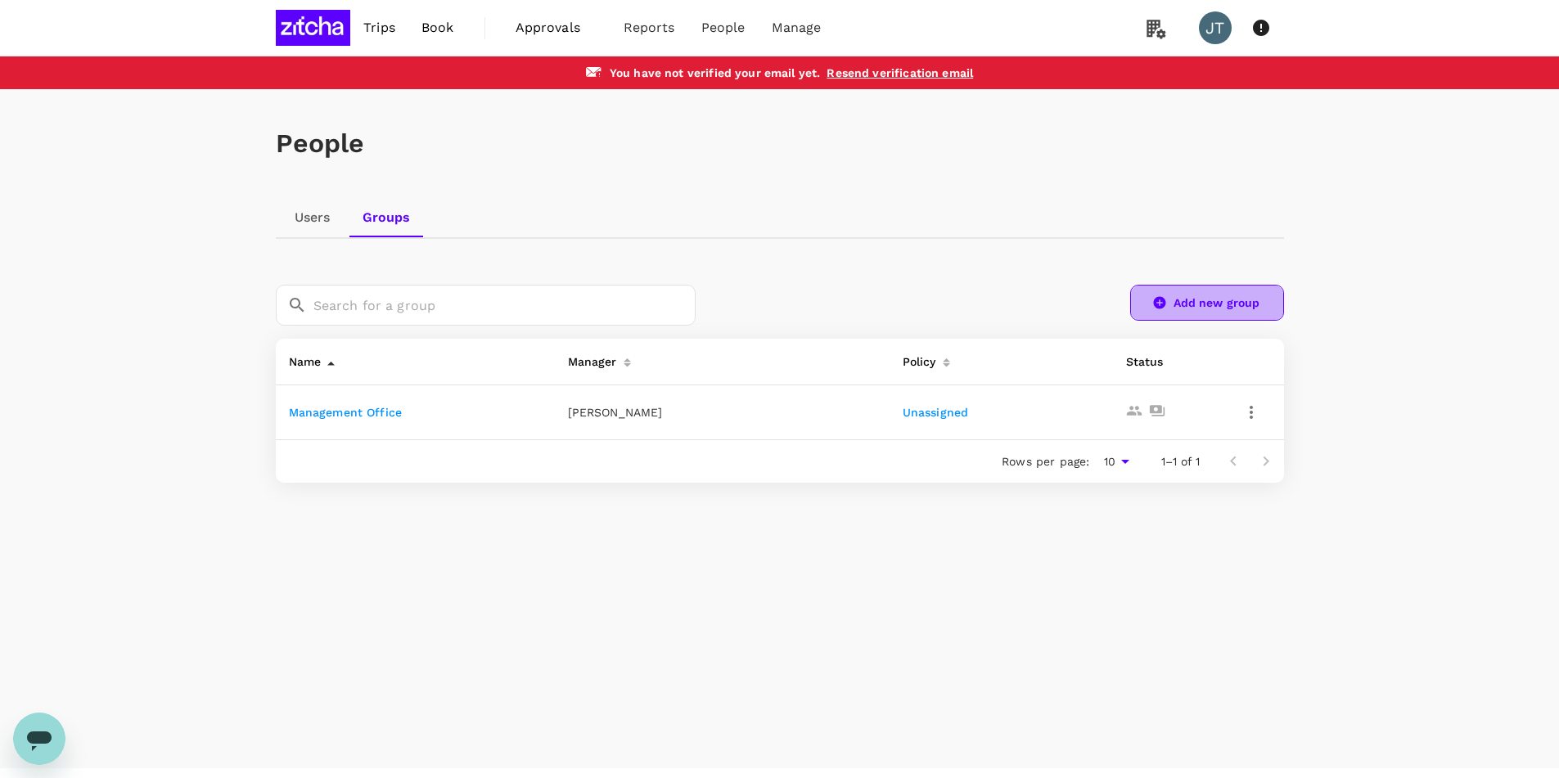
click at [1203, 310] on link "Add new group" at bounding box center [1207, 303] width 154 height 36
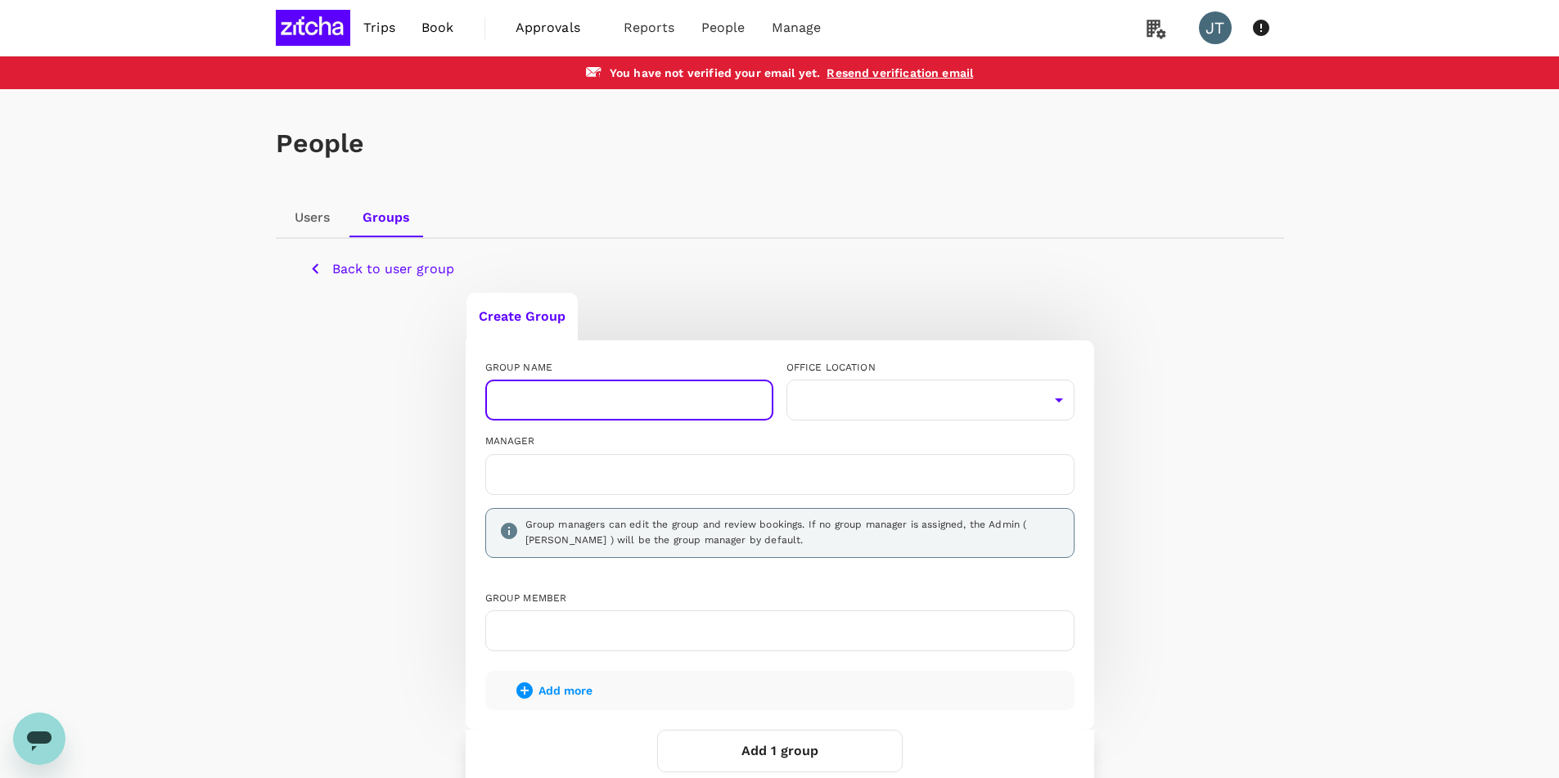
click at [625, 396] on input "text" at bounding box center [629, 400] width 288 height 41
type input "Business Development"
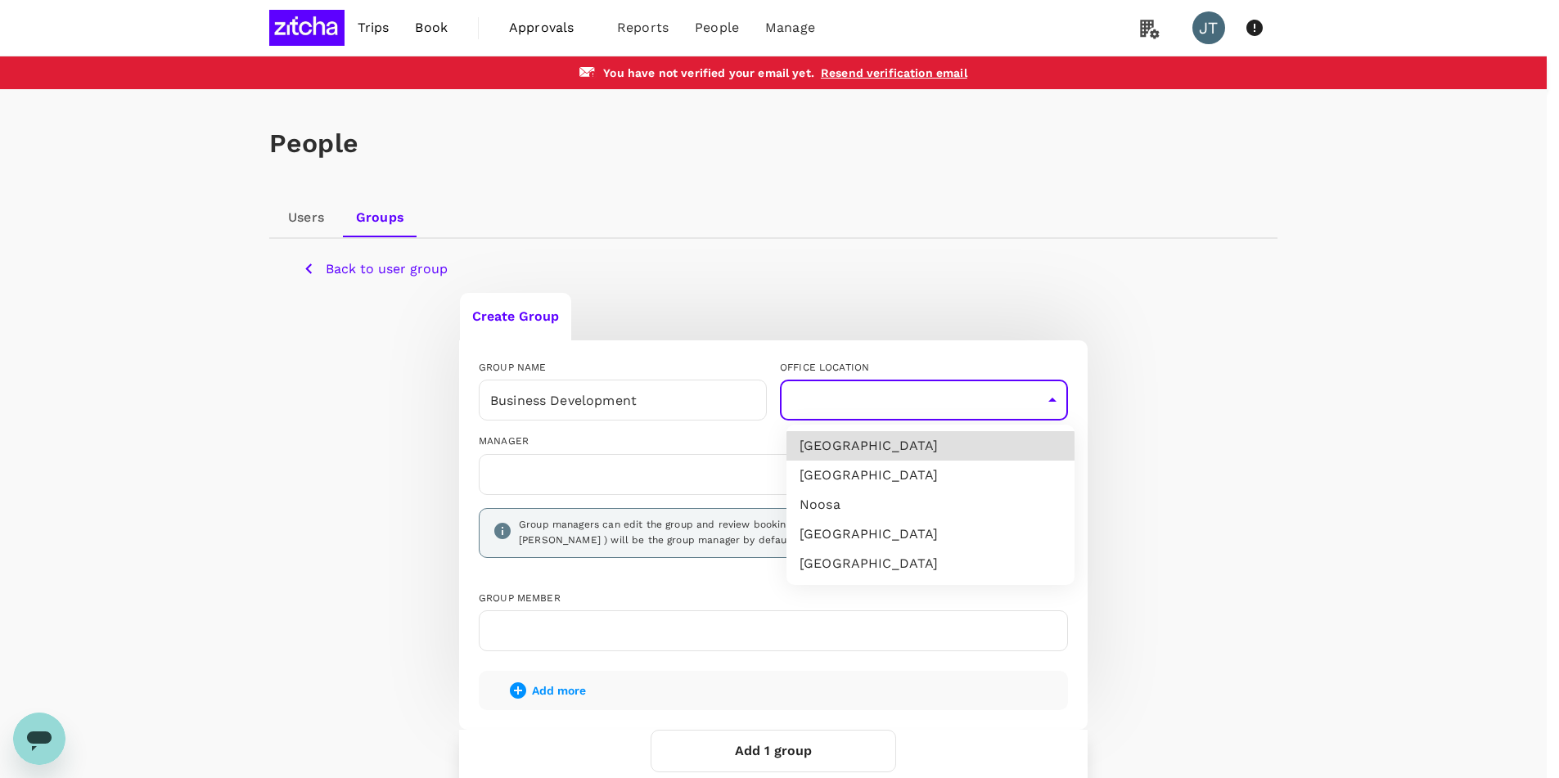
click at [901, 395] on body "Trips Book Approvals 0 Reports People Manage JT You have not verified your emai…" at bounding box center [779, 472] width 1559 height 945
click at [864, 470] on li "[GEOGRAPHIC_DATA]" at bounding box center [931, 475] width 288 height 29
type input "5040b578-c1f0-48f8-89ab-e9e909d29bf7"
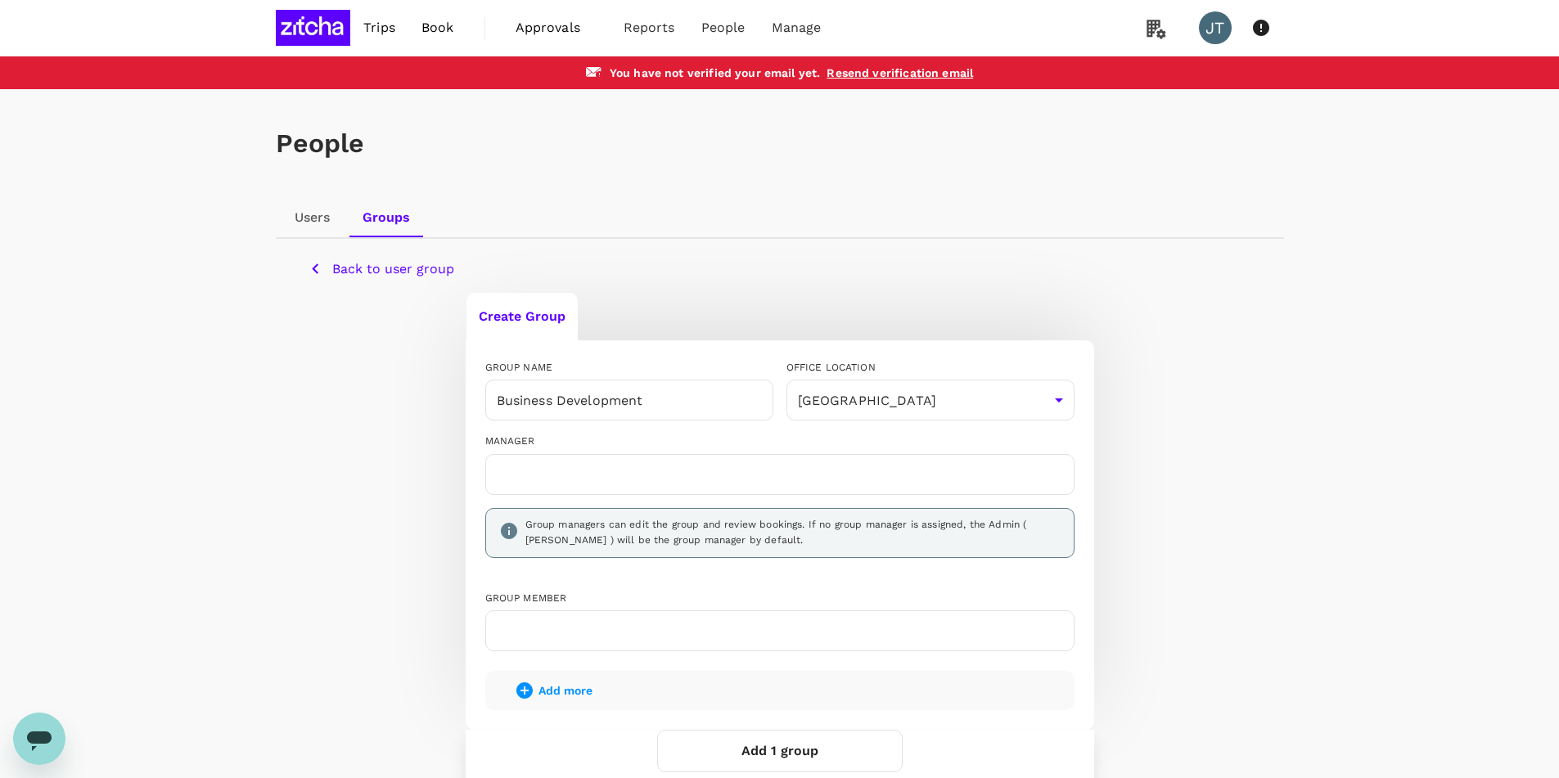
click at [570, 490] on div at bounding box center [779, 474] width 589 height 41
click at [588, 477] on input "text" at bounding box center [780, 475] width 575 height 26
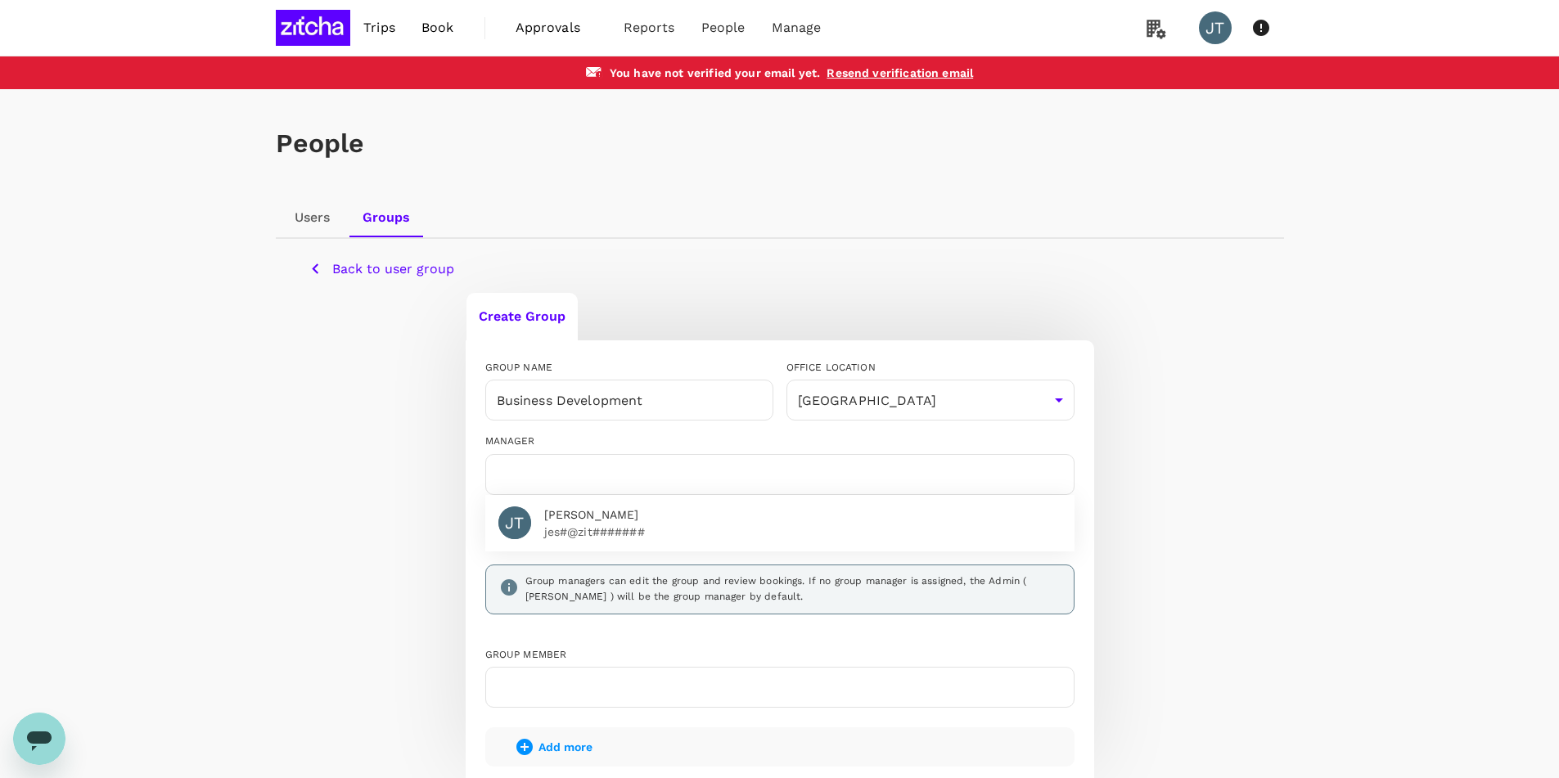
click at [637, 435] on div "MANAGER" at bounding box center [779, 442] width 589 height 16
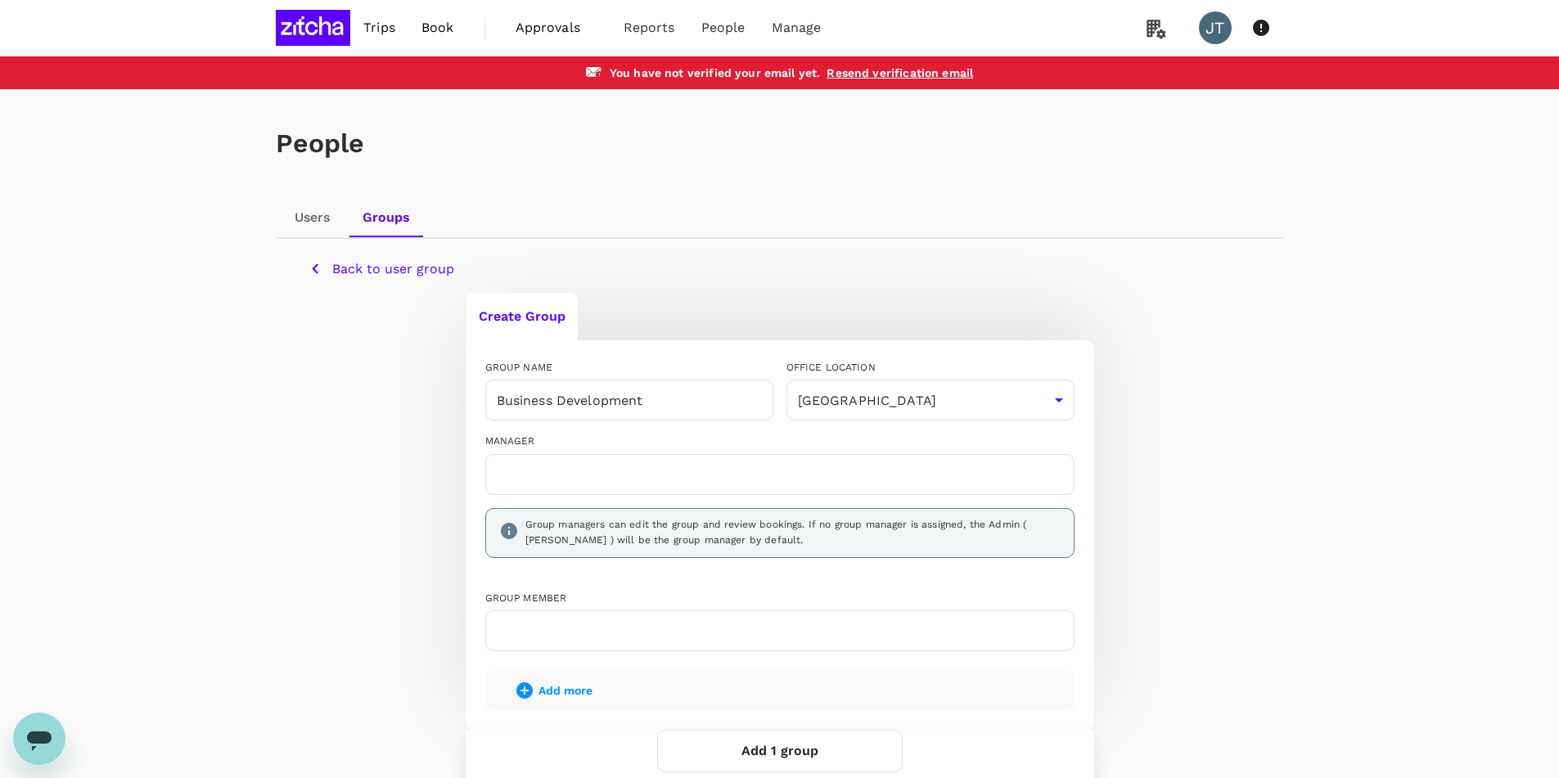
click at [781, 760] on button "Add 1 group" at bounding box center [780, 751] width 246 height 43
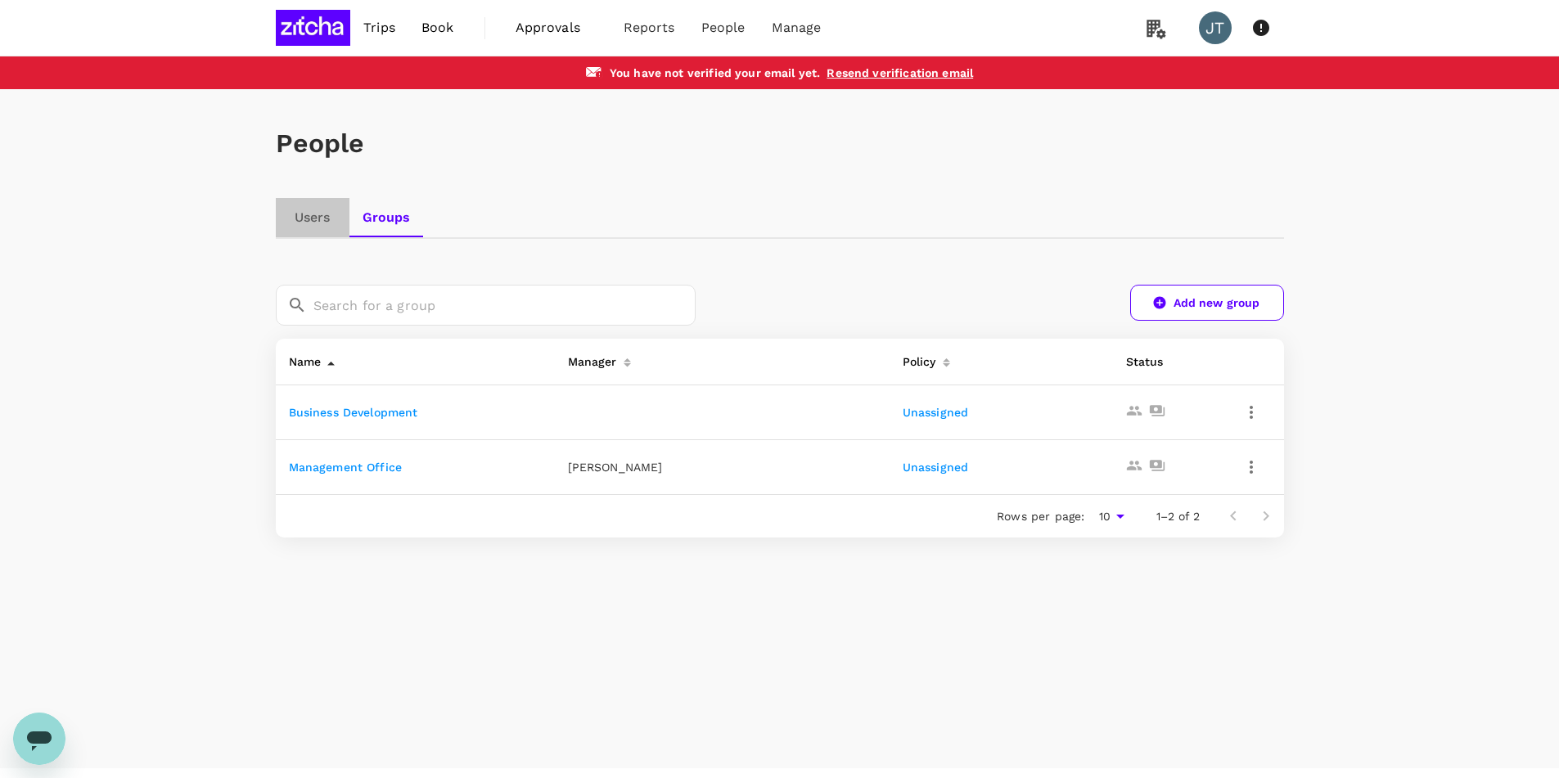
click at [308, 201] on link "Users" at bounding box center [313, 217] width 74 height 39
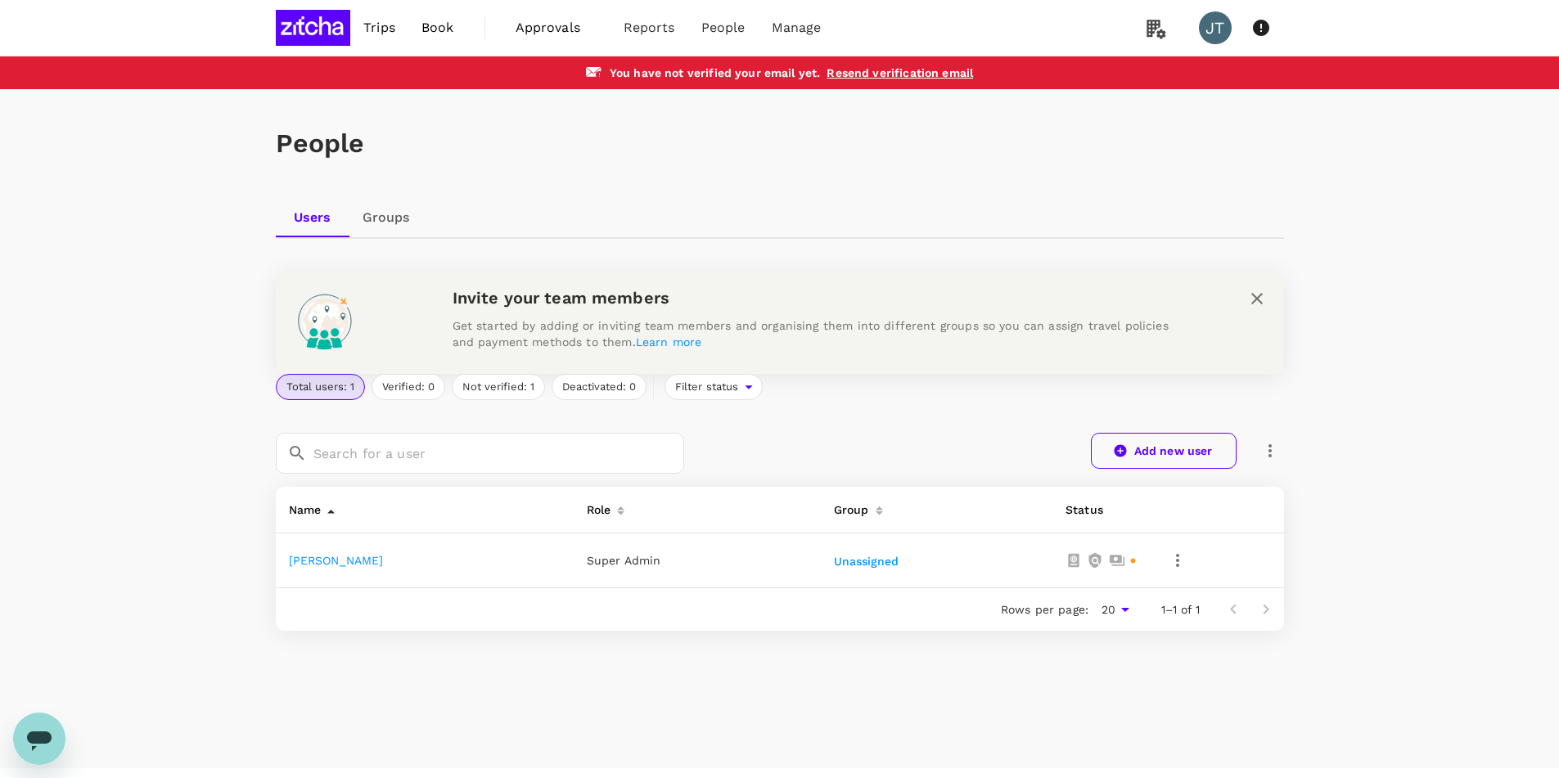
click at [1137, 450] on link "Add new user" at bounding box center [1164, 451] width 146 height 36
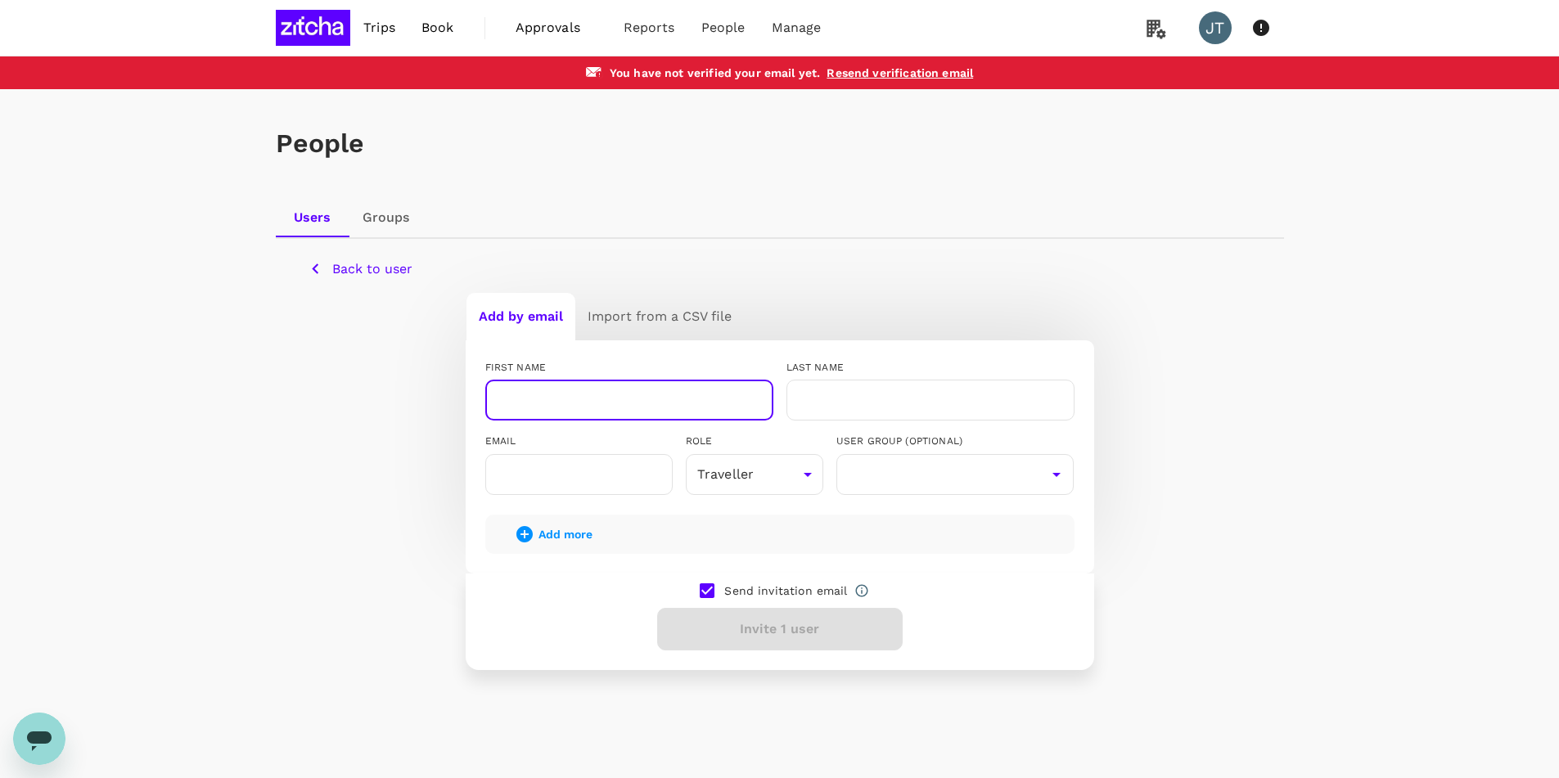
click at [594, 390] on input "text" at bounding box center [629, 400] width 288 height 41
drag, startPoint x: 662, startPoint y: 399, endPoint x: 530, endPoint y: 404, distance: 132.7
click at [530, 404] on input "Troy Townsend" at bounding box center [629, 400] width 288 height 41
type input "Troy"
click at [837, 390] on input "text" at bounding box center [931, 400] width 288 height 41
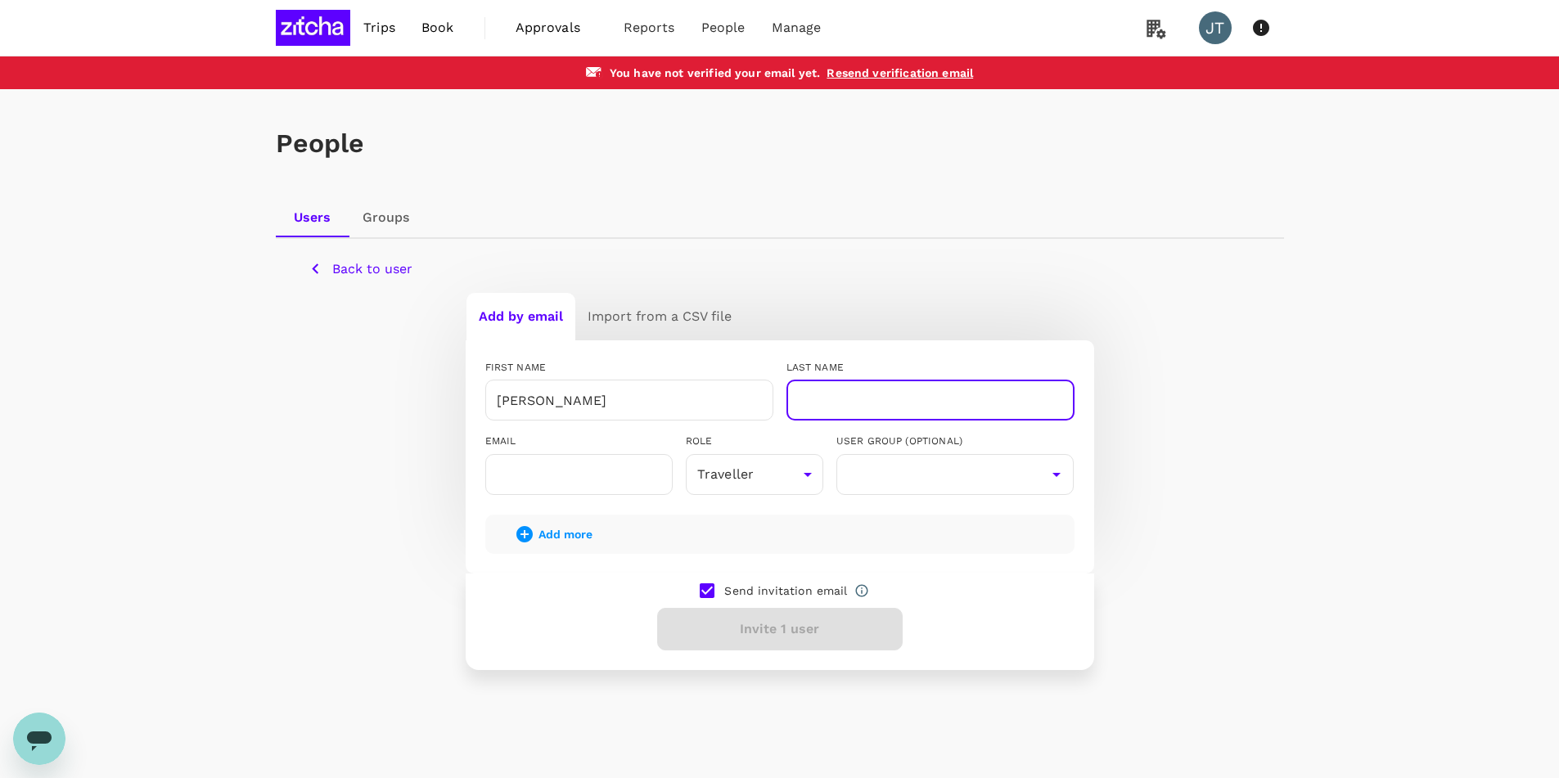
paste input "Townsend"
type input "Townsend"
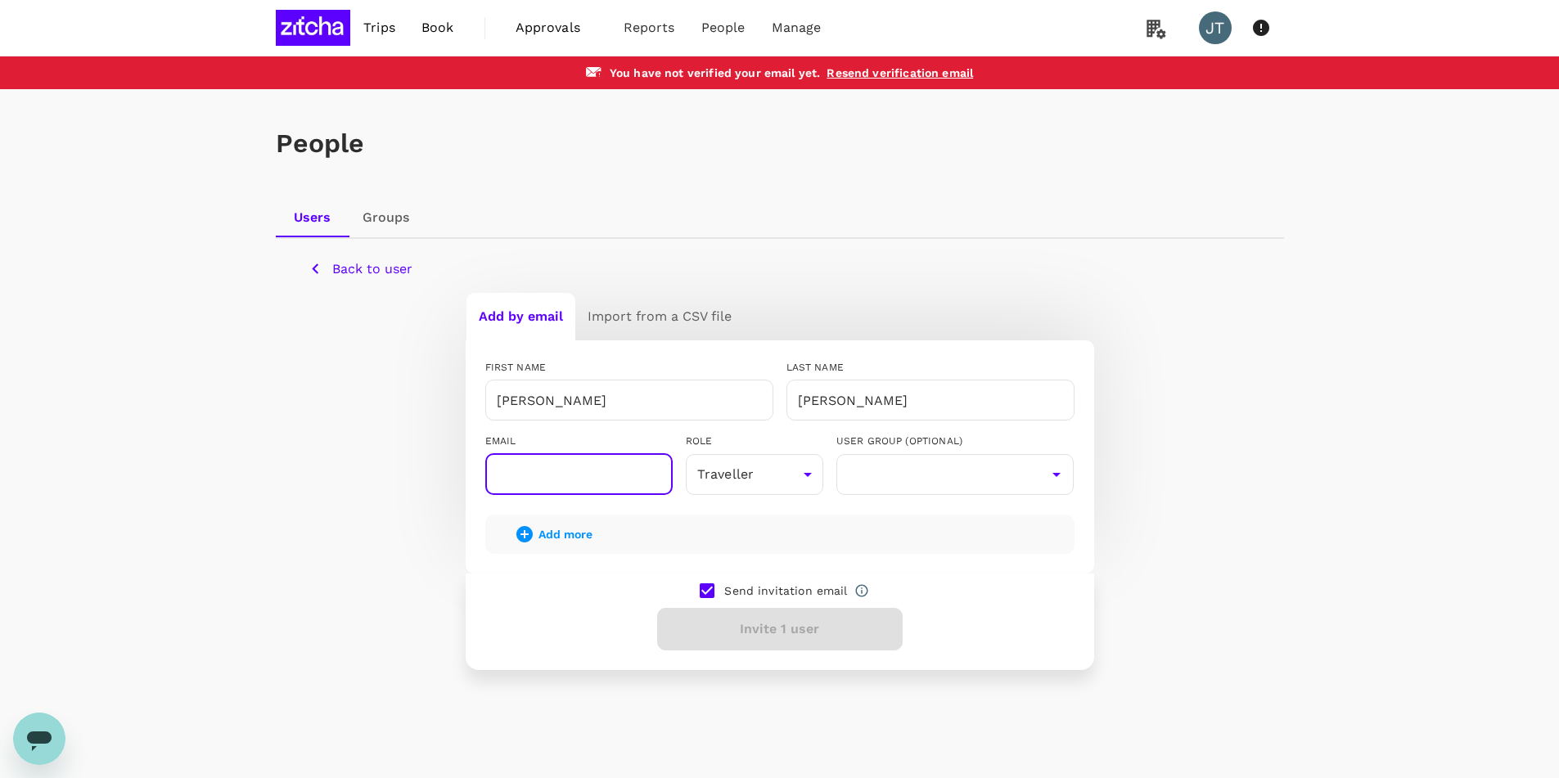
click at [565, 472] on input "text" at bounding box center [578, 474] width 187 height 41
click at [543, 474] on input "text" at bounding box center [578, 474] width 187 height 41
paste input "troy@zitcha.com"
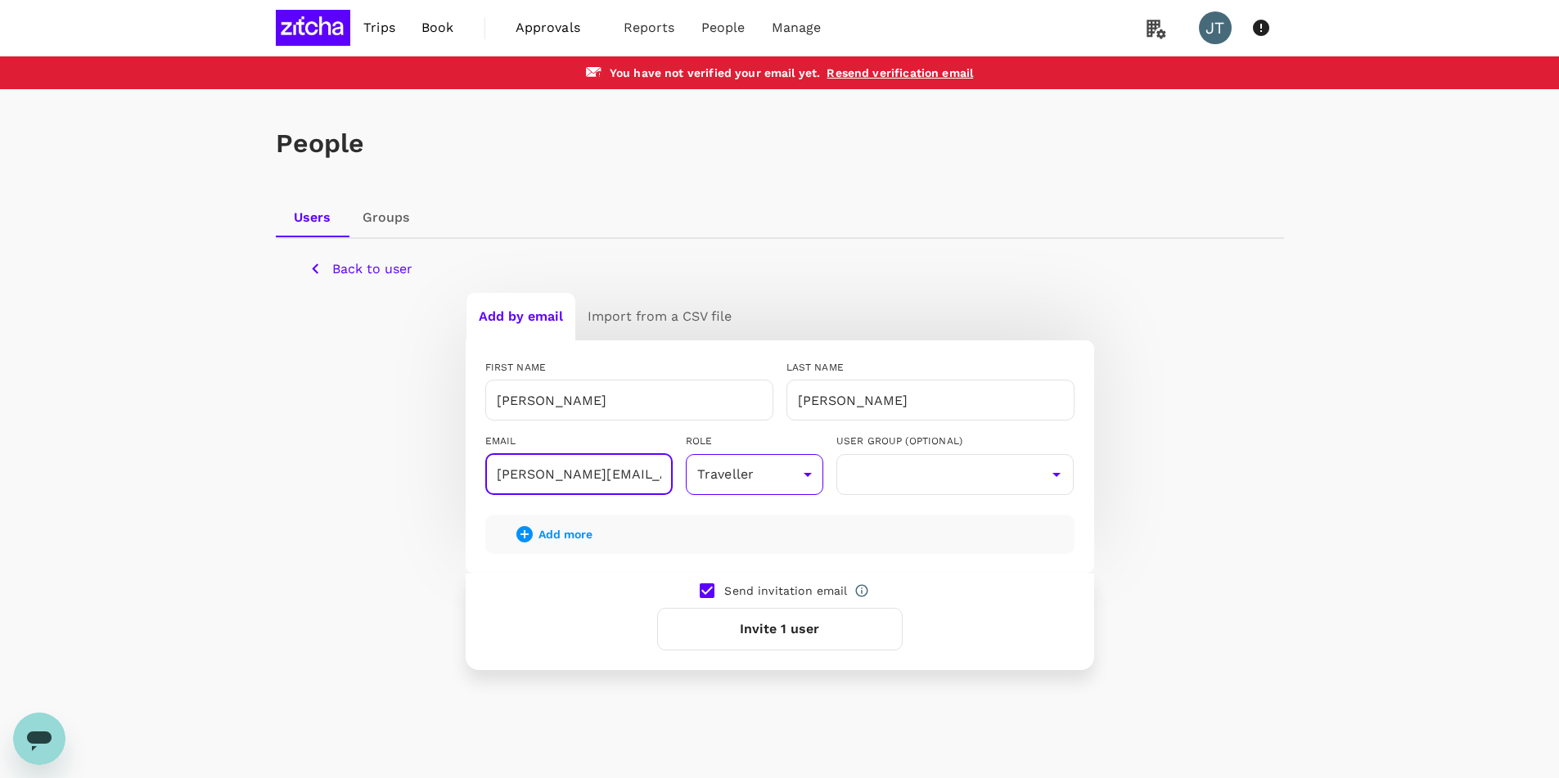
type input "troy@zitcha.com"
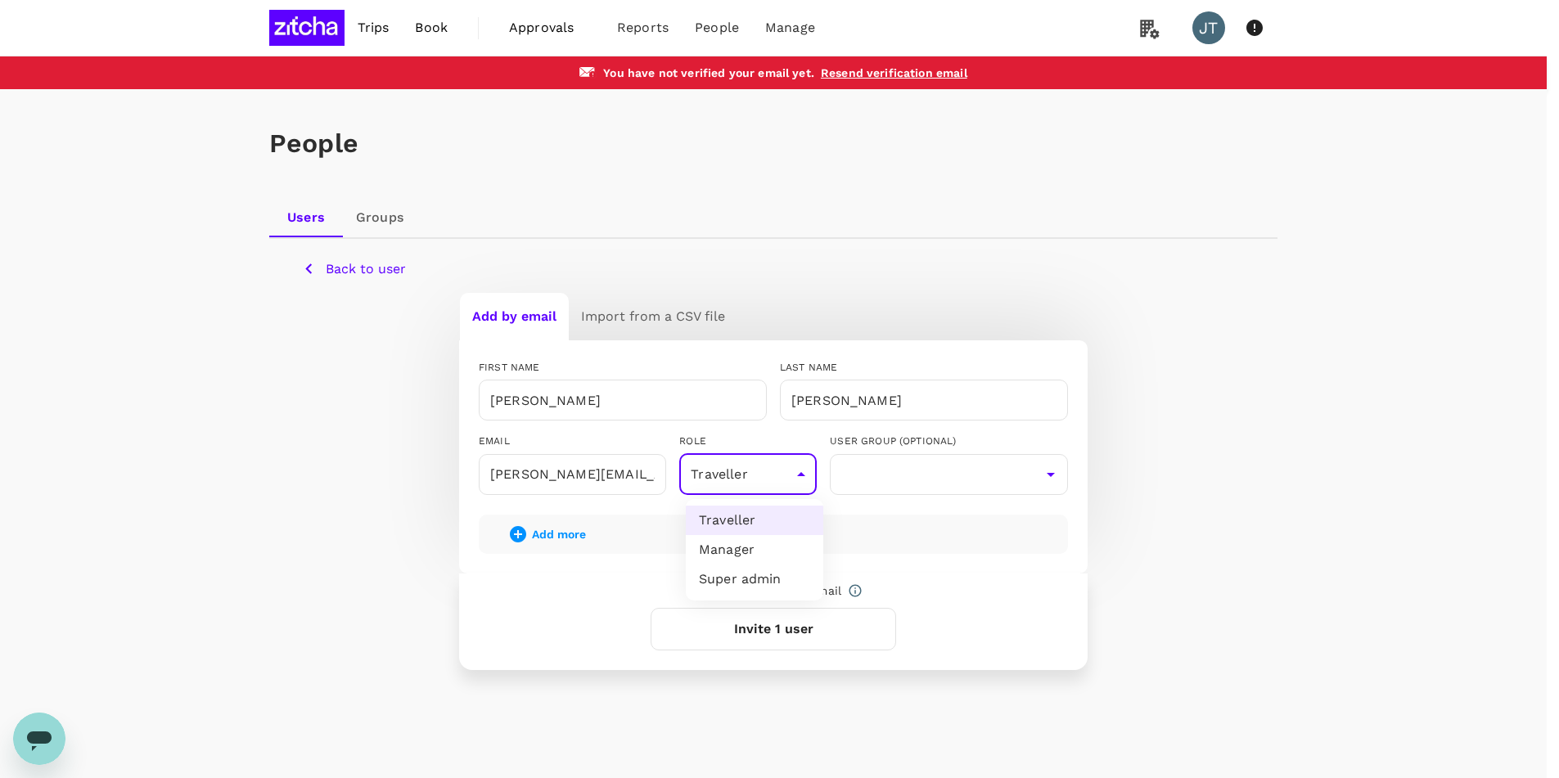
click at [810, 477] on body "Trips Book Approvals 0 Reports People Manage JT You have not verified your emai…" at bounding box center [779, 411] width 1559 height 822
click at [772, 553] on li "Manager" at bounding box center [755, 549] width 138 height 29
type input "admin"
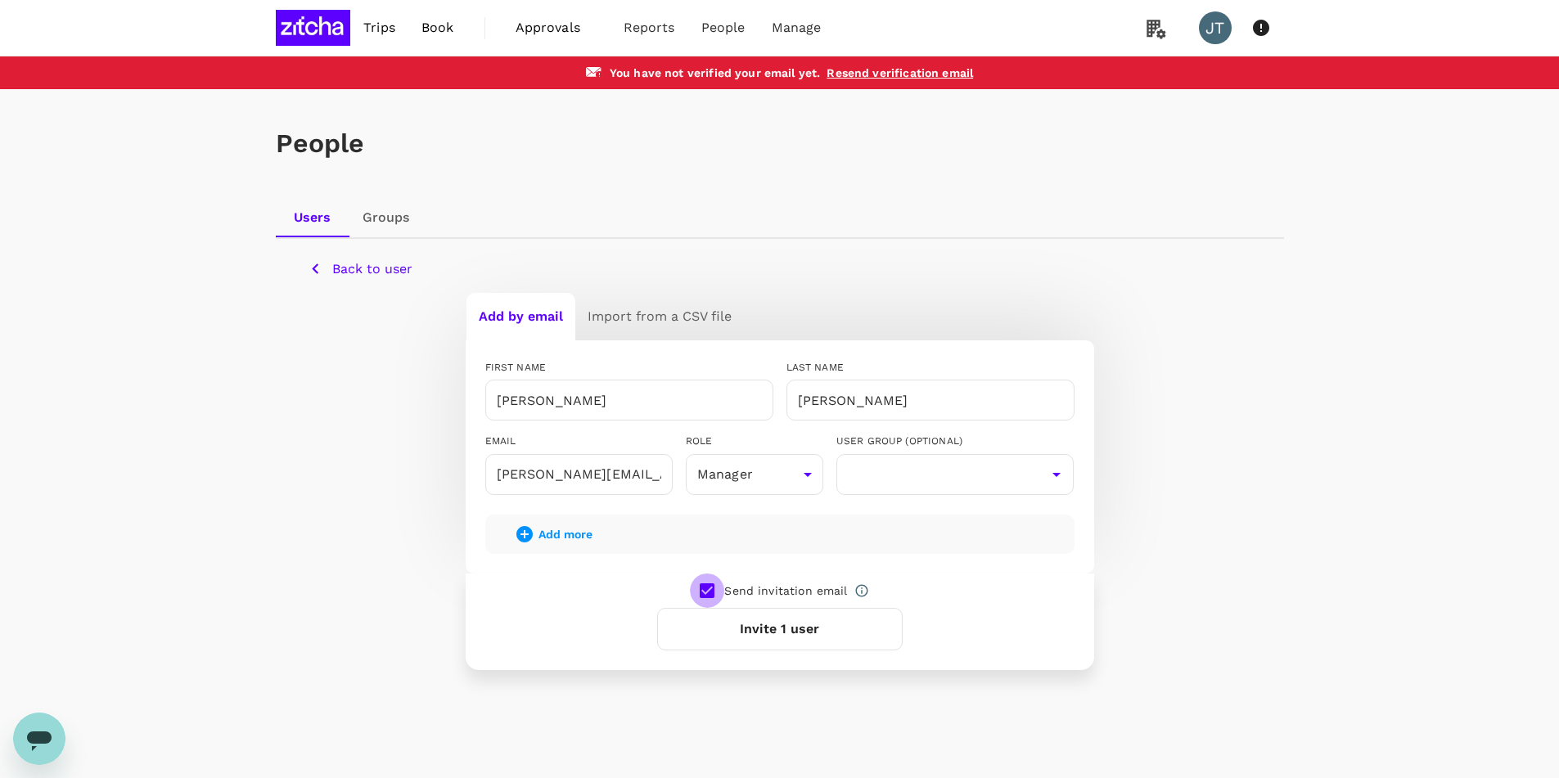
click at [713, 594] on input "checkbox" at bounding box center [707, 591] width 34 height 34
checkbox input "false"
click at [1059, 470] on icon "Open" at bounding box center [1057, 475] width 20 height 20
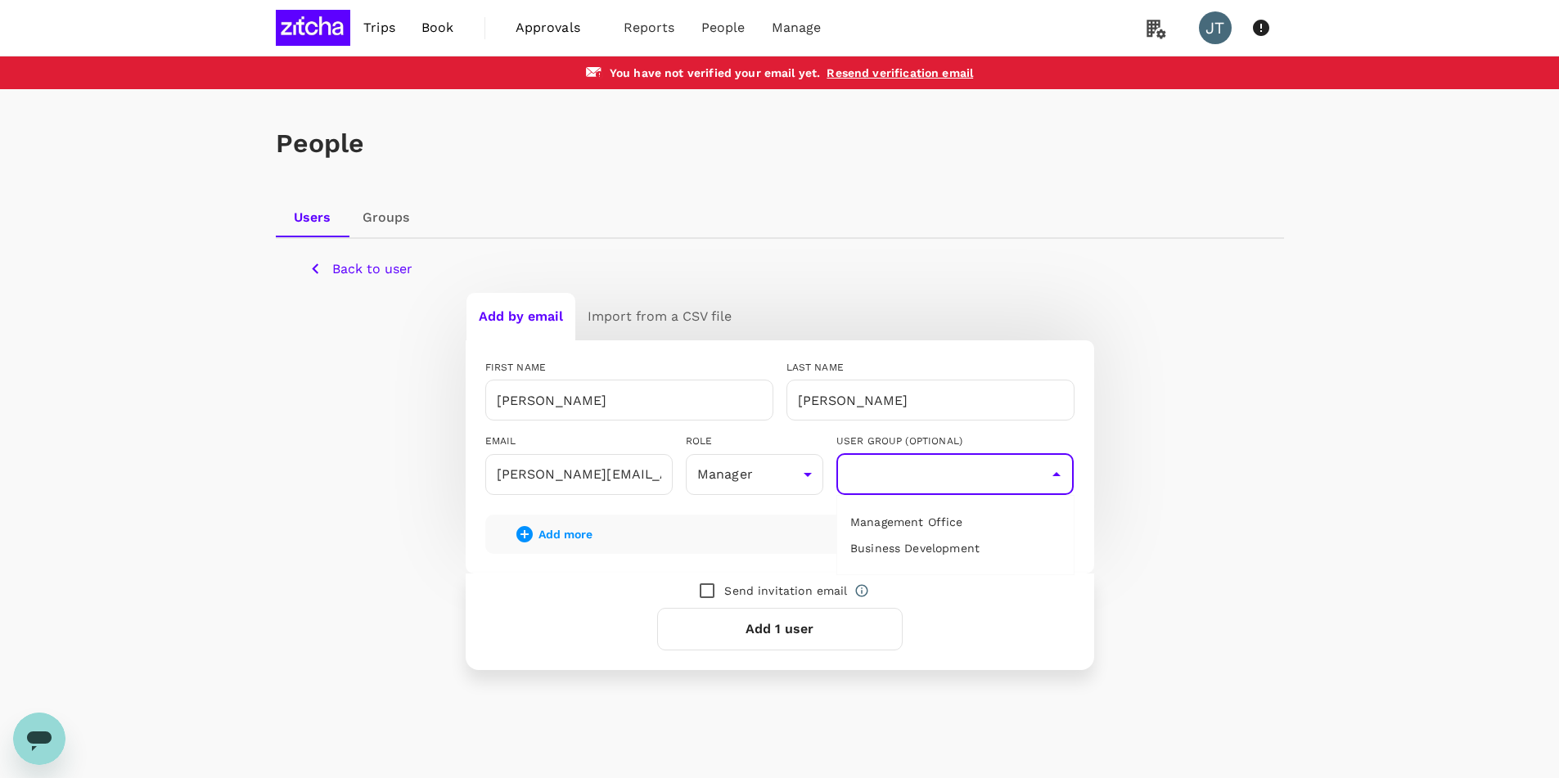
click at [977, 542] on li "Business Development" at bounding box center [955, 548] width 237 height 26
type input "Business Development"
click at [580, 543] on button "Add more" at bounding box center [554, 534] width 124 height 39
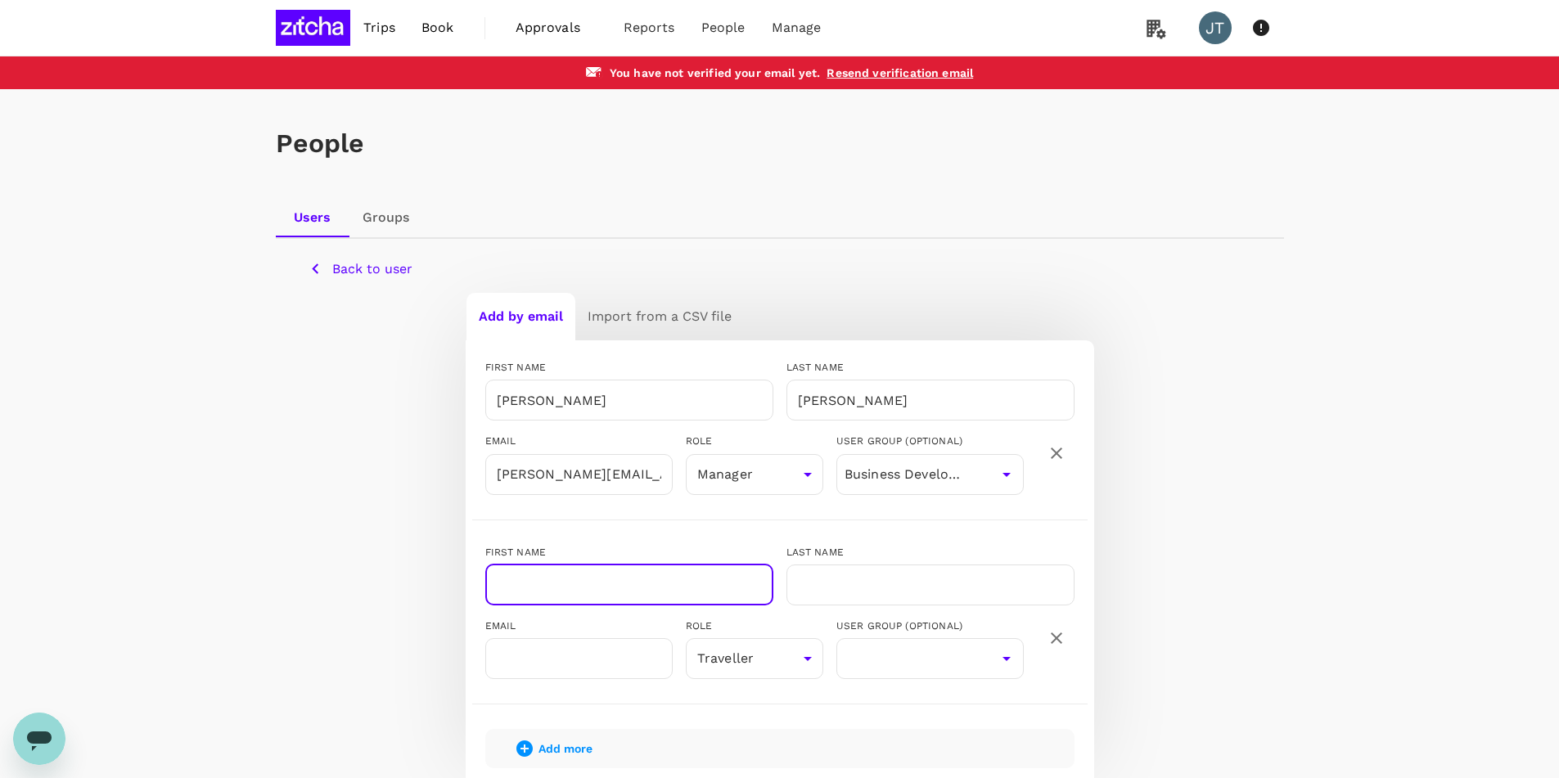
click at [541, 581] on input "text" at bounding box center [629, 585] width 288 height 41
drag, startPoint x: 597, startPoint y: 579, endPoint x: 535, endPoint y: 589, distance: 63.1
click at [535, 589] on input "[PERSON_NAME]" at bounding box center [629, 585] width 288 height 41
type input "[PERSON_NAME]"
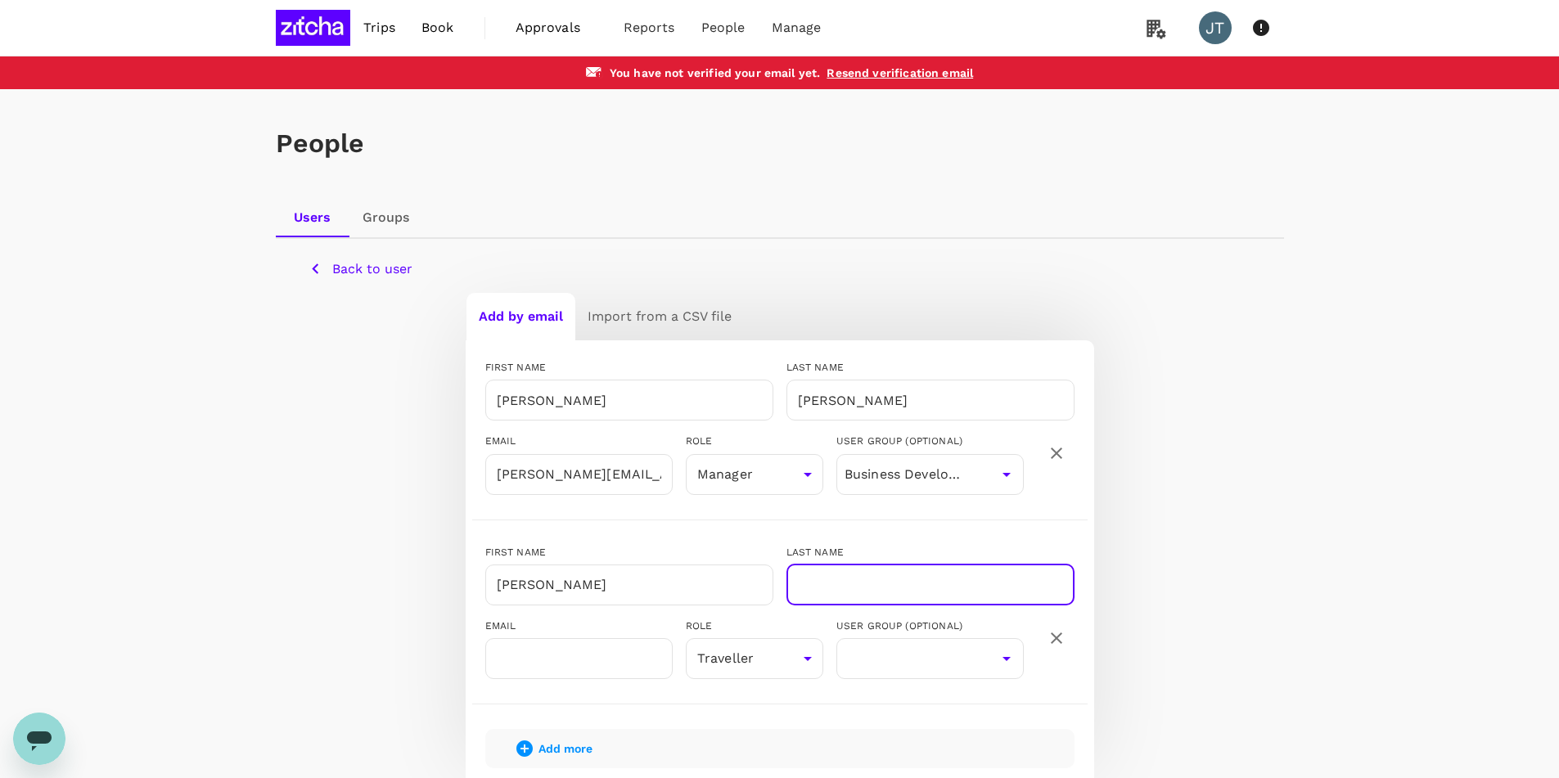
click at [892, 583] on input "text" at bounding box center [931, 585] width 288 height 41
paste input "Forsyth"
type input "Forsyth"
click at [538, 660] on input "text" at bounding box center [578, 658] width 187 height 41
click at [623, 648] on input "text" at bounding box center [578, 658] width 187 height 41
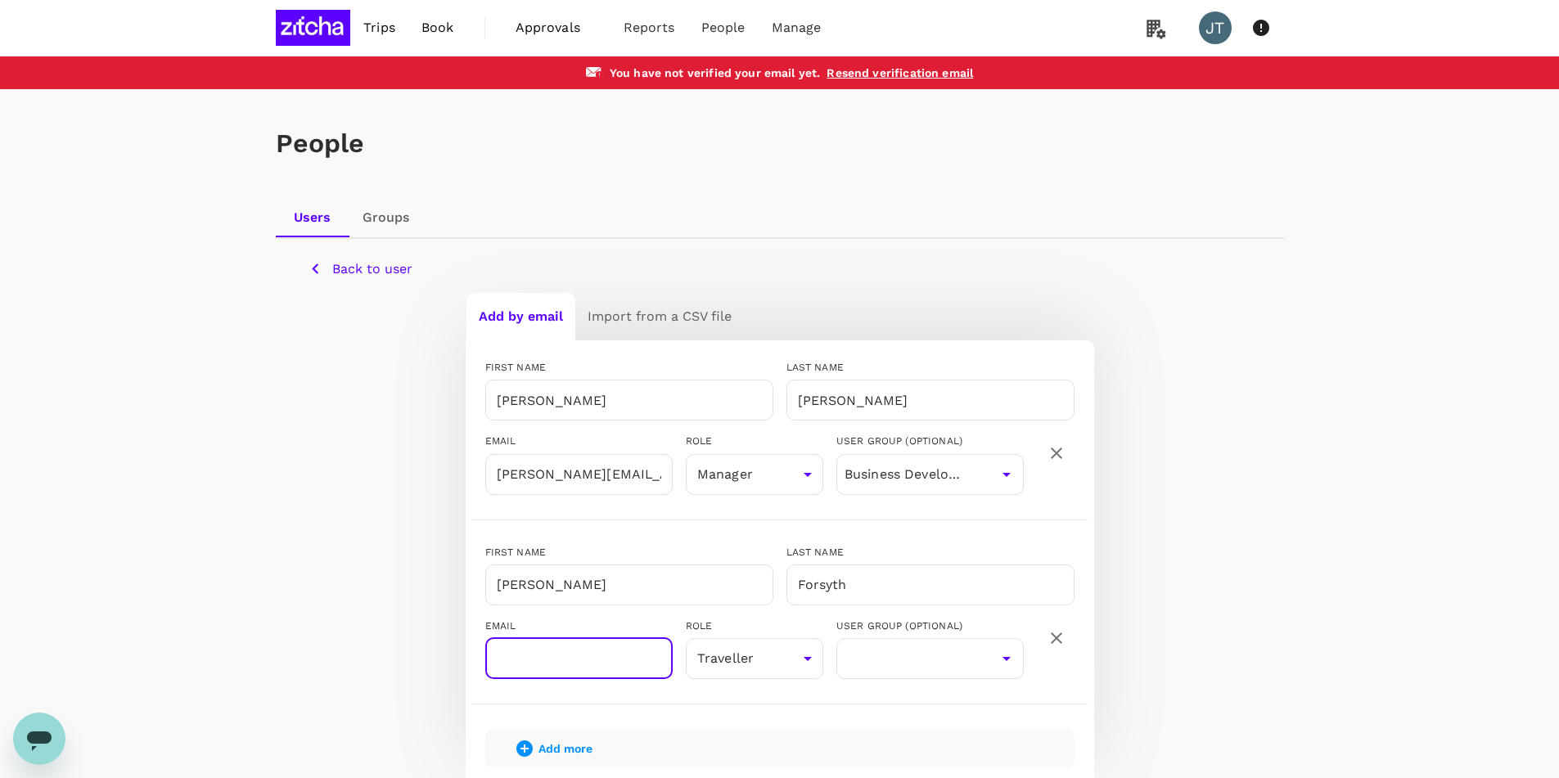
paste input "josh@zitcha.com"
click at [1011, 658] on icon "Open" at bounding box center [1007, 659] width 20 height 20
type input "josh@zitcha.com"
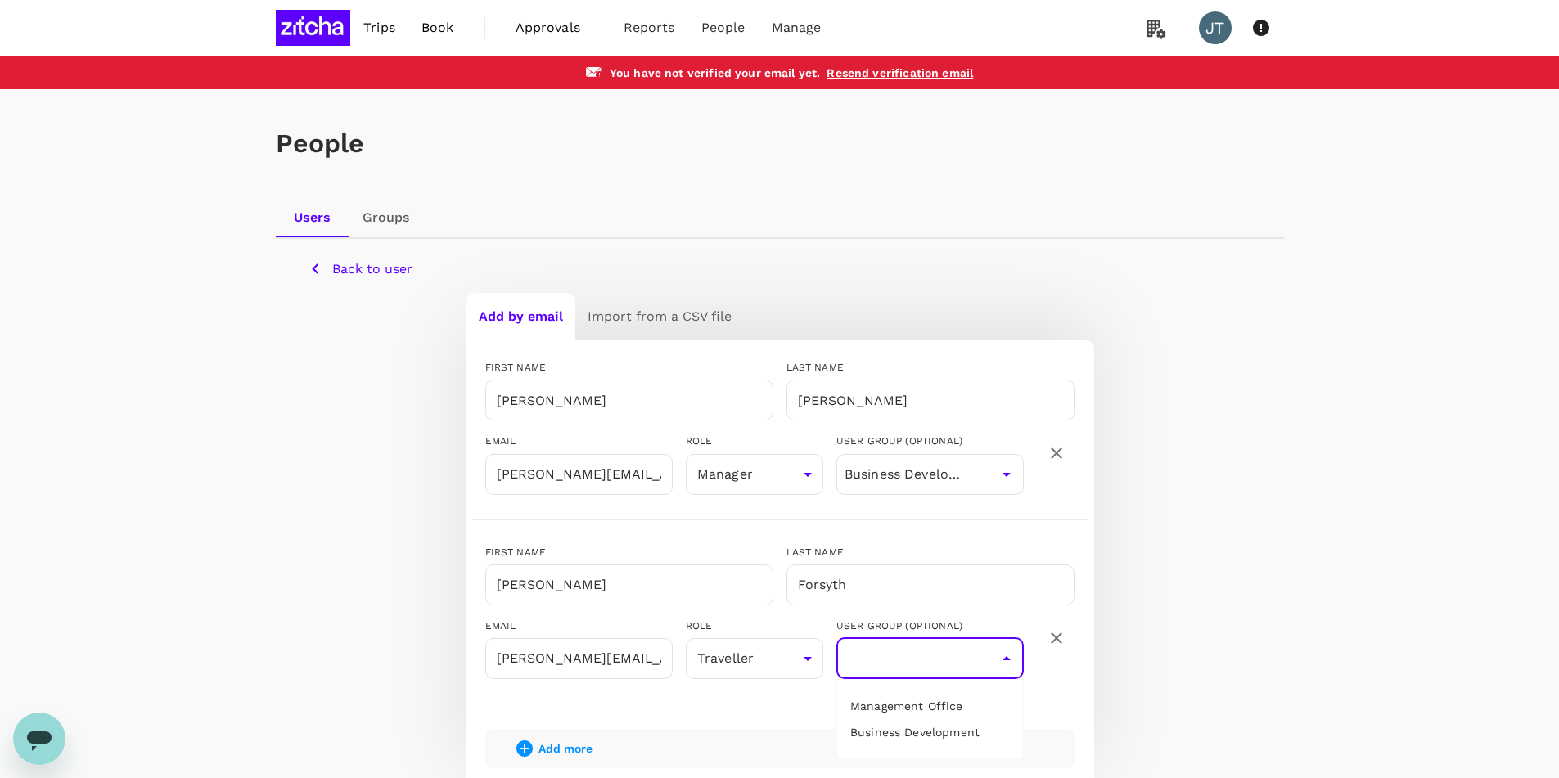
click at [932, 740] on li "Business Development" at bounding box center [930, 733] width 186 height 26
type input "Business Development"
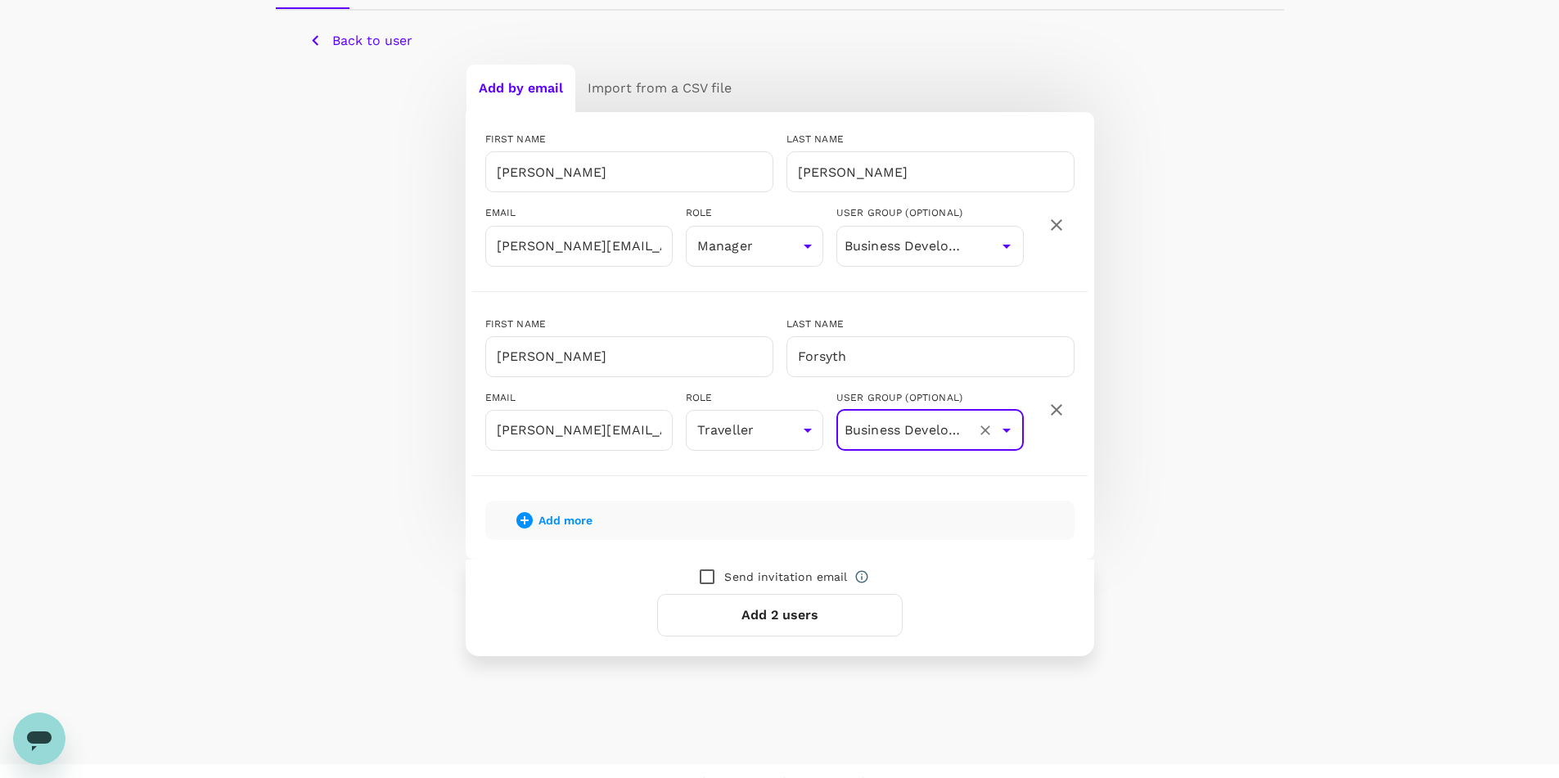
scroll to position [252, 0]
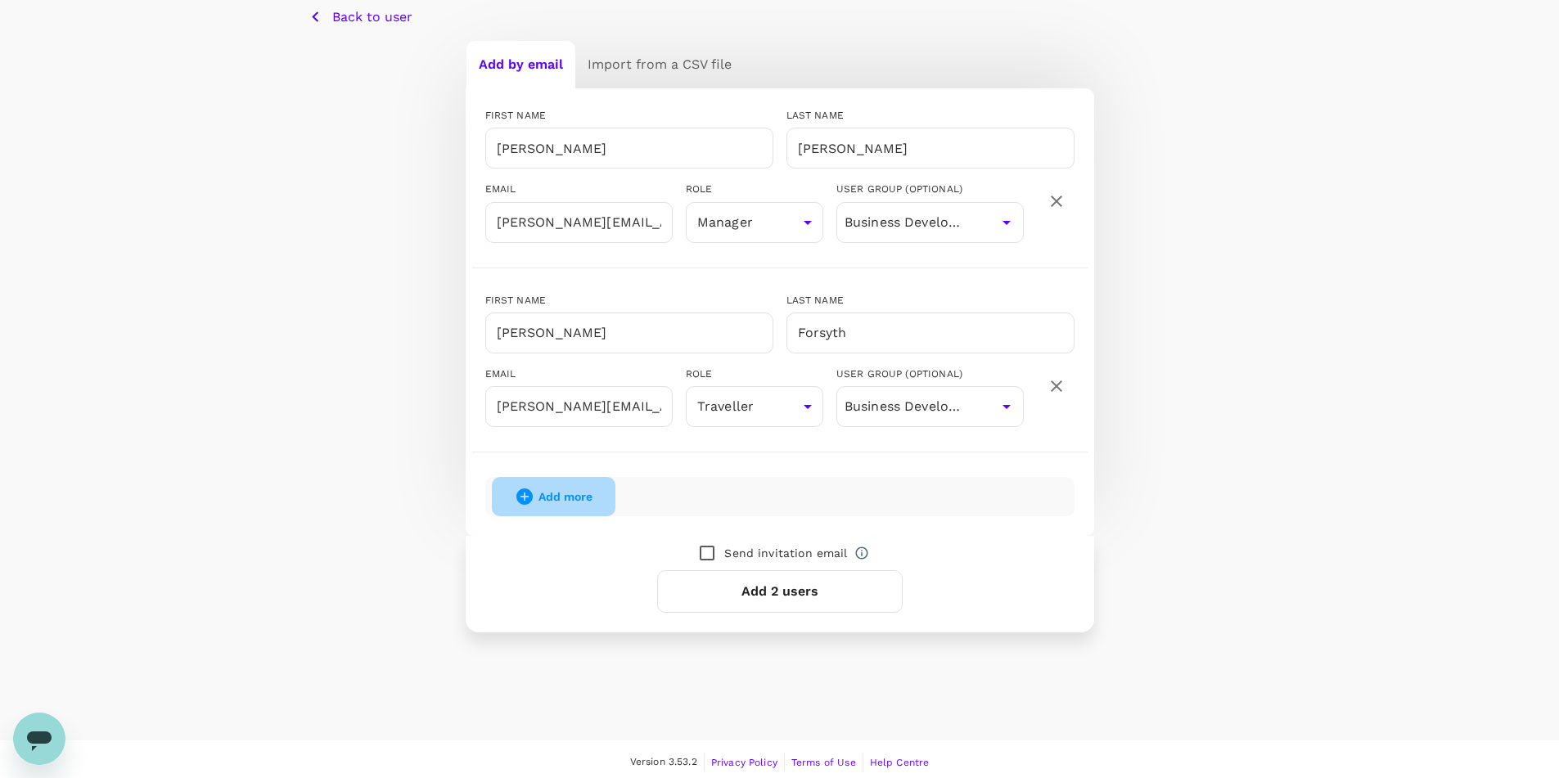
click at [566, 495] on span "Add more" at bounding box center [566, 496] width 54 height 13
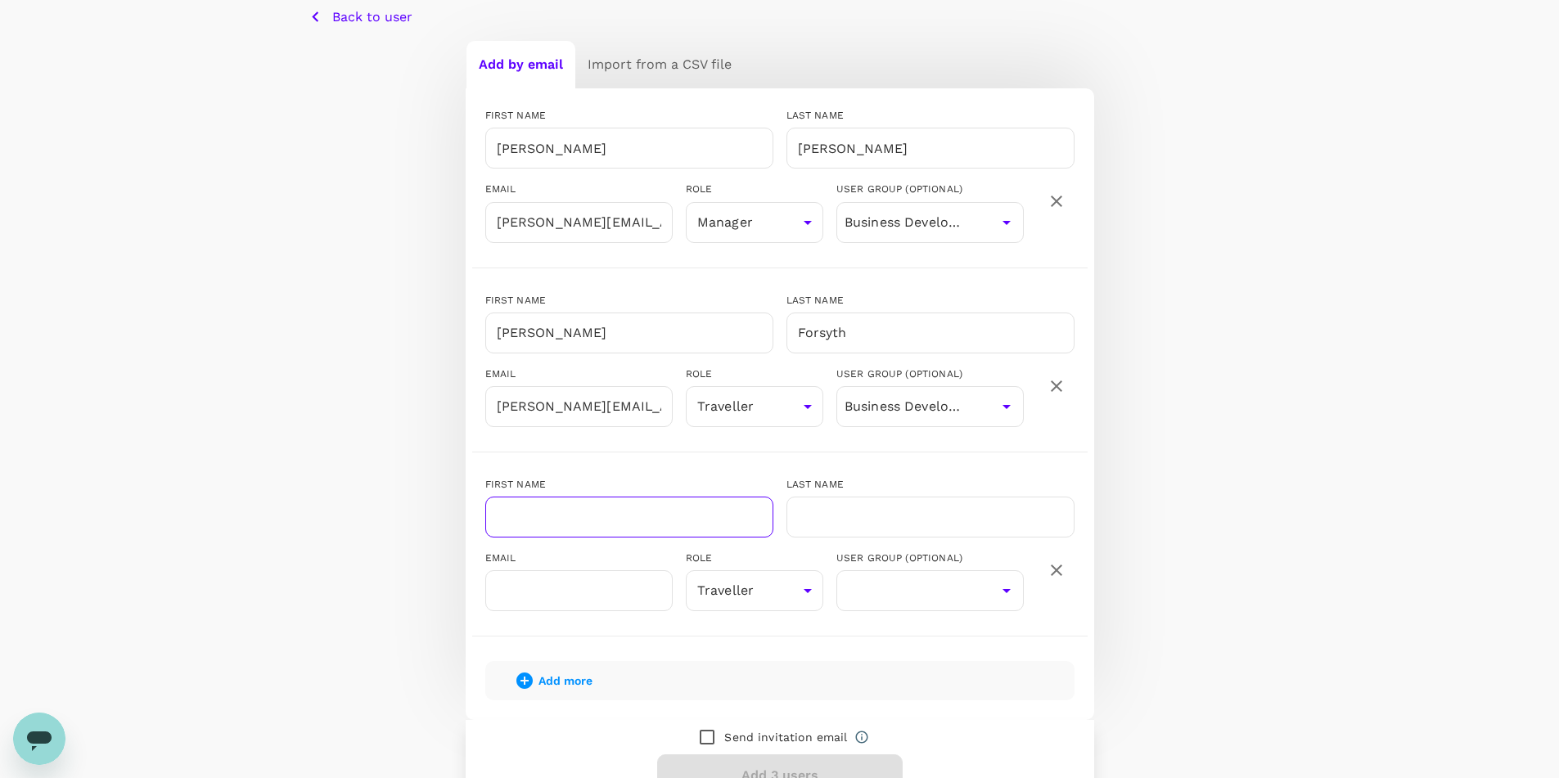
click at [526, 515] on input "text" at bounding box center [629, 517] width 288 height 41
type input "[PERSON_NAME]"
click at [837, 522] on input "text" at bounding box center [931, 517] width 288 height 41
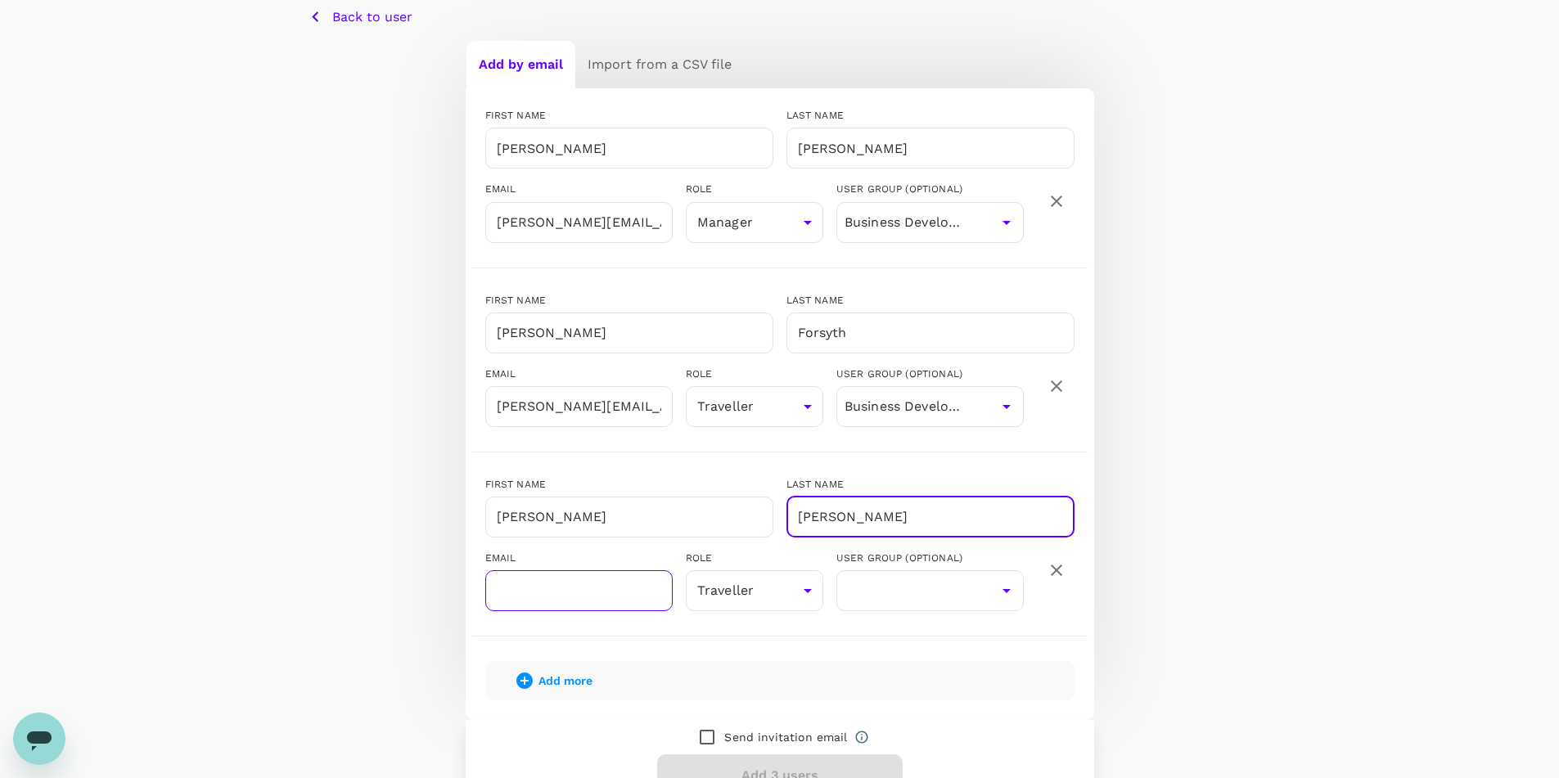
type input "[PERSON_NAME]"
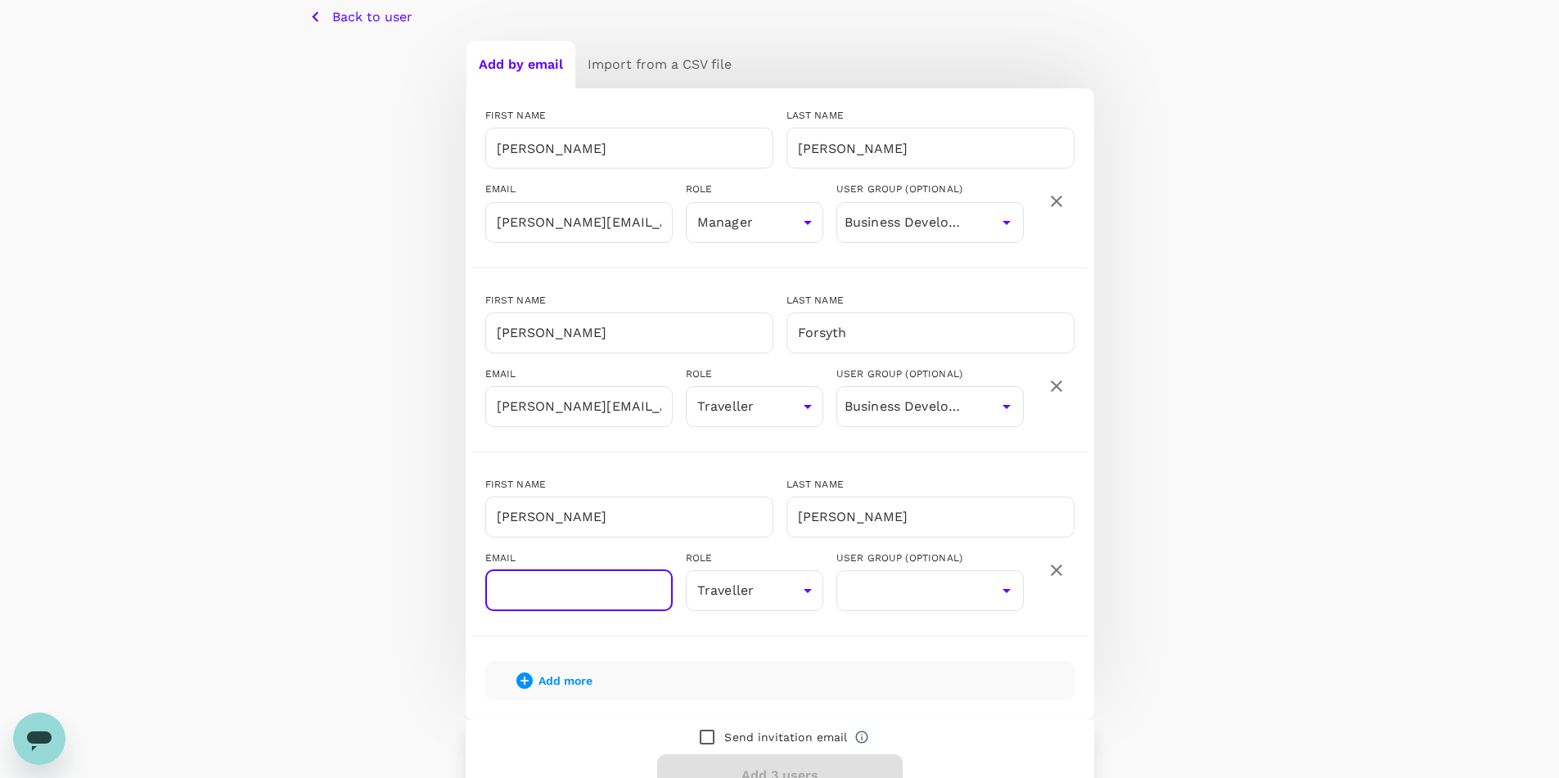
click at [559, 599] on input "text" at bounding box center [578, 591] width 187 height 41
click at [535, 601] on input "text" at bounding box center [578, 591] width 187 height 41
paste input "jim@zitcha.com"
click at [1011, 598] on icon "Open" at bounding box center [1007, 591] width 20 height 20
type input "jim@zitcha.com"
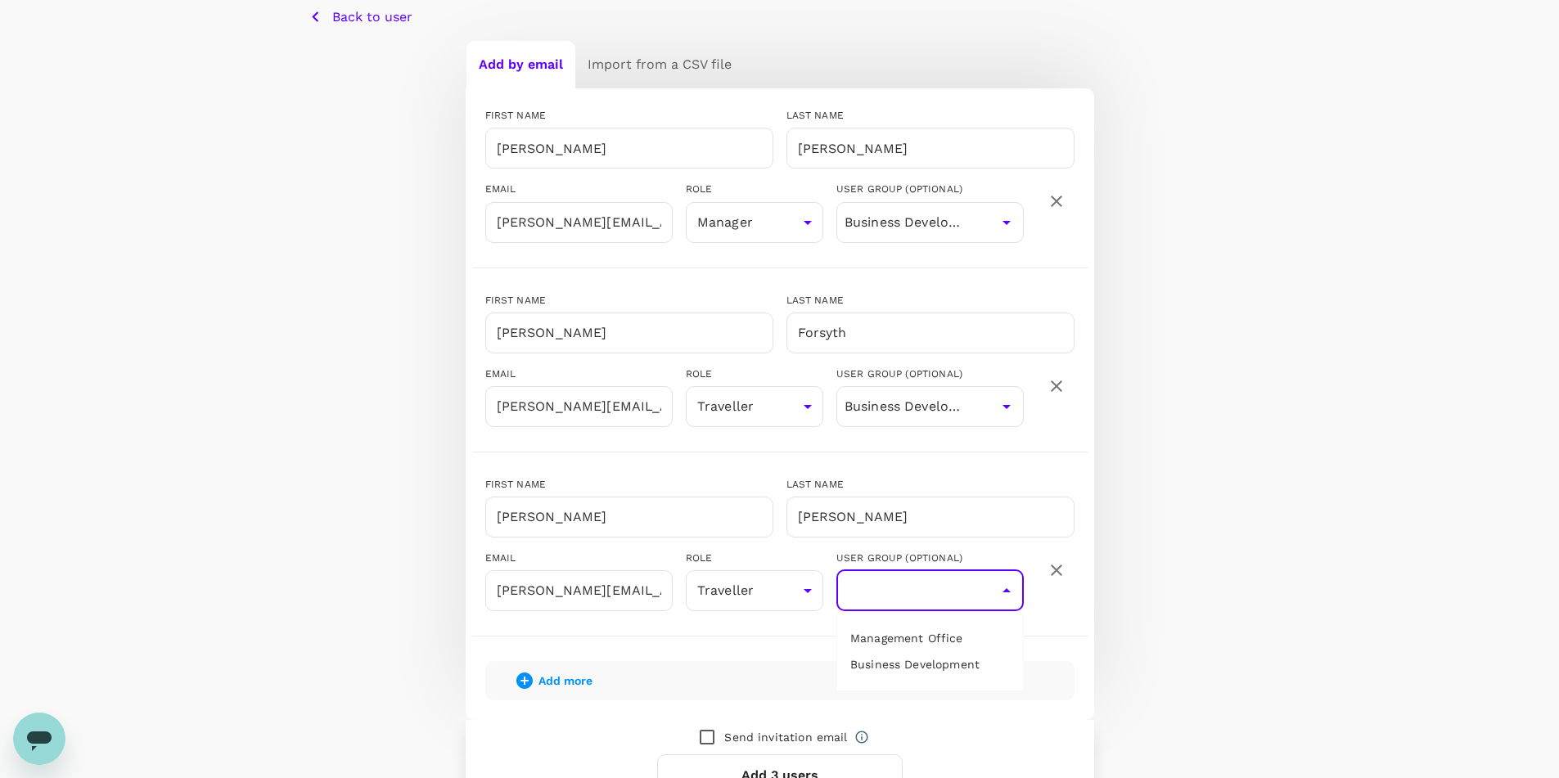
click at [936, 661] on li "Business Development" at bounding box center [930, 665] width 186 height 26
type input "Business Development"
click at [1198, 482] on div "Add by email Import from a CSV file FIRST NAME Troy ​ LAST NAME Townsend ​ EMAI…" at bounding box center [780, 428] width 943 height 777
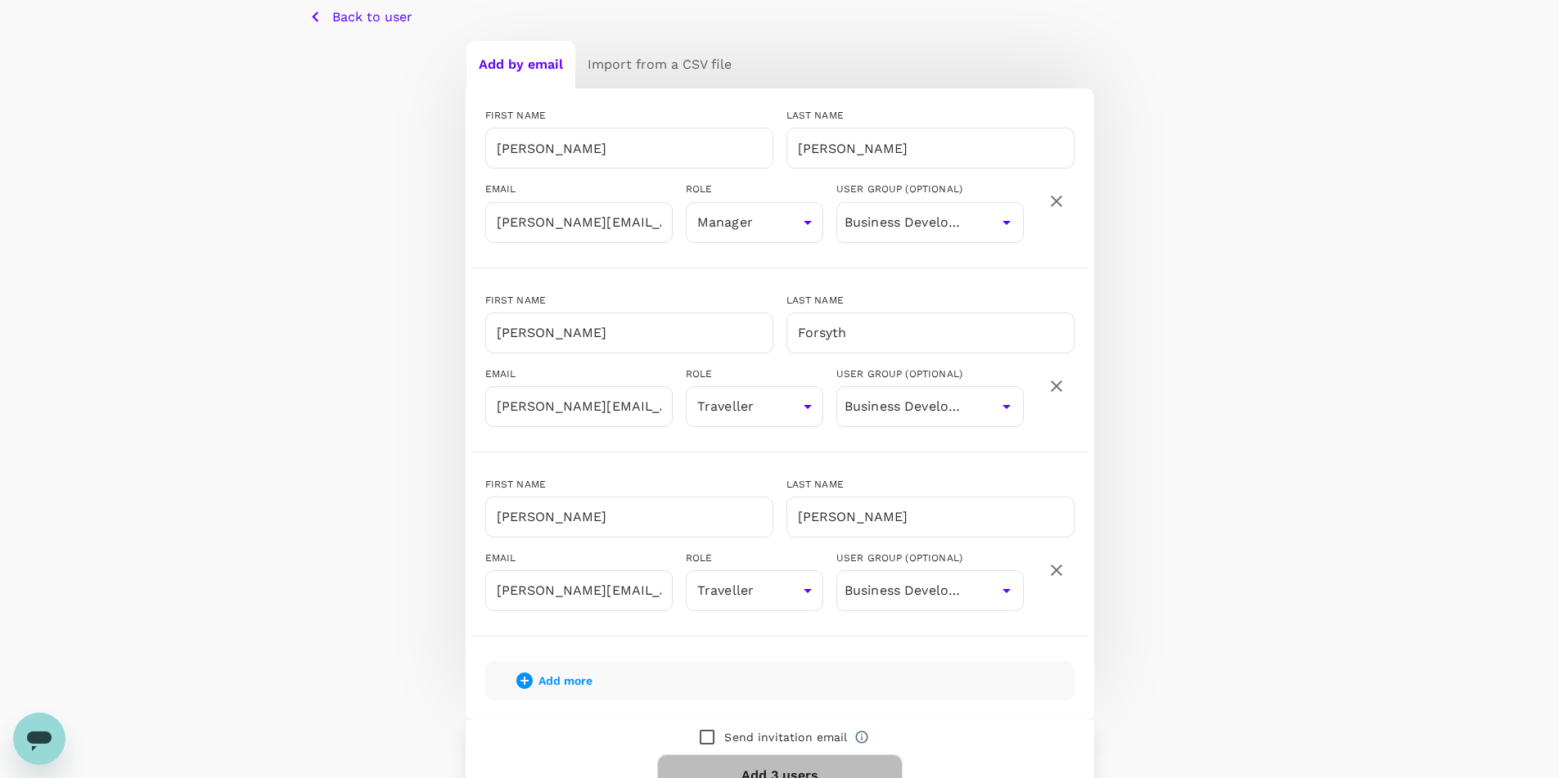
click at [787, 766] on button "Add 3 users" at bounding box center [780, 776] width 246 height 43
click at [787, 766] on div "Send invitation email" at bounding box center [780, 773] width 629 height 106
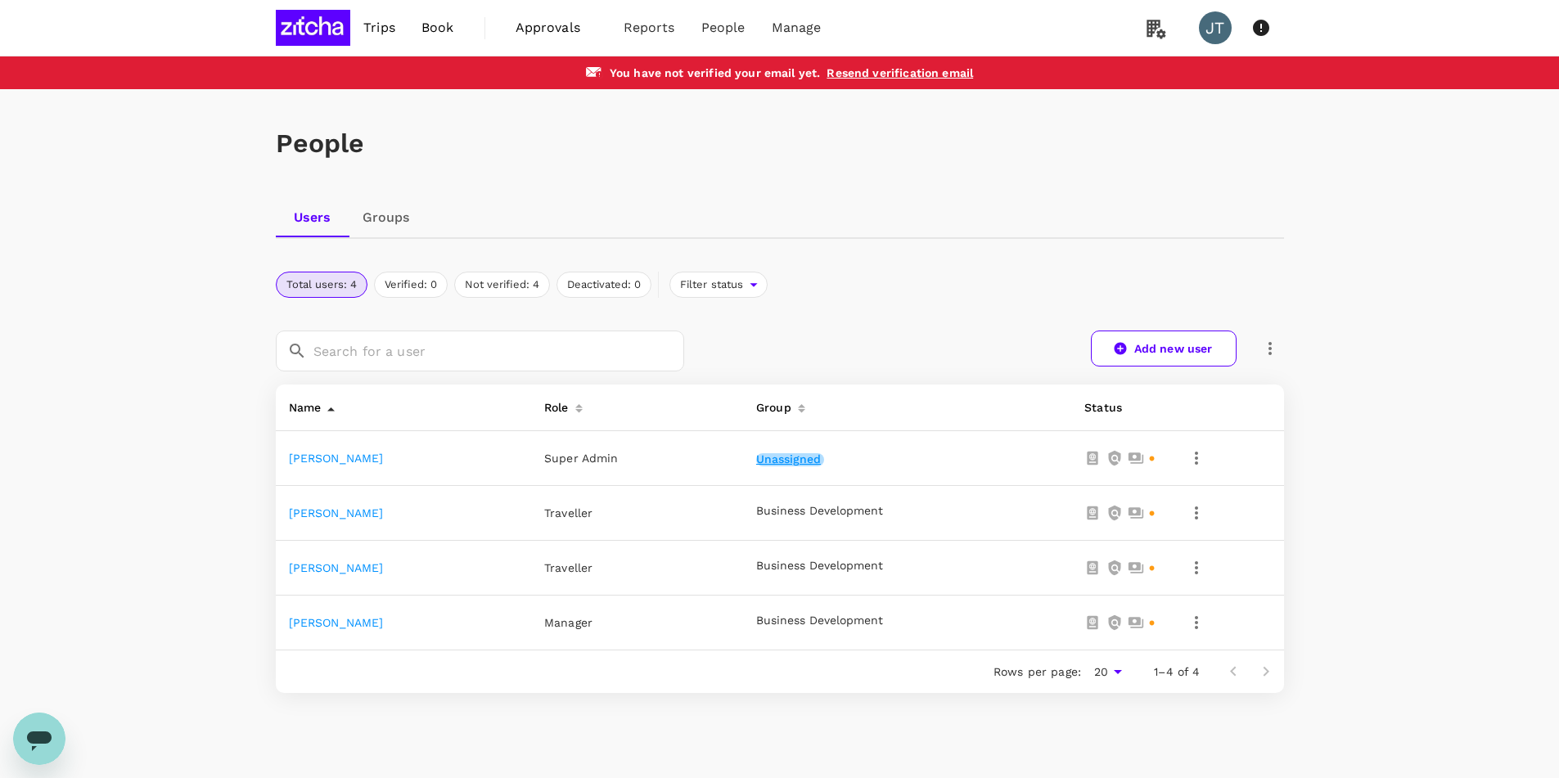
click at [791, 461] on button "Unassigned" at bounding box center [790, 459] width 68 height 13
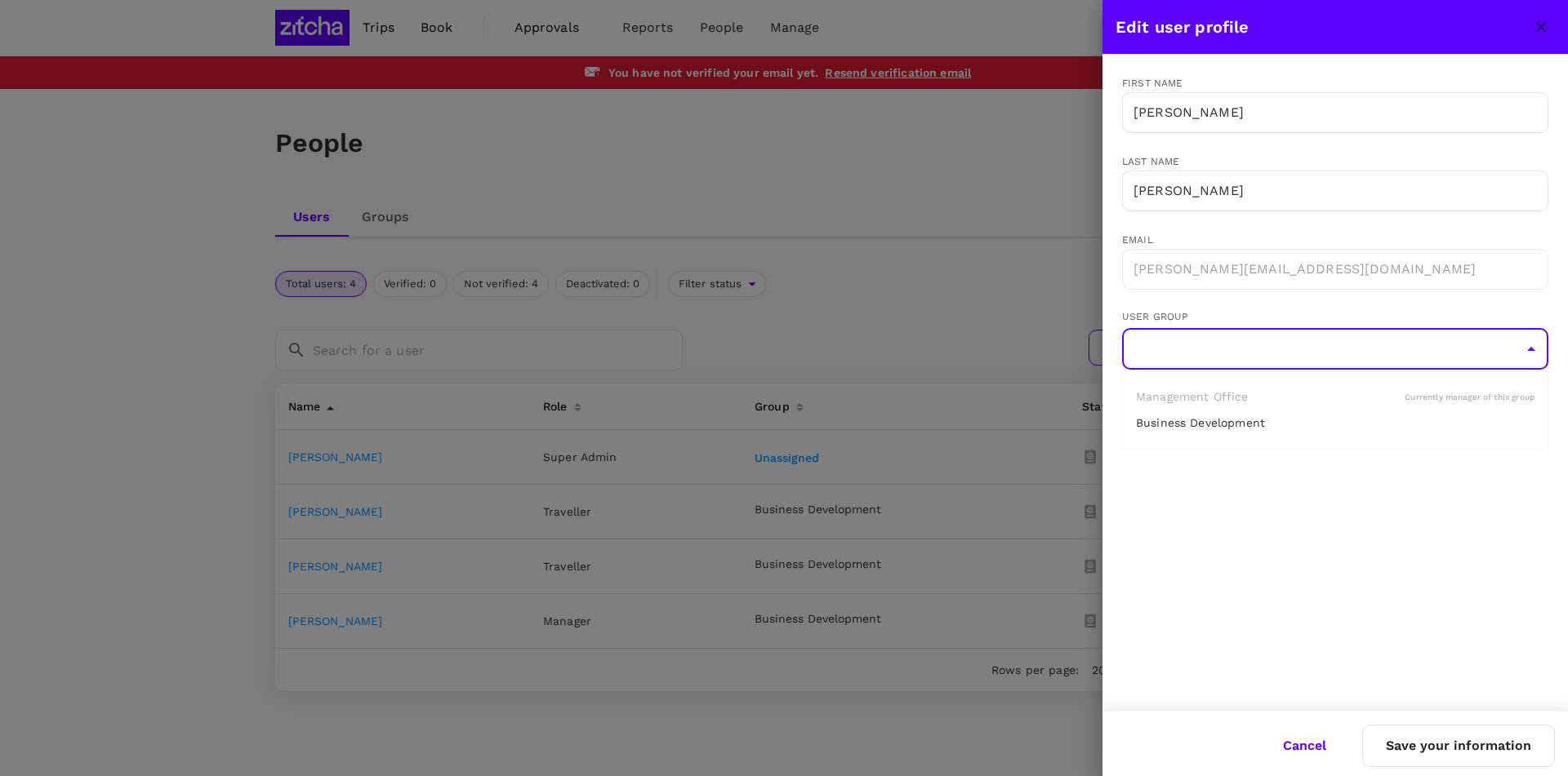
click at [1515, 349] on input "text" at bounding box center [1335, 349] width 418 height 31
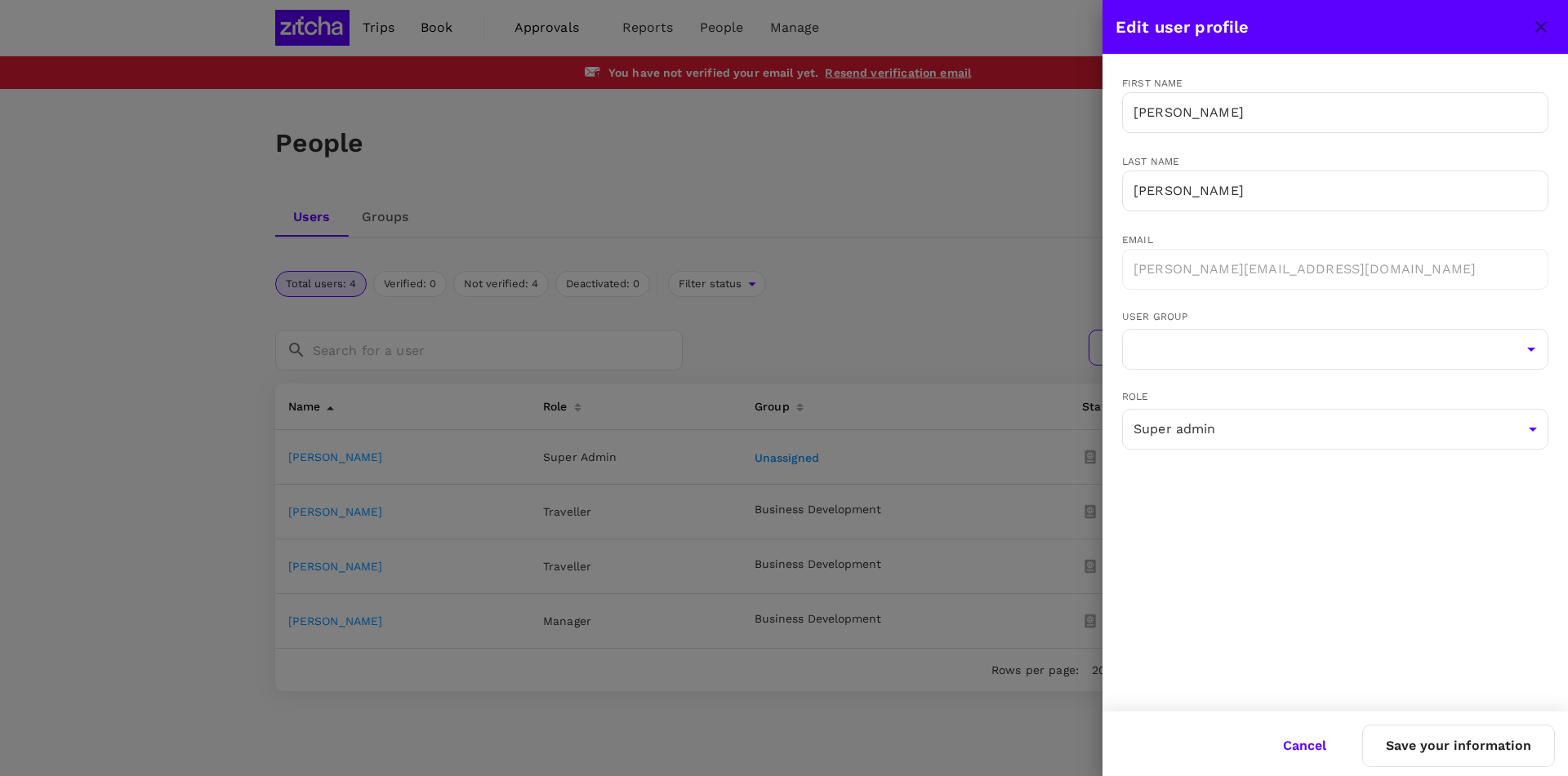
click at [972, 254] on div at bounding box center [784, 388] width 1568 height 776
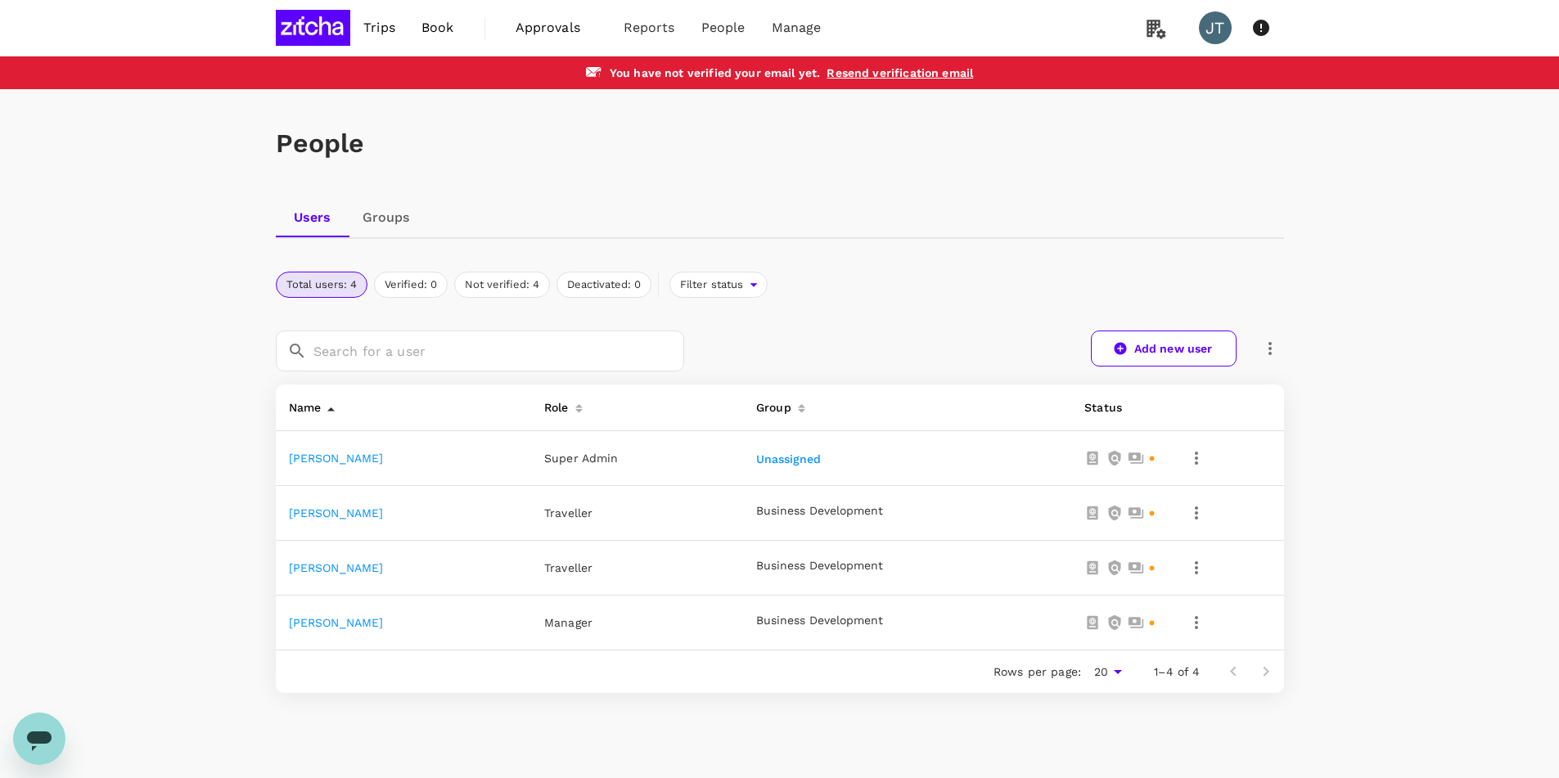
click at [377, 222] on link "Groups" at bounding box center [387, 217] width 74 height 39
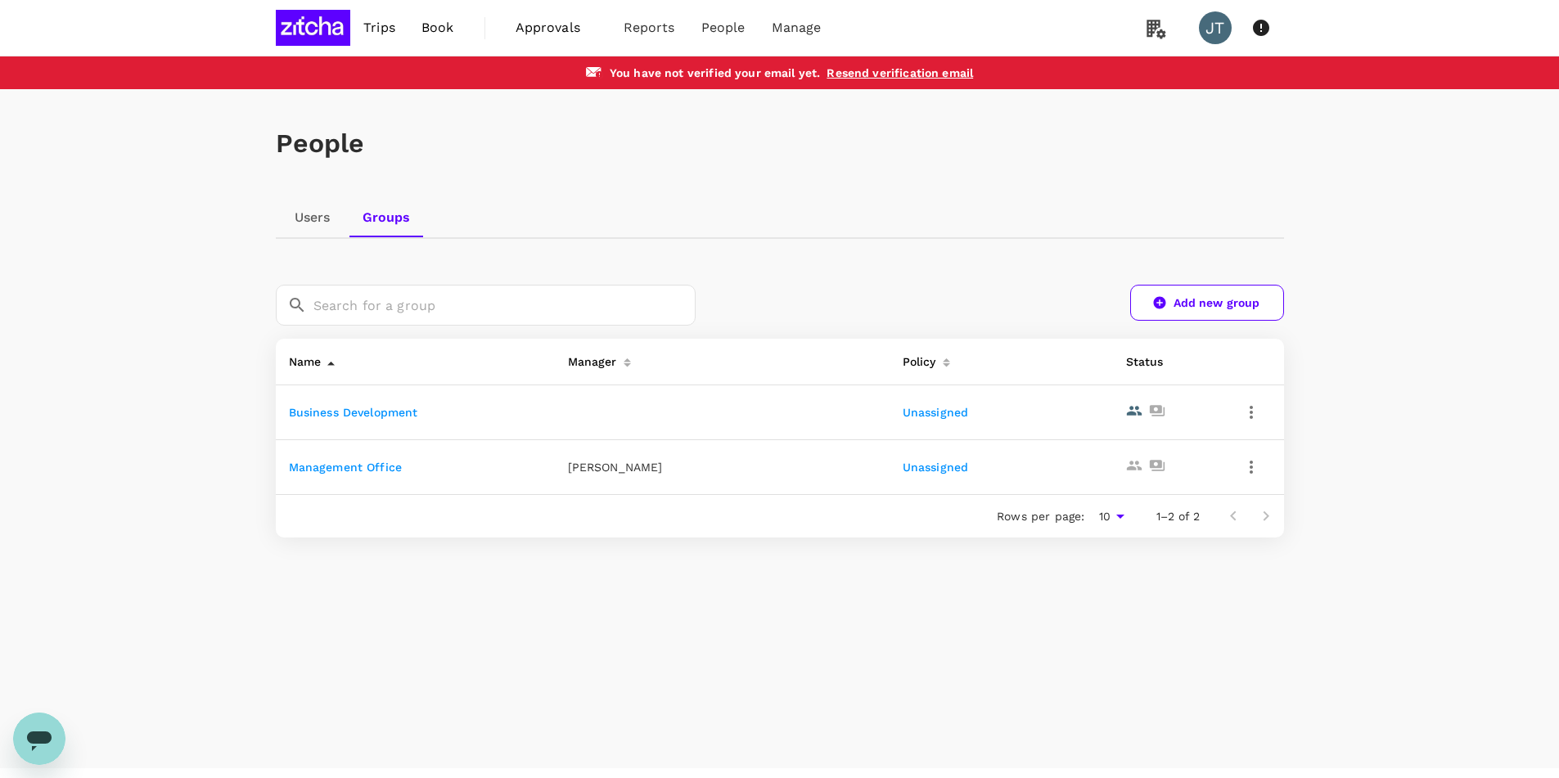
click at [1257, 417] on icon "button" at bounding box center [1252, 413] width 20 height 20
click at [1173, 462] on span "Edit" at bounding box center [1195, 457] width 118 height 20
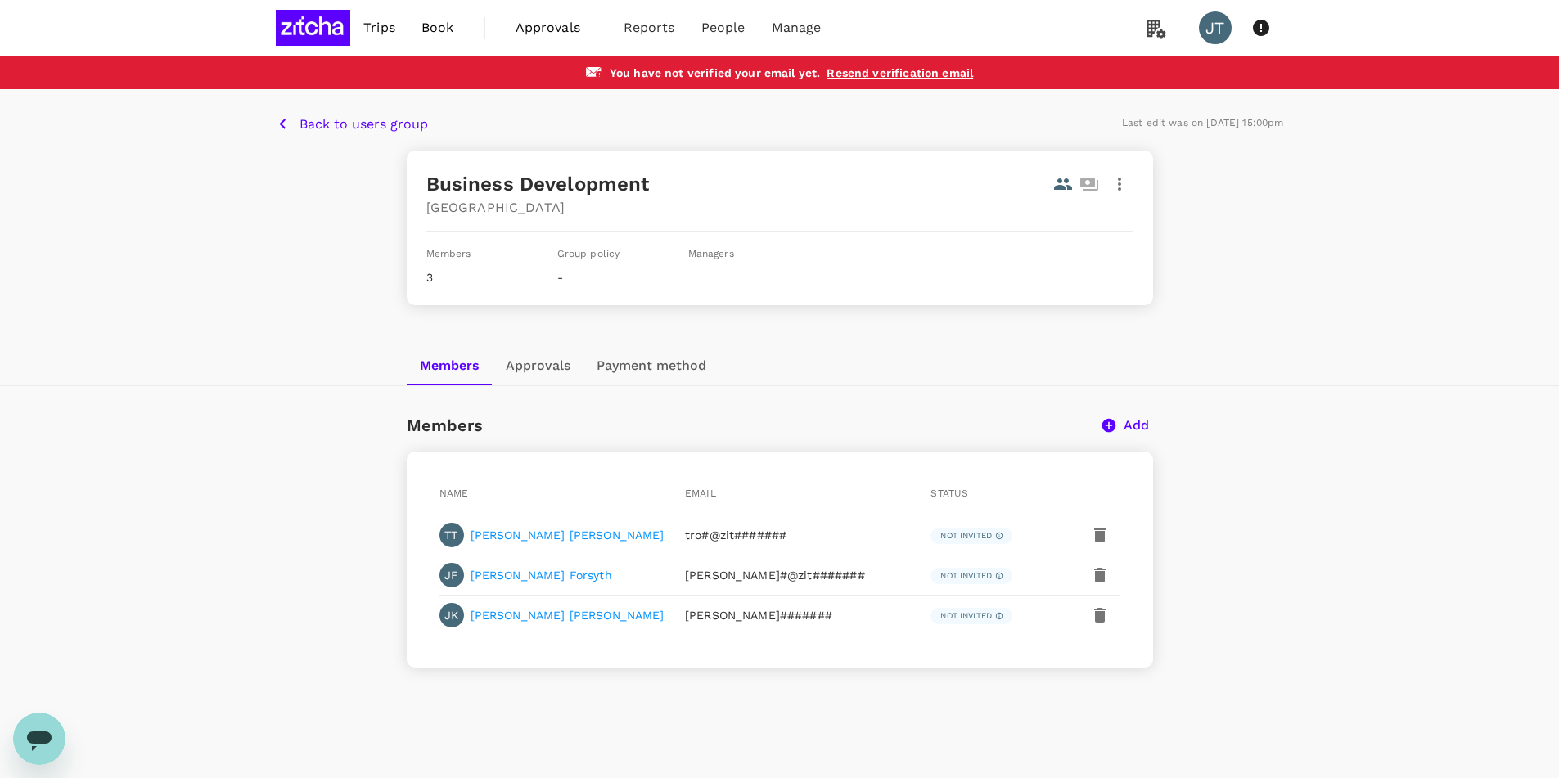
click at [1096, 534] on icon "button" at bounding box center [1099, 535] width 11 height 15
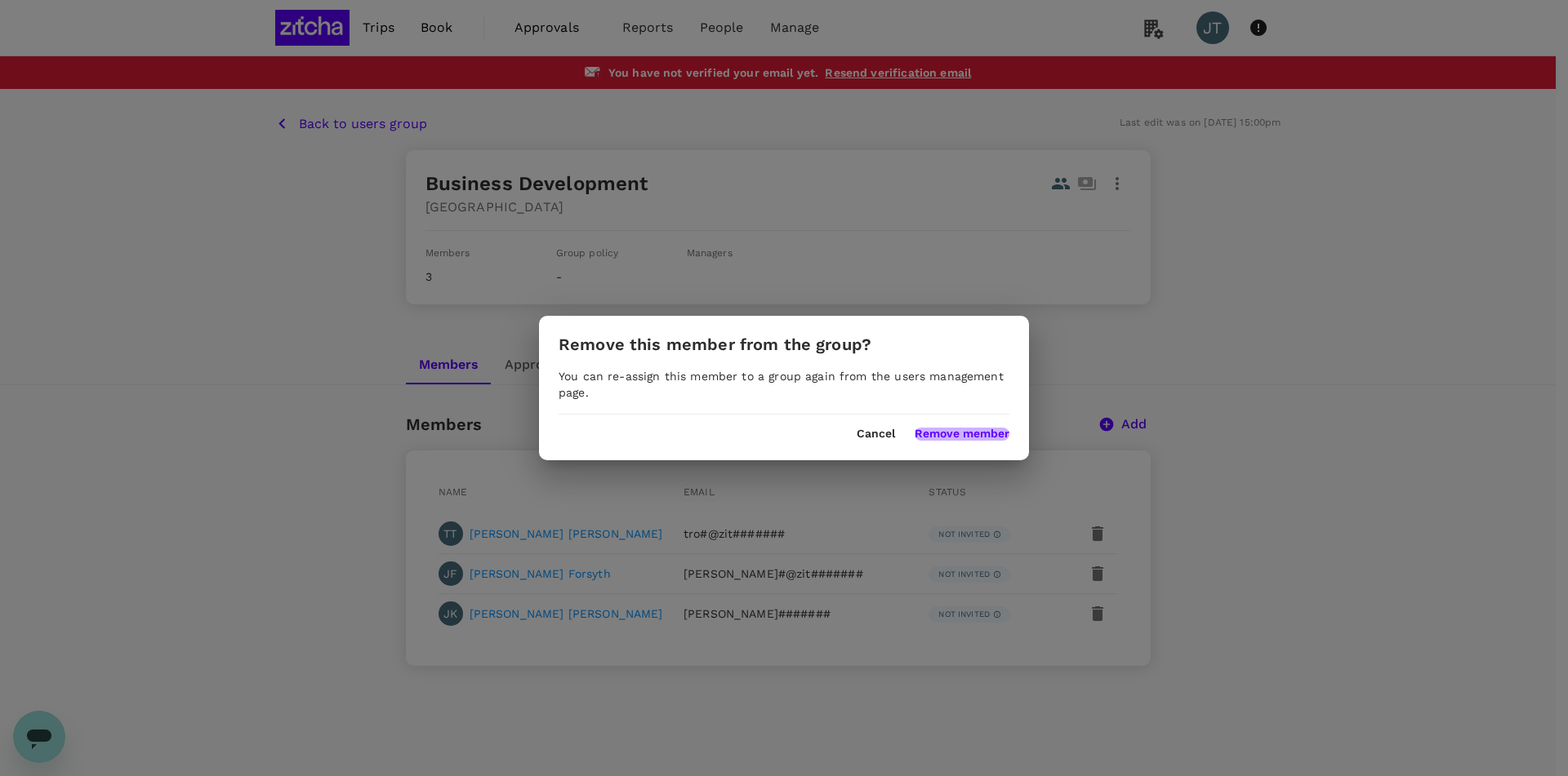
click at [938, 432] on button "Remove member" at bounding box center [962, 434] width 95 height 13
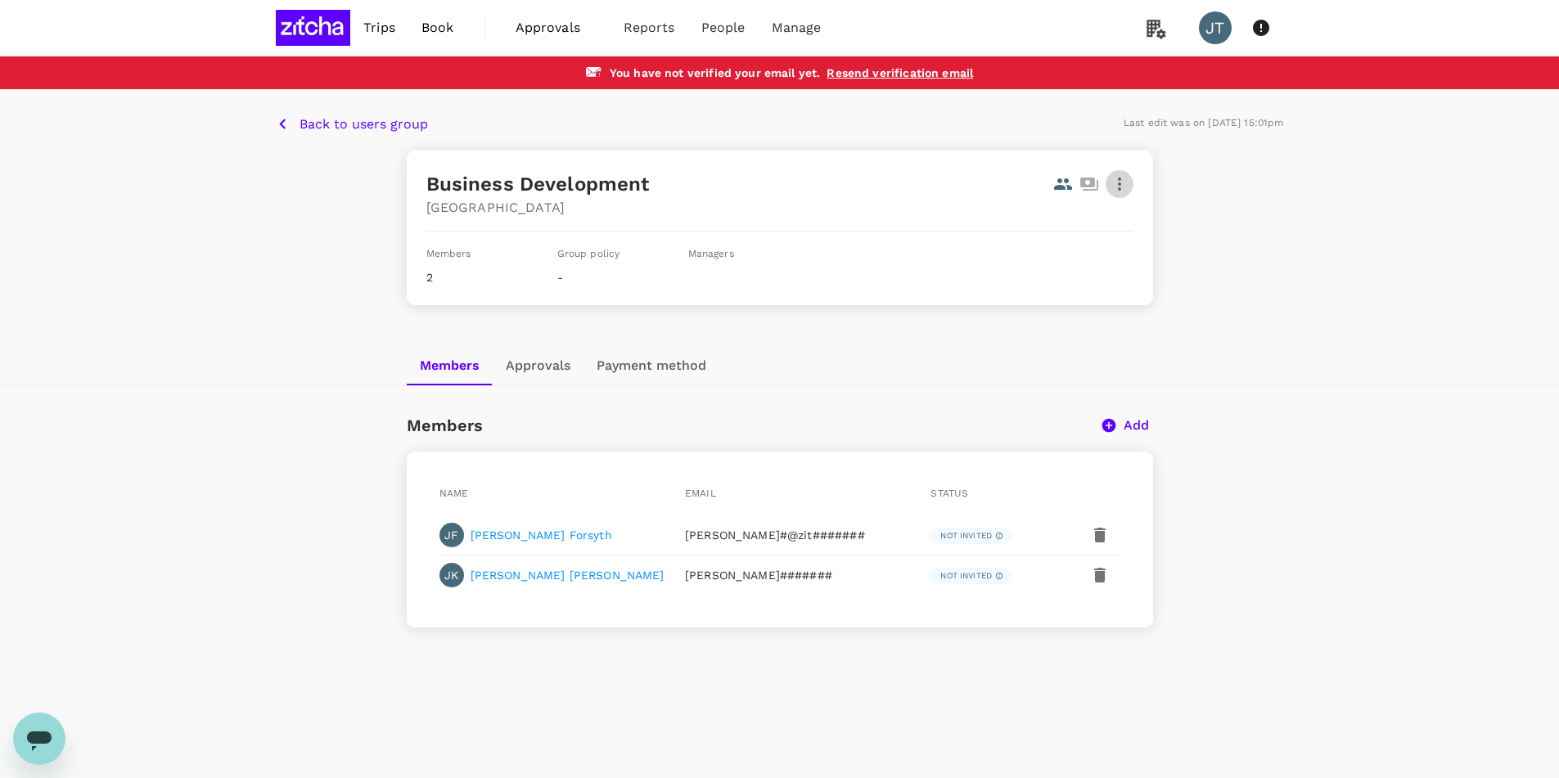
click at [1126, 188] on icon "button" at bounding box center [1120, 184] width 20 height 20
click at [1121, 228] on div "Edit" at bounding box center [1099, 228] width 69 height 39
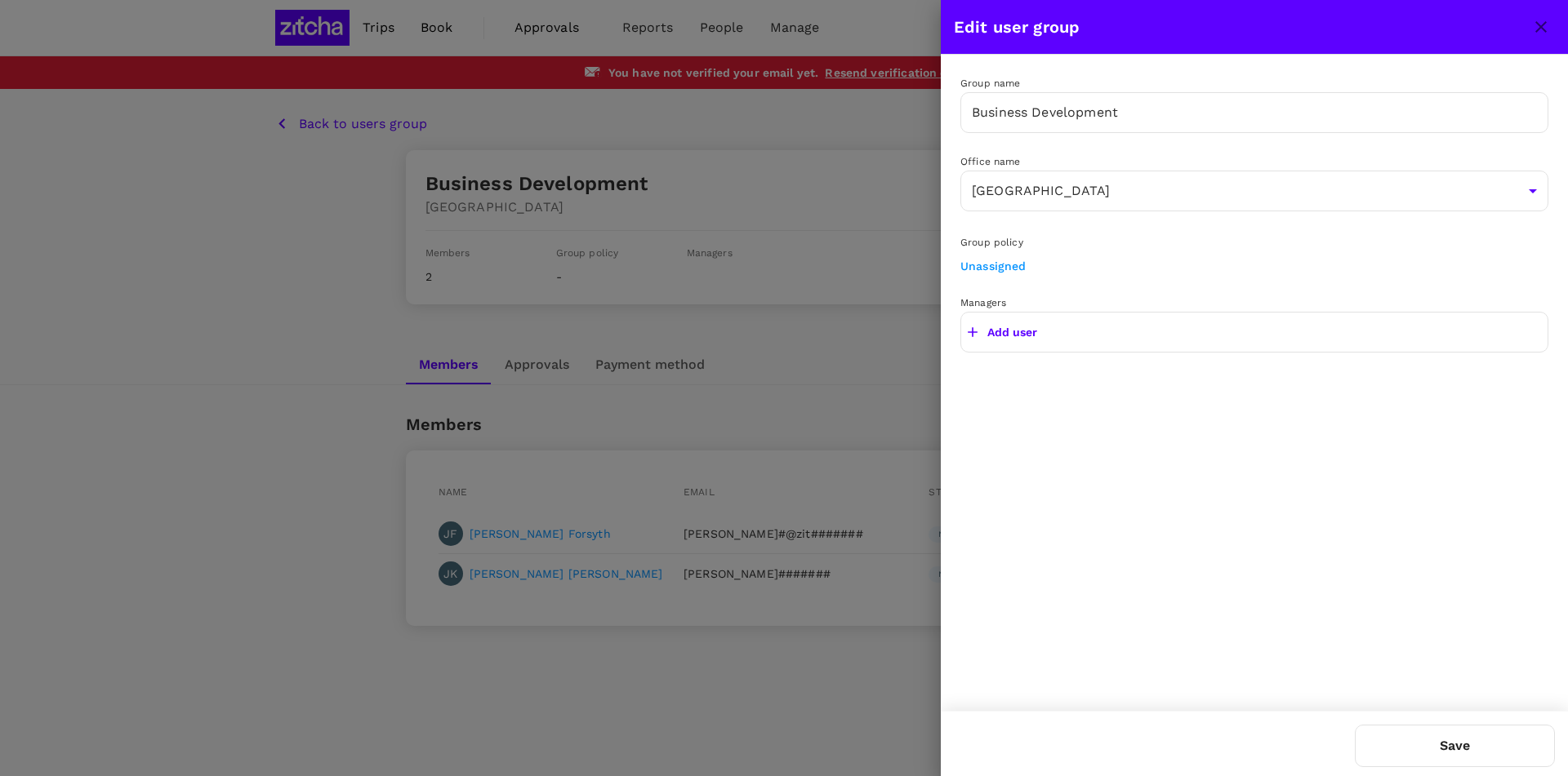
click at [998, 326] on p "Add user" at bounding box center [1012, 332] width 50 height 16
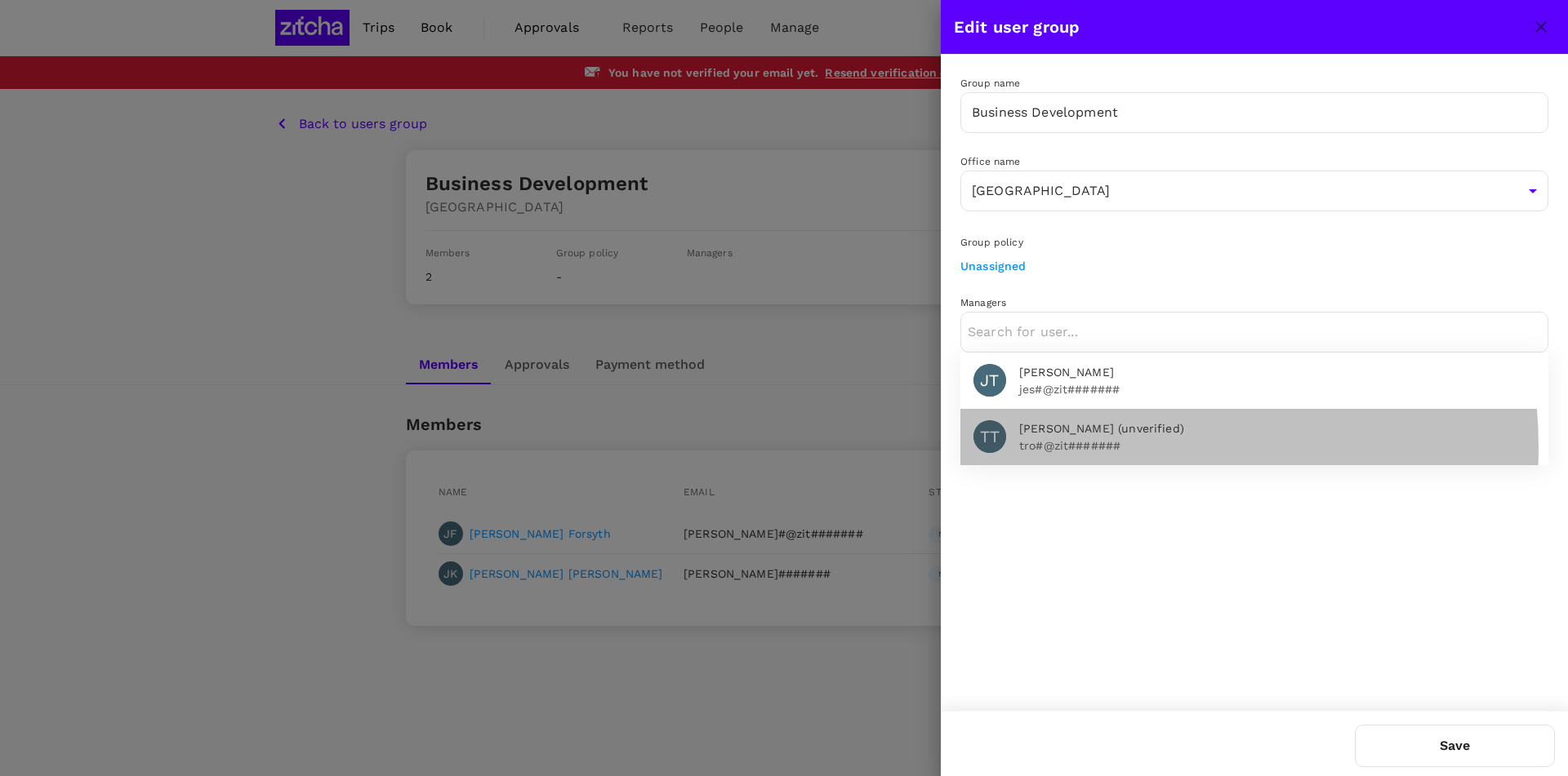
click at [1127, 448] on p "tro#@zit#######" at bounding box center [1277, 446] width 516 height 16
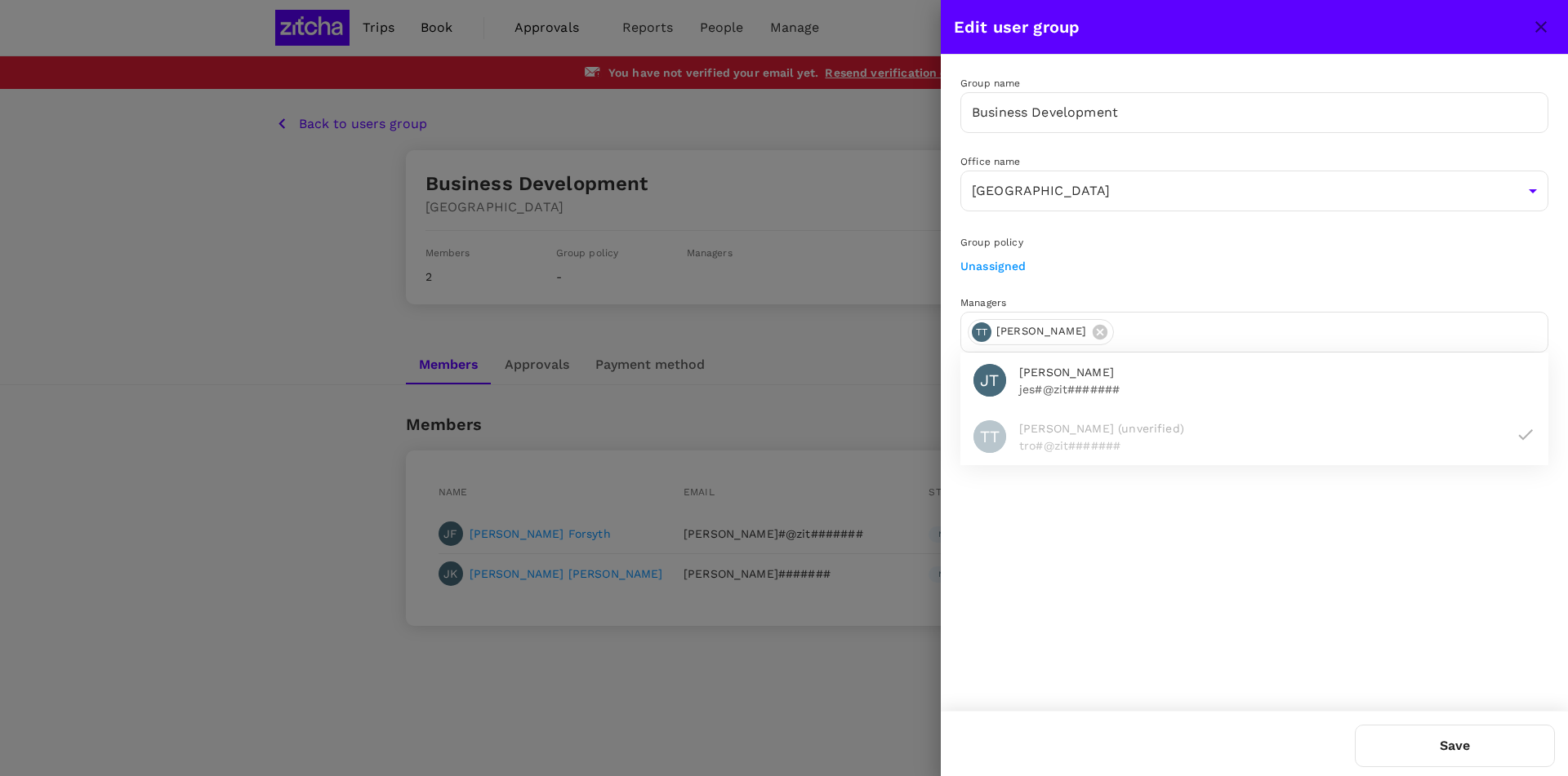
click at [1430, 749] on button "Save" at bounding box center [1454, 746] width 200 height 43
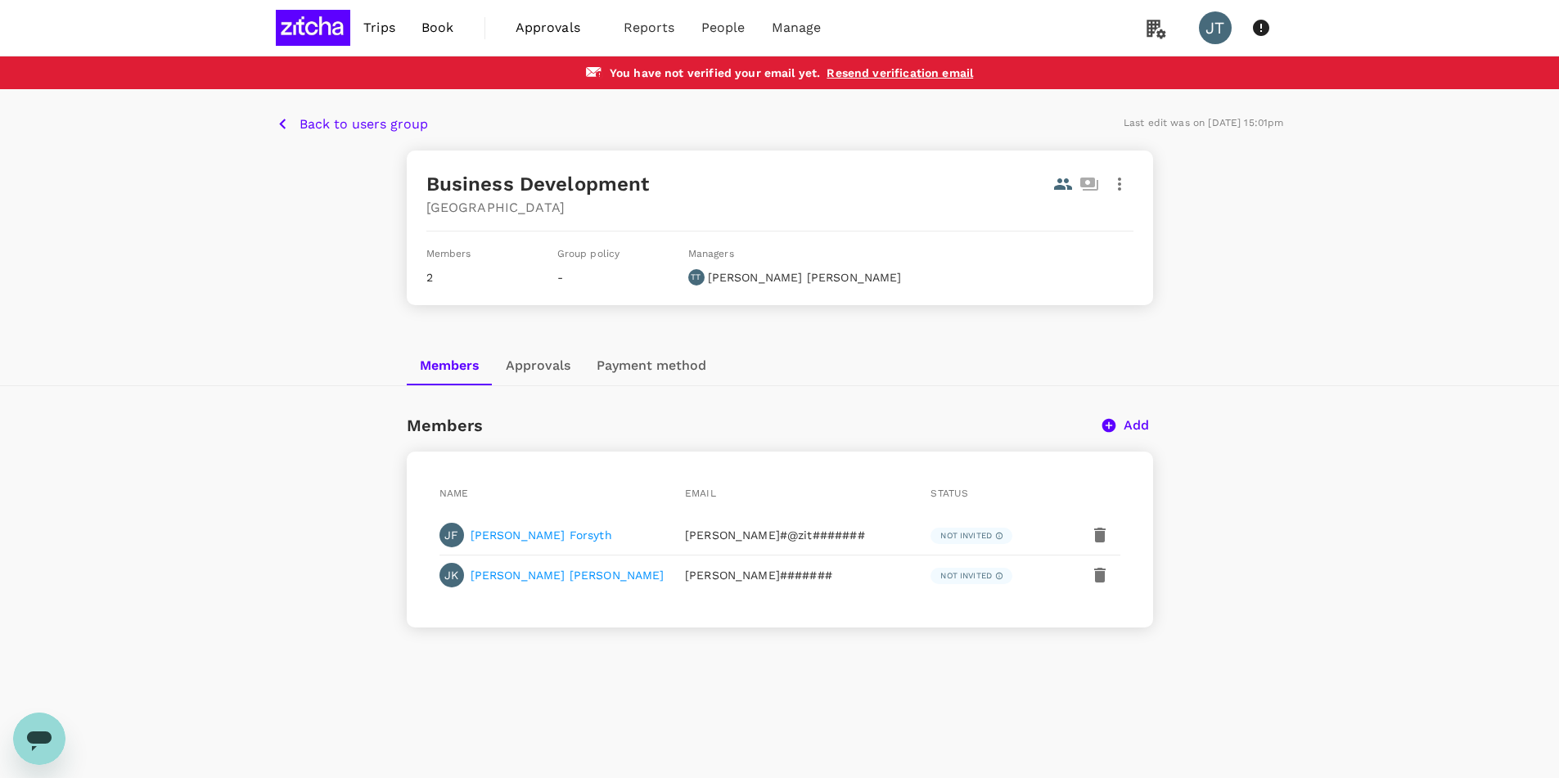
click at [351, 117] on p "Back to users group" at bounding box center [364, 125] width 129 height 20
